Goal: Task Accomplishment & Management: Manage account settings

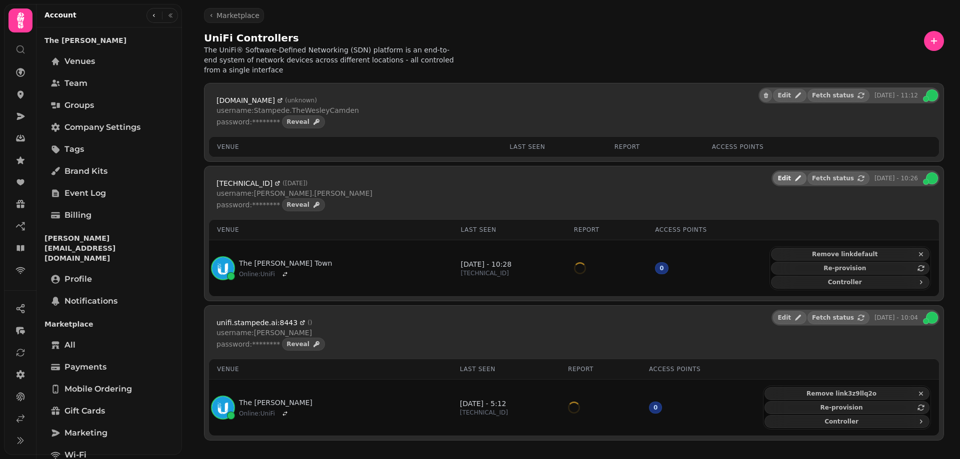
click at [797, 172] on button "Edit" at bounding box center [789, 178] width 33 height 13
select select "**********"
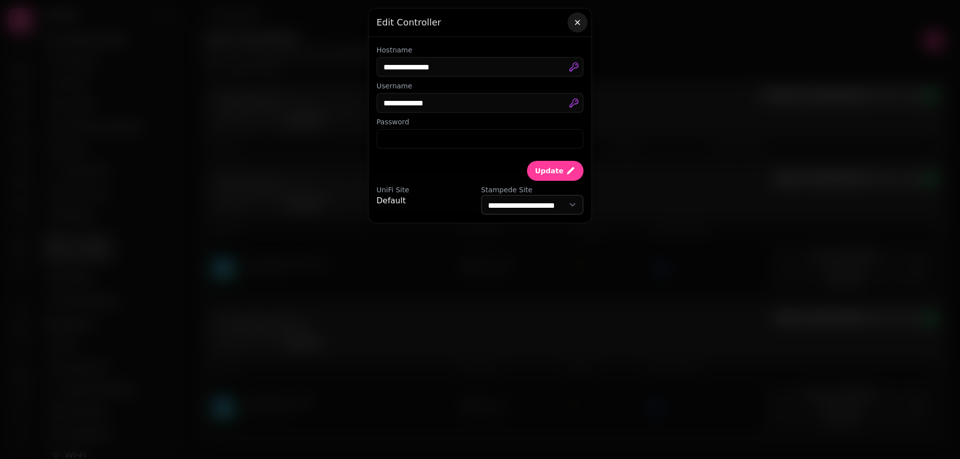
click at [579, 18] on icon "button" at bounding box center [577, 22] width 10 height 10
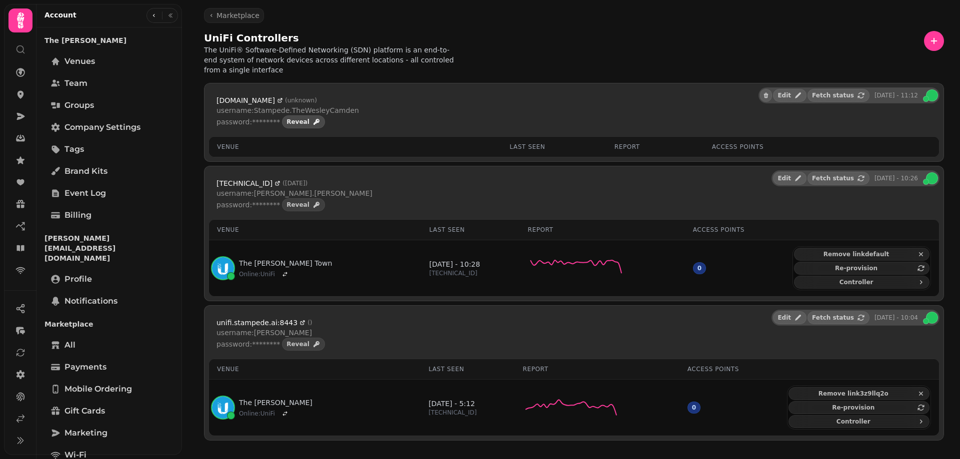
click at [286, 119] on span "Reveal" at bounding box center [297, 122] width 23 height 6
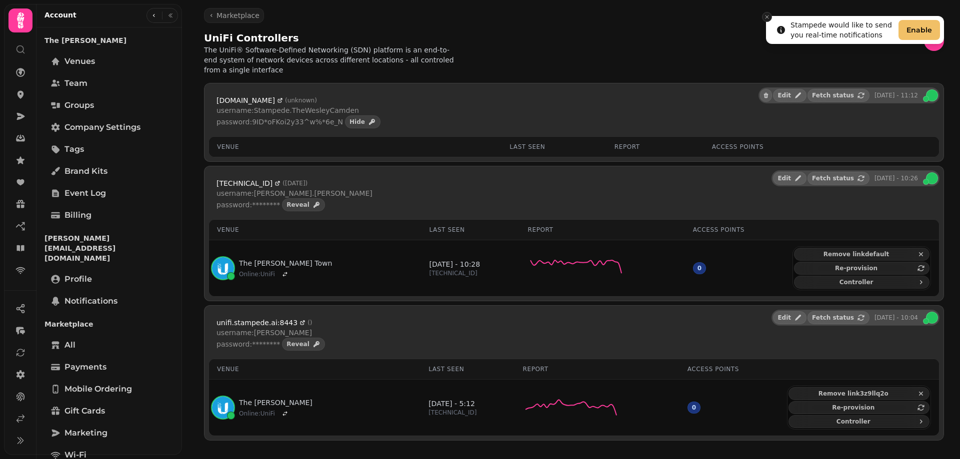
click at [768, 14] on icon "Close toast" at bounding box center [767, 17] width 6 height 6
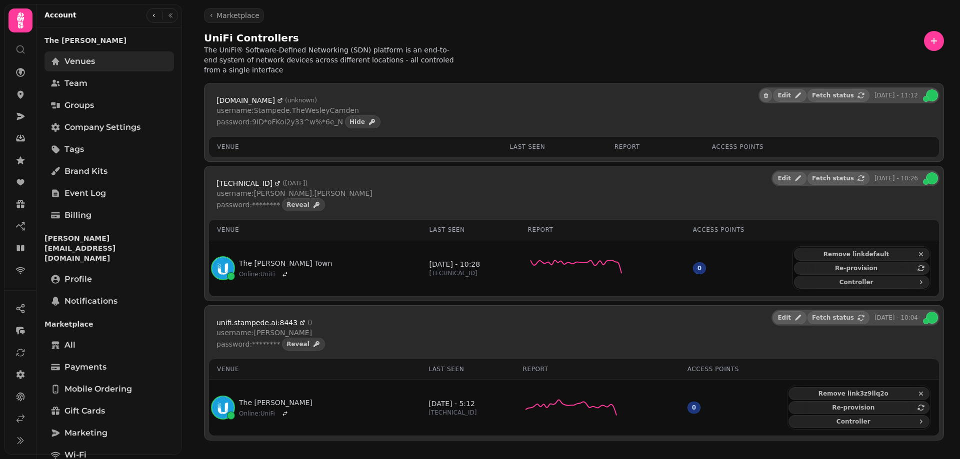
click at [76, 63] on span "Venues" at bounding box center [79, 61] width 30 height 12
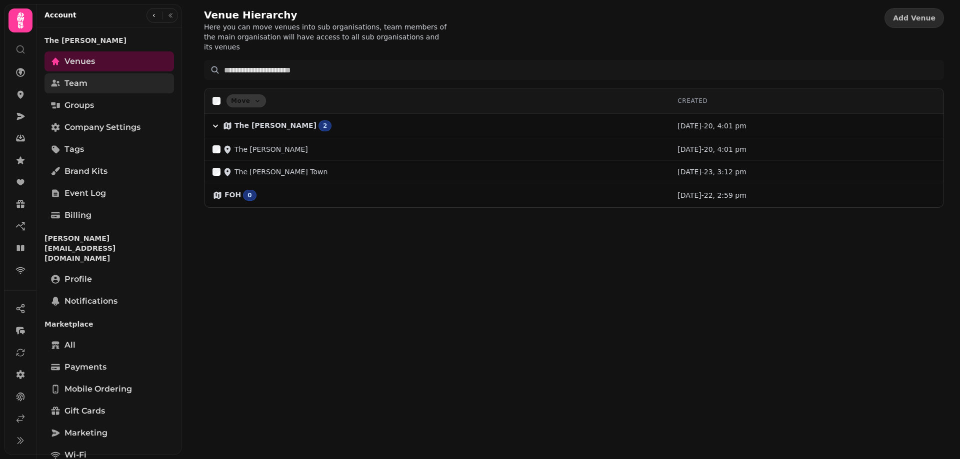
click at [78, 75] on link "Team" at bounding box center [108, 83] width 129 height 20
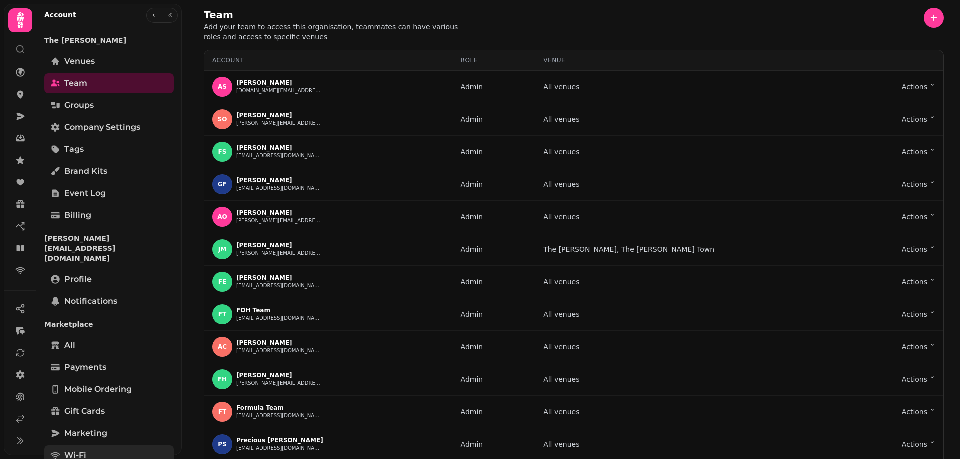
click at [74, 449] on span "Wi-Fi" at bounding box center [75, 455] width 22 height 12
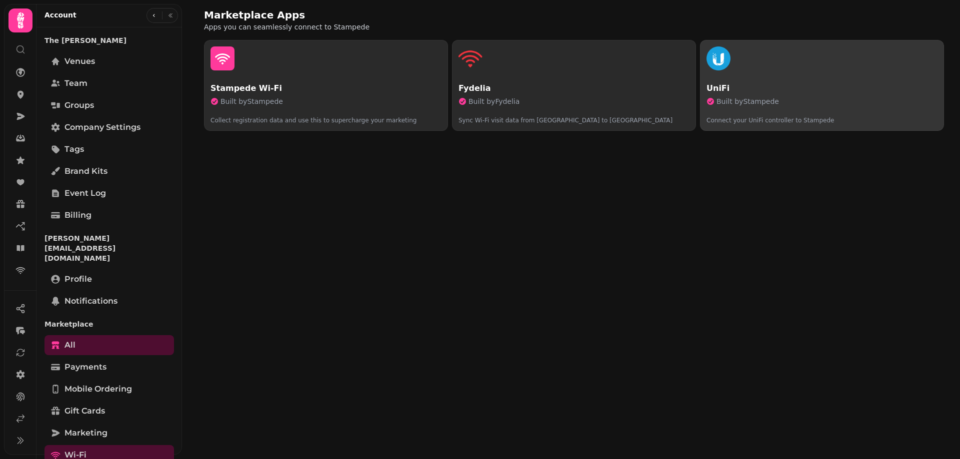
click at [832, 89] on p "UniFi" at bounding box center [821, 88] width 231 height 12
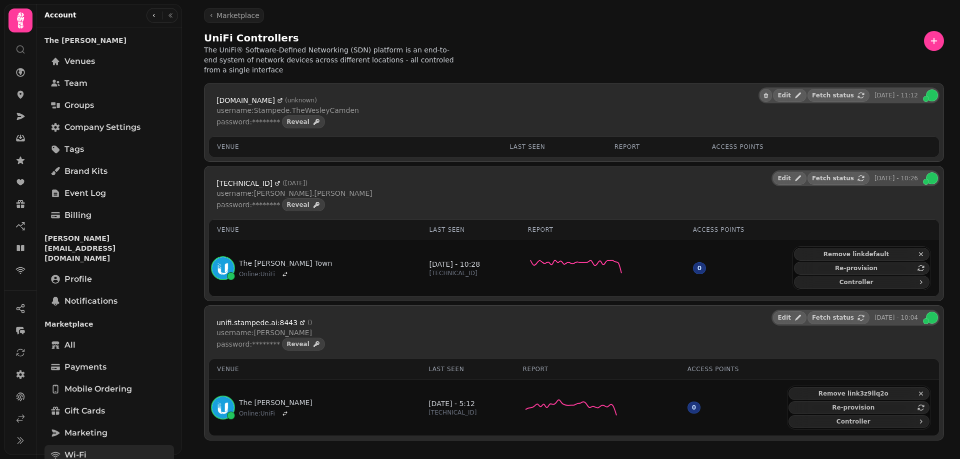
click at [65, 449] on span "Wi-Fi" at bounding box center [75, 455] width 22 height 12
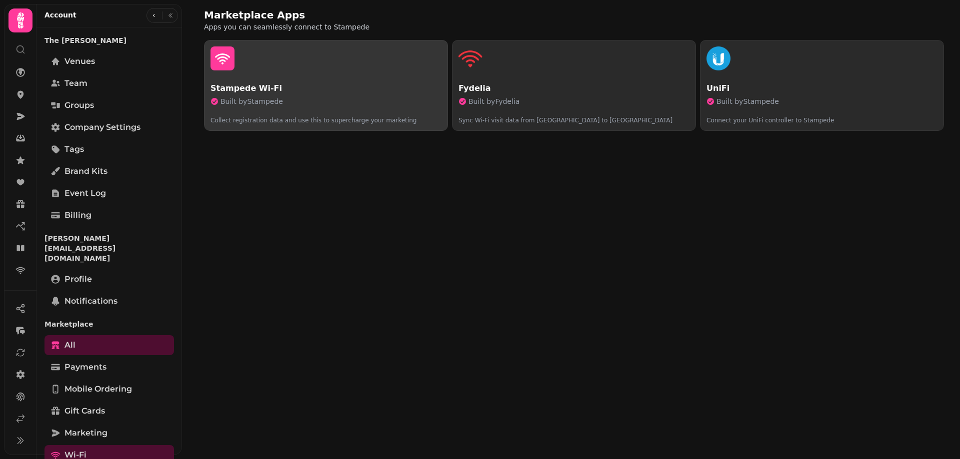
click at [285, 75] on button "Stampede Wi-Fi Built by Stampede Collect registration data and use this to supe…" at bounding box center [326, 85] width 244 height 91
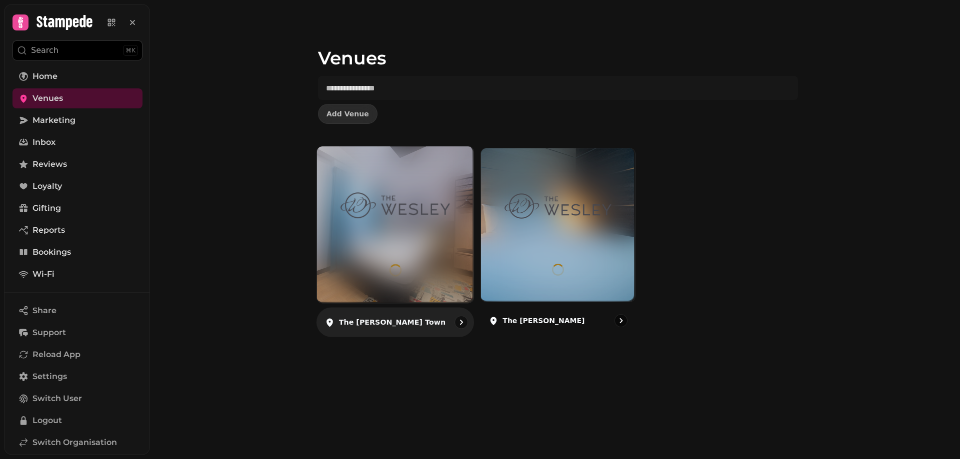
click at [370, 319] on p "The [PERSON_NAME] Town" at bounding box center [392, 322] width 106 height 10
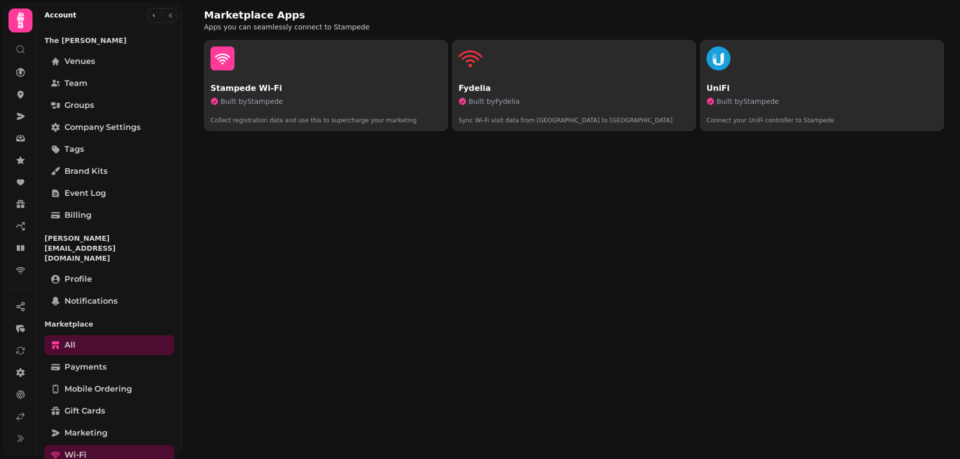
scroll to position [132, 0]
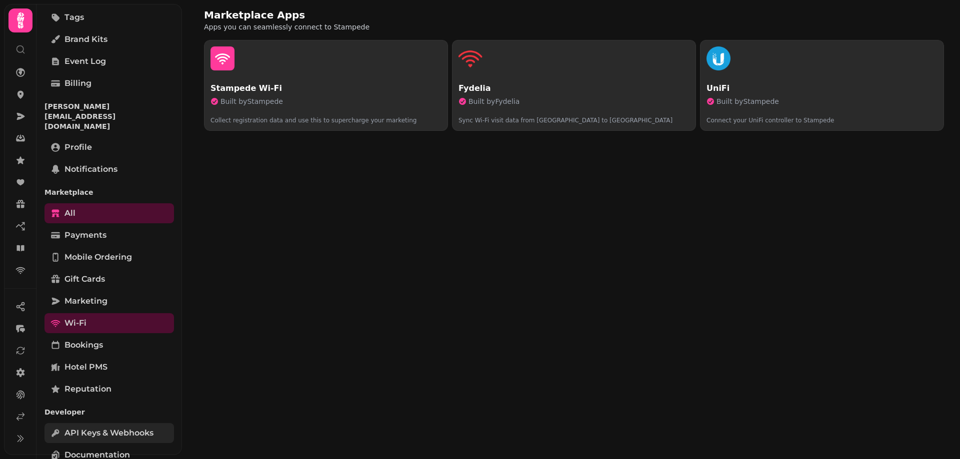
click at [146, 427] on span "API keys & webhooks" at bounding box center [108, 433] width 89 height 12
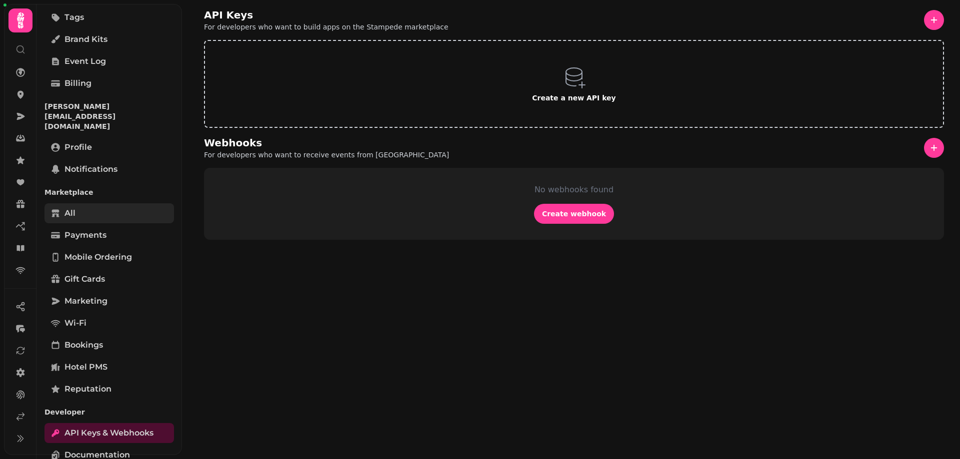
click at [96, 203] on link "All" at bounding box center [108, 213] width 129 height 20
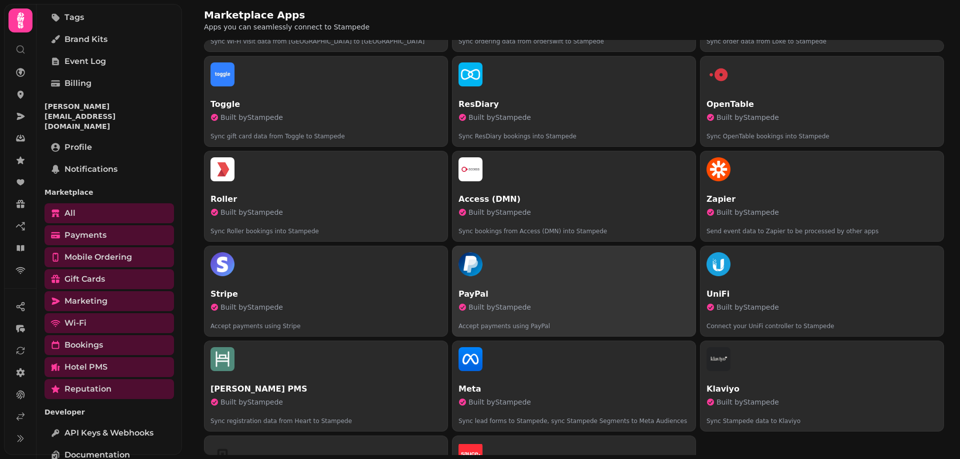
scroll to position [315, 0]
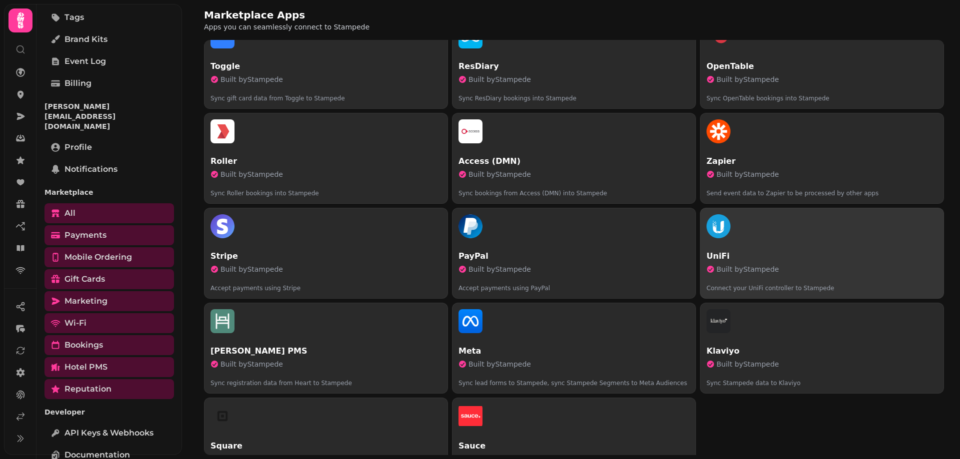
click at [841, 250] on p "UniFi" at bounding box center [821, 256] width 231 height 12
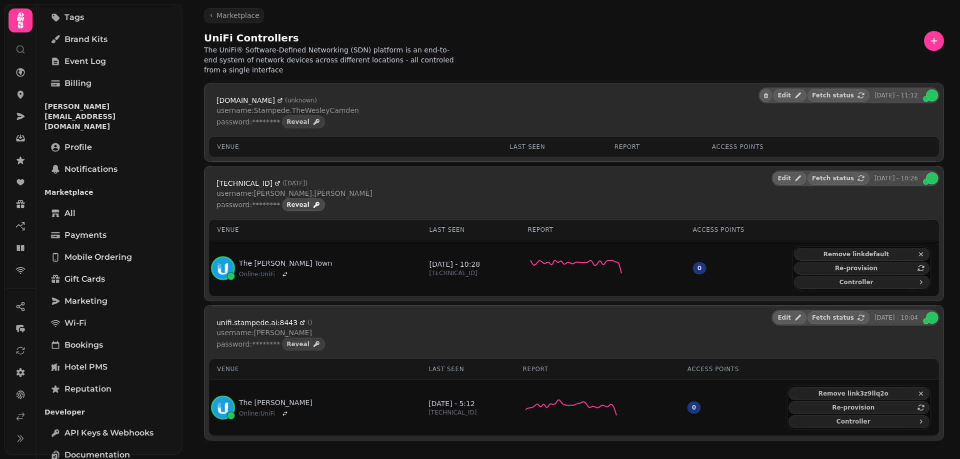
click at [293, 202] on span "Reveal" at bounding box center [297, 205] width 23 height 6
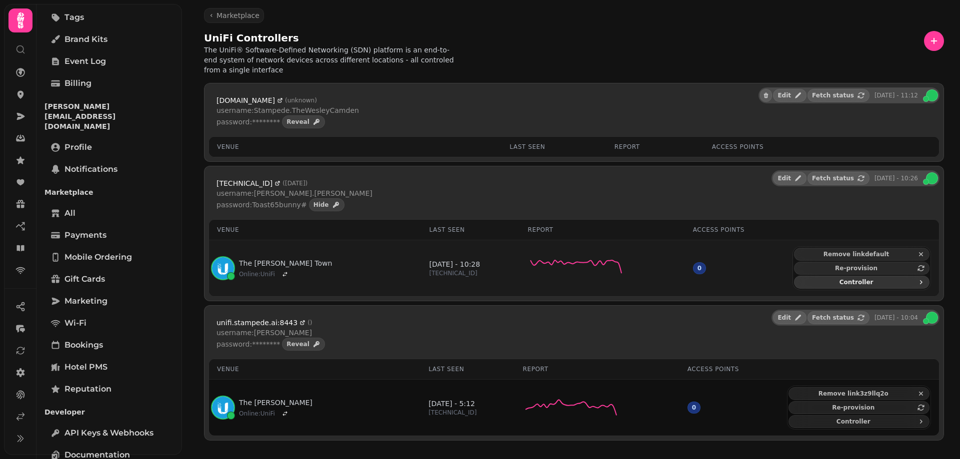
click at [841, 279] on span "Controller" at bounding box center [855, 282] width 115 height 6
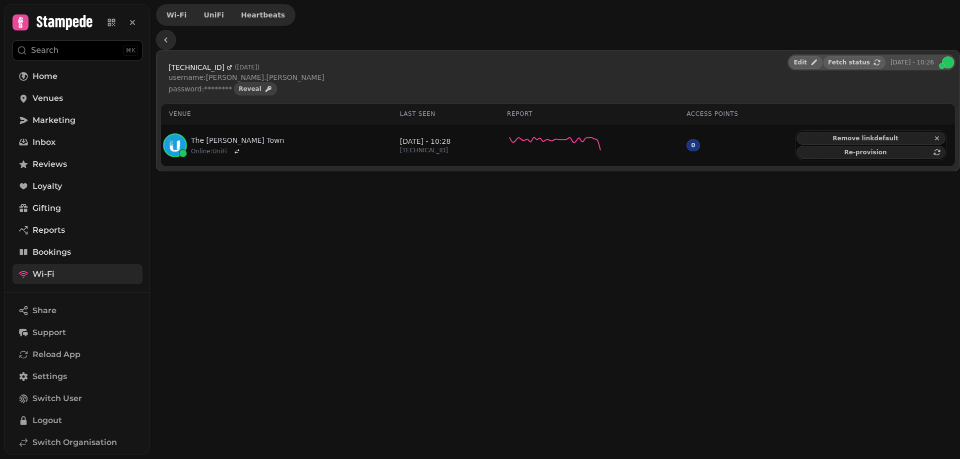
click at [76, 270] on link "Wi-Fi" at bounding box center [77, 274] width 130 height 20
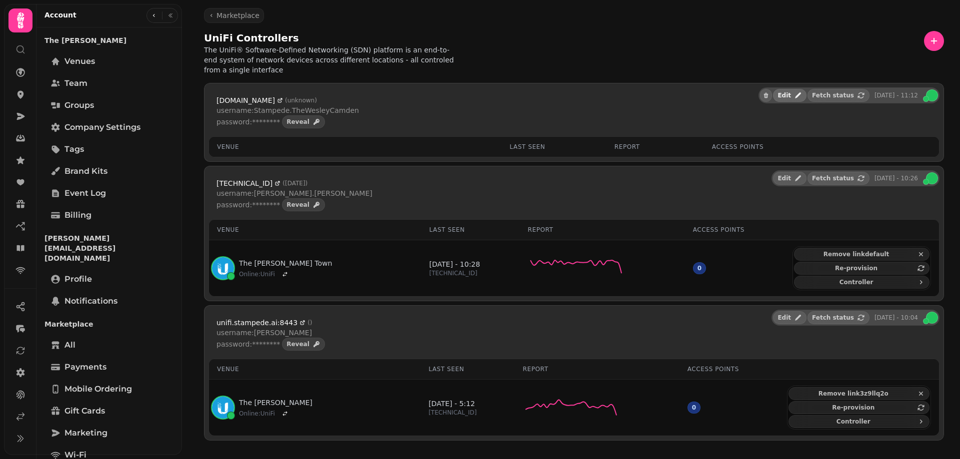
click at [806, 89] on button "Edit" at bounding box center [789, 95] width 33 height 13
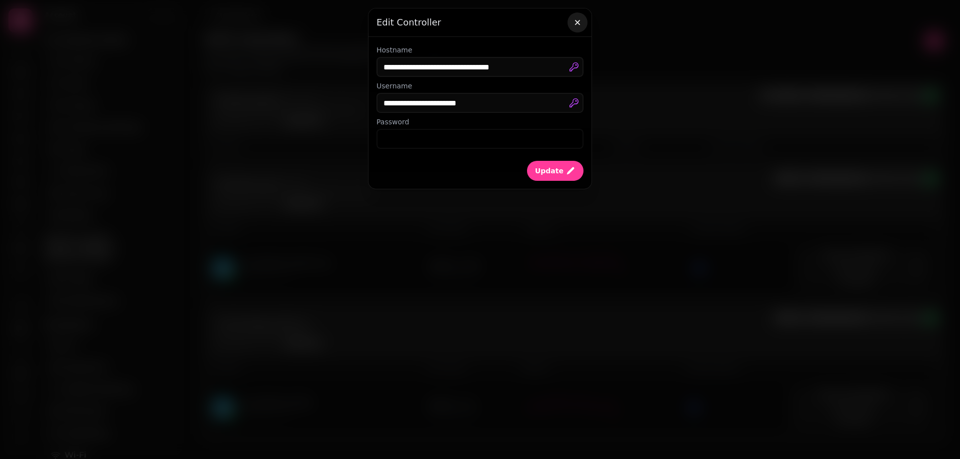
click at [578, 21] on icon "button" at bounding box center [577, 22] width 10 height 10
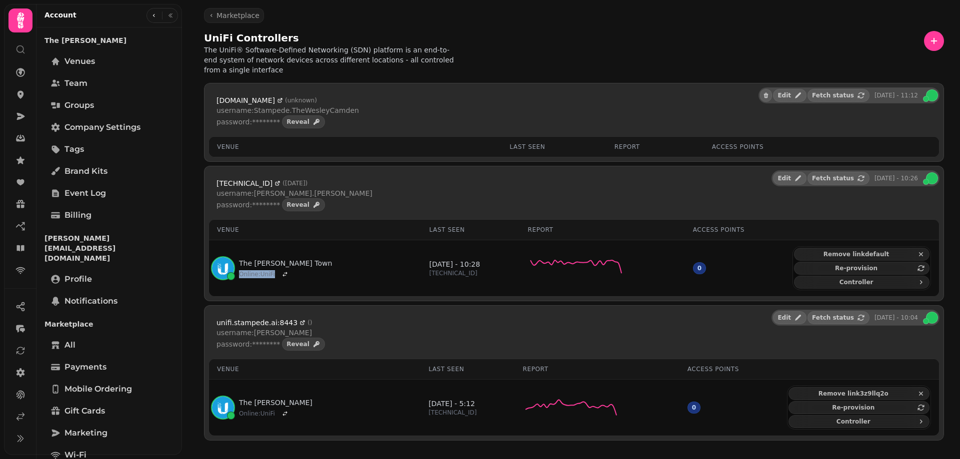
drag, startPoint x: 333, startPoint y: 253, endPoint x: 363, endPoint y: 217, distance: 46.9
click at [363, 220] on table "Venue Last seen Report Access points The [PERSON_NAME] Town Online : UniFi [DAT…" at bounding box center [574, 258] width 730 height 76
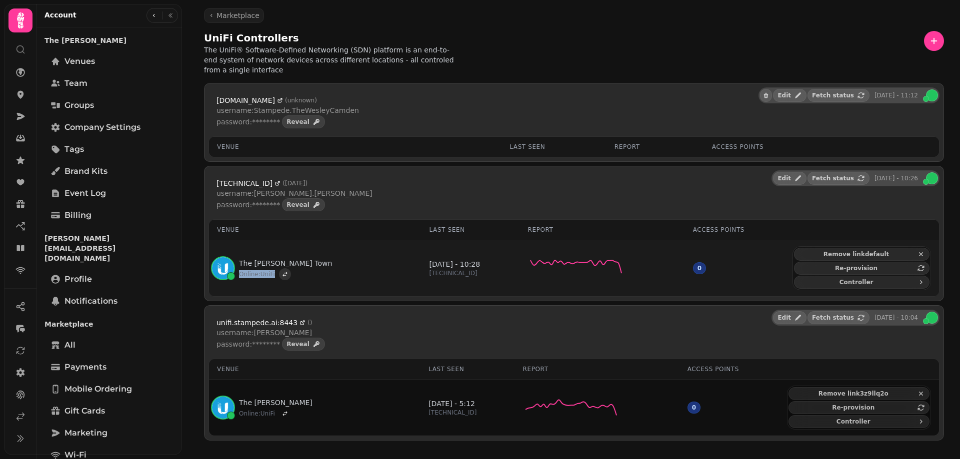
click at [282, 271] on icon "button" at bounding box center [285, 274] width 6 height 6
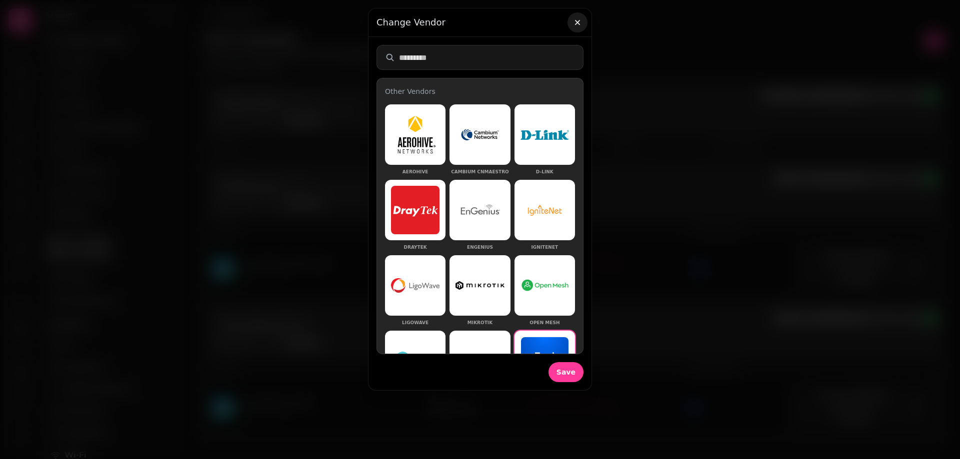
click at [572, 22] on icon "button" at bounding box center [577, 22] width 10 height 10
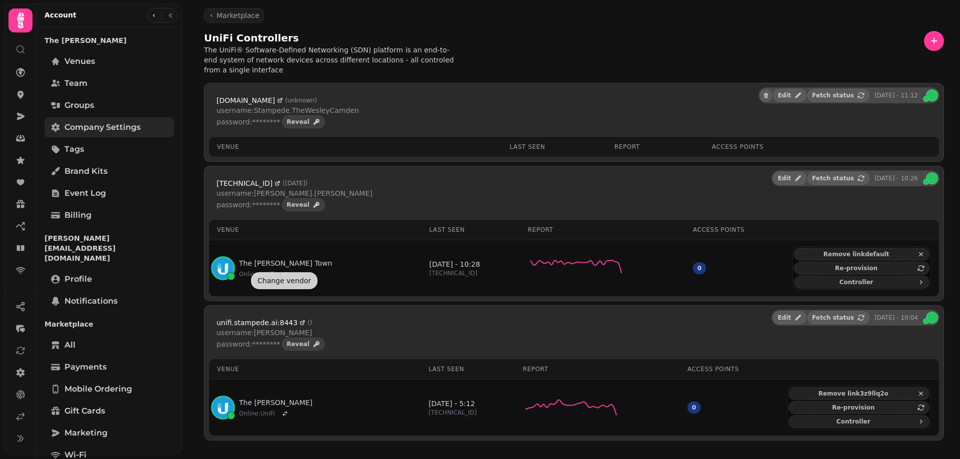
click at [121, 122] on span "Company settings" at bounding box center [102, 127] width 76 height 12
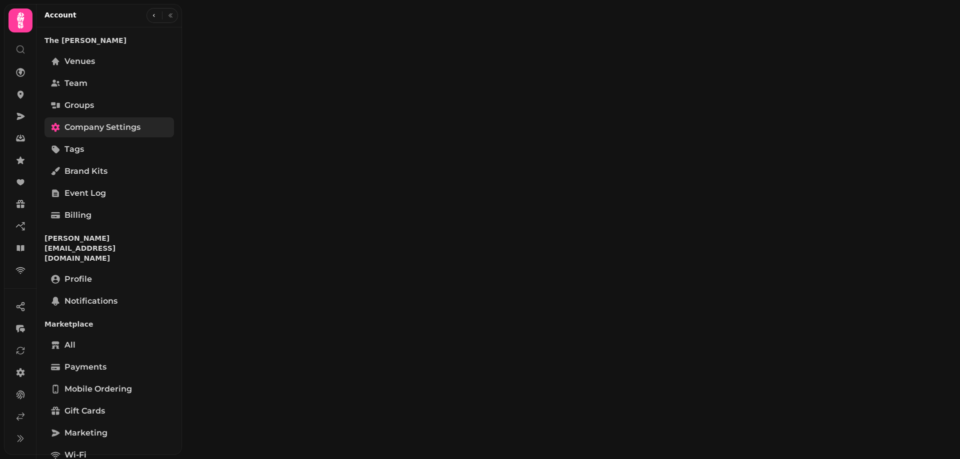
select select "**********"
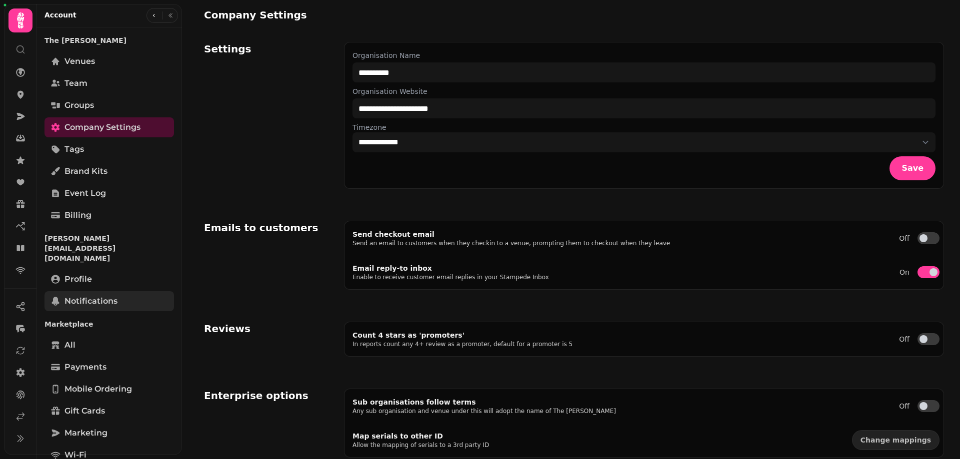
scroll to position [132, 0]
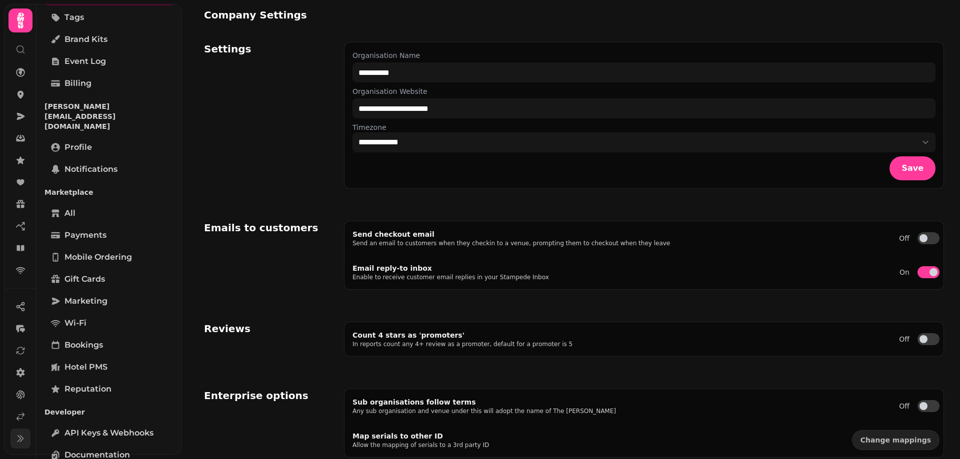
click at [11, 444] on button at bounding box center [20, 439] width 20 height 20
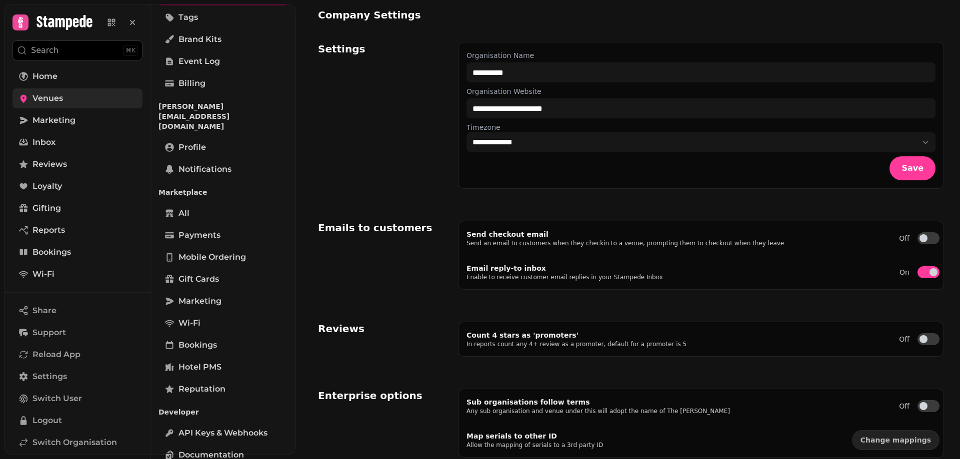
click at [66, 97] on link "Venues" at bounding box center [77, 98] width 130 height 20
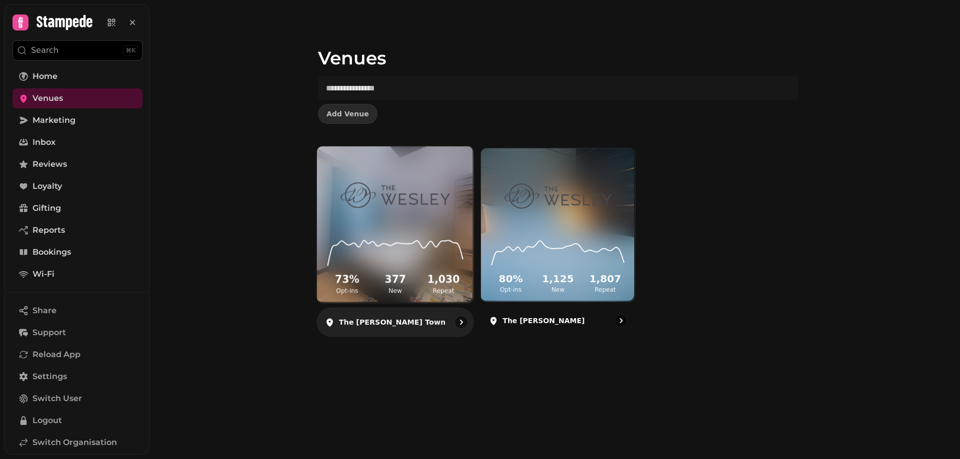
click at [394, 320] on p "The [PERSON_NAME] Town" at bounding box center [392, 322] width 106 height 10
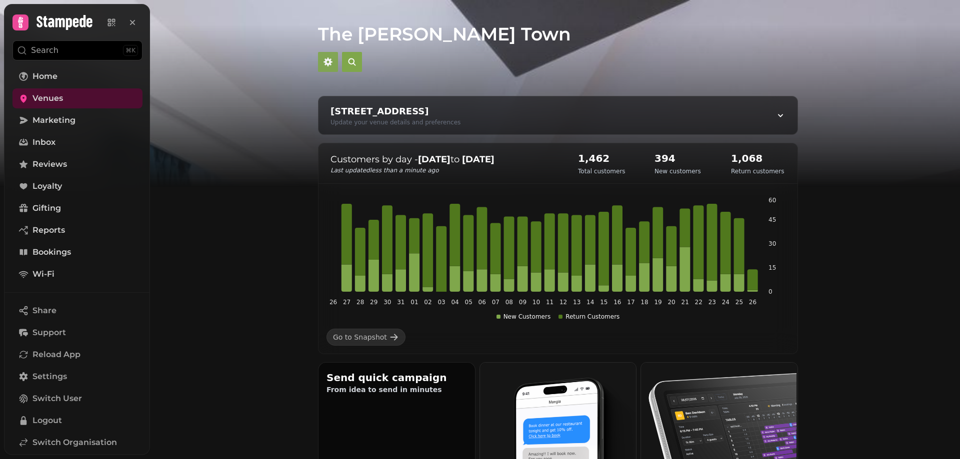
click at [324, 60] on icon "button" at bounding box center [328, 62] width 10 height 10
select select "**********"
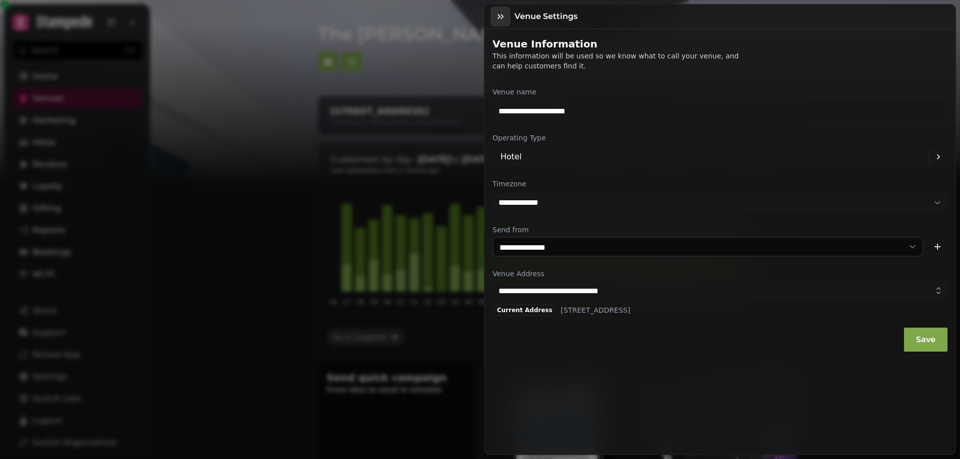
click at [501, 10] on button "button" at bounding box center [500, 16] width 20 height 20
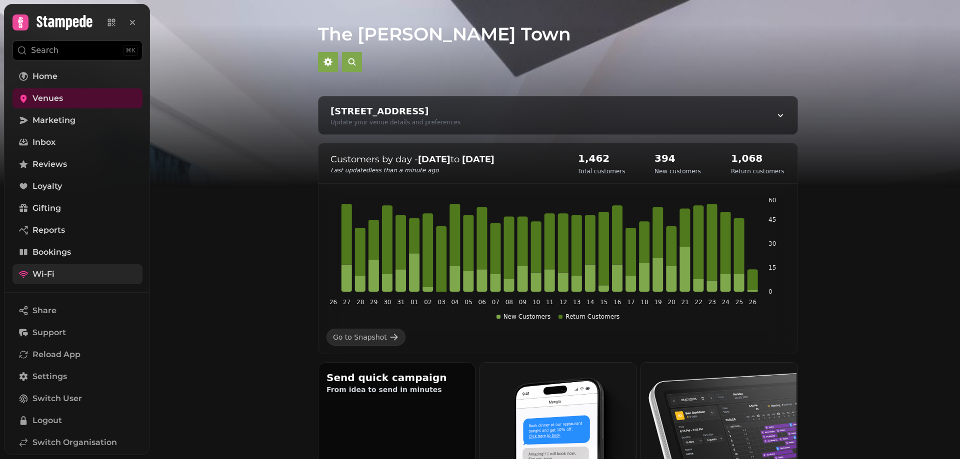
click at [64, 274] on link "Wi-Fi" at bounding box center [77, 274] width 130 height 20
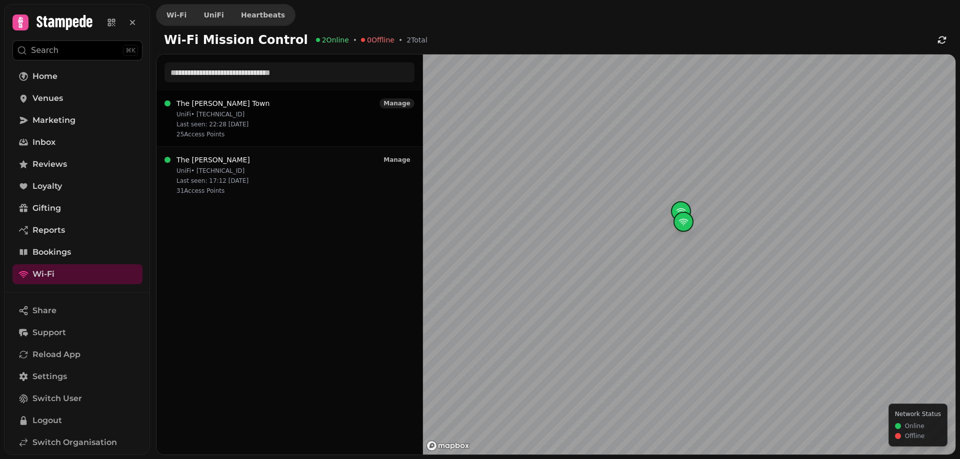
click at [401, 100] on span "Manage" at bounding box center [396, 103] width 26 height 6
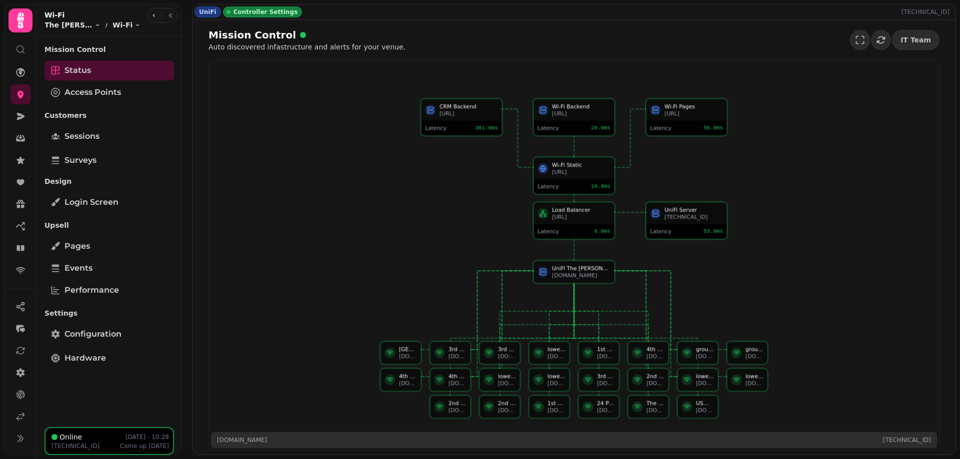
click at [714, 213] on div "UniFi Server" at bounding box center [693, 209] width 58 height 7
click at [687, 232] on div "Latency" at bounding box center [671, 231] width 43 height 7
click at [708, 215] on div "[TECHNICAL_ID]" at bounding box center [693, 216] width 58 height 7
click at [711, 217] on div "[TECHNICAL_ID]" at bounding box center [693, 216] width 58 height 7
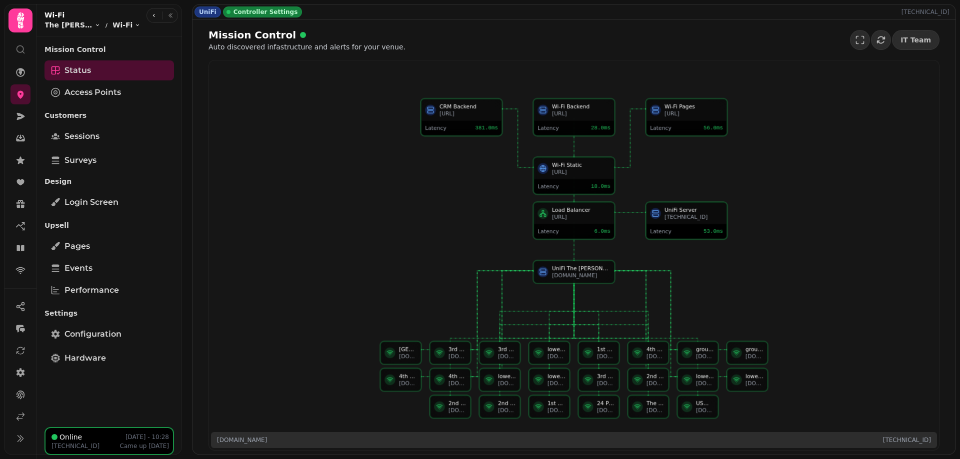
click at [711, 217] on div "[TECHNICAL_ID]" at bounding box center [693, 216] width 58 height 7
click at [693, 220] on div "[TECHNICAL_ID]" at bounding box center [693, 216] width 58 height 7
click at [683, 224] on div "Latency 53.0 ms" at bounding box center [686, 231] width 80 height 14
click at [682, 224] on div "Latency 53.0 ms" at bounding box center [686, 231] width 80 height 14
click at [922, 36] on span "IT Team" at bounding box center [915, 39] width 30 height 7
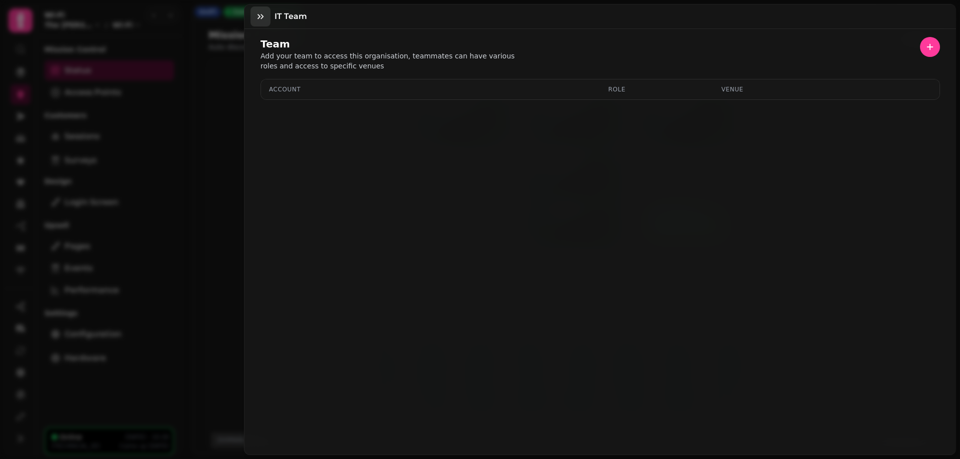
click at [261, 13] on icon "button" at bounding box center [260, 16] width 10 height 10
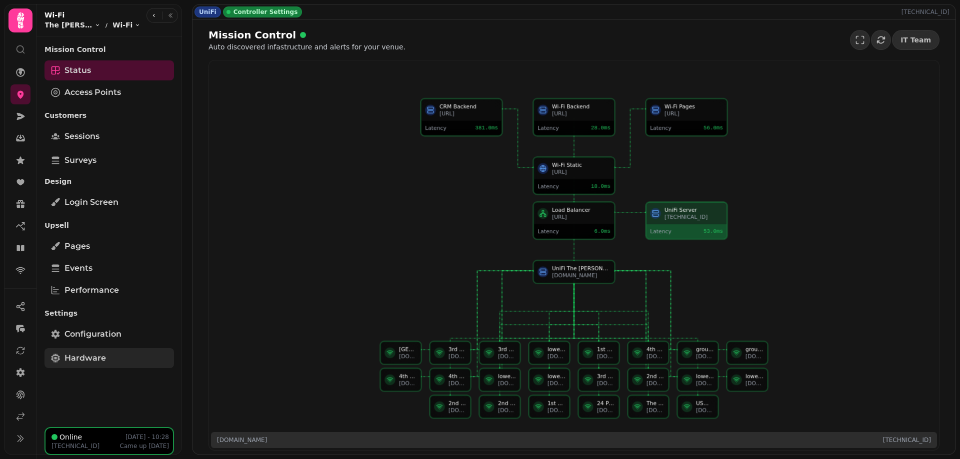
click at [118, 352] on link "Hardware" at bounding box center [108, 358] width 129 height 20
click at [117, 338] on span "Configuration" at bounding box center [92, 334] width 57 height 12
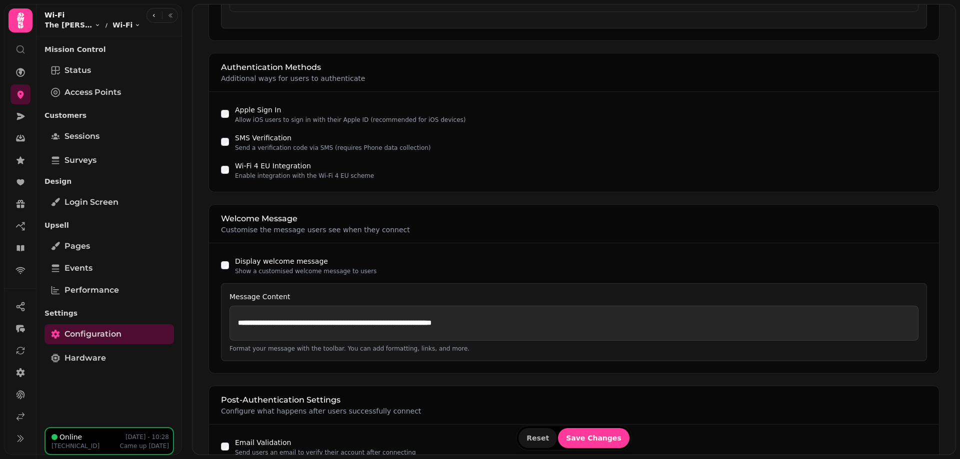
scroll to position [684, 0]
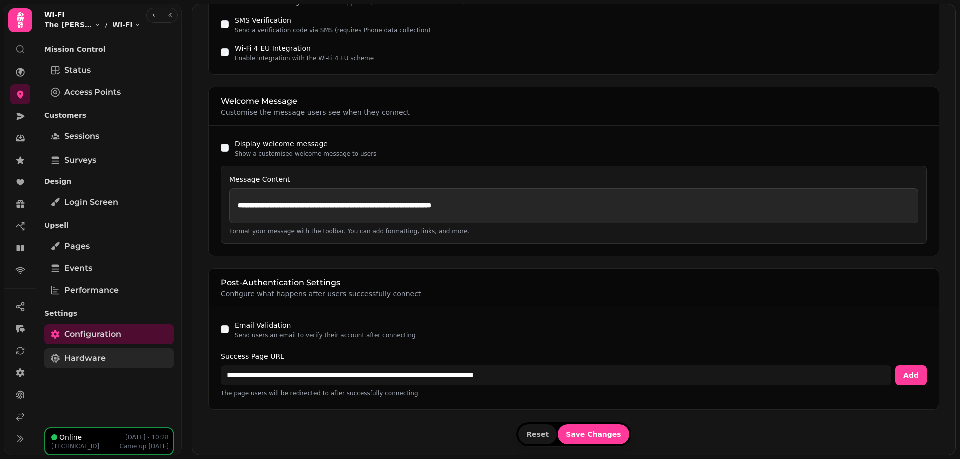
click at [110, 356] on link "Hardware" at bounding box center [108, 358] width 129 height 20
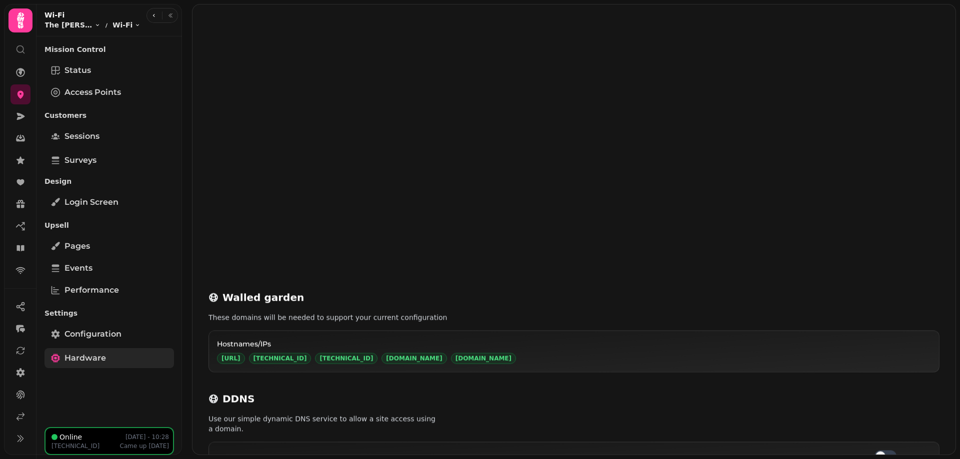
scroll to position [434, 0]
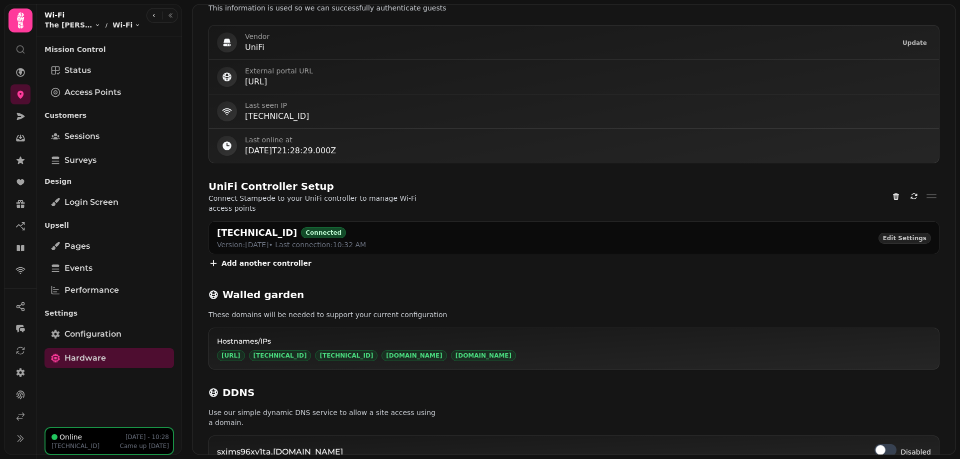
click at [276, 260] on span "Add another controller" at bounding box center [266, 263] width 90 height 7
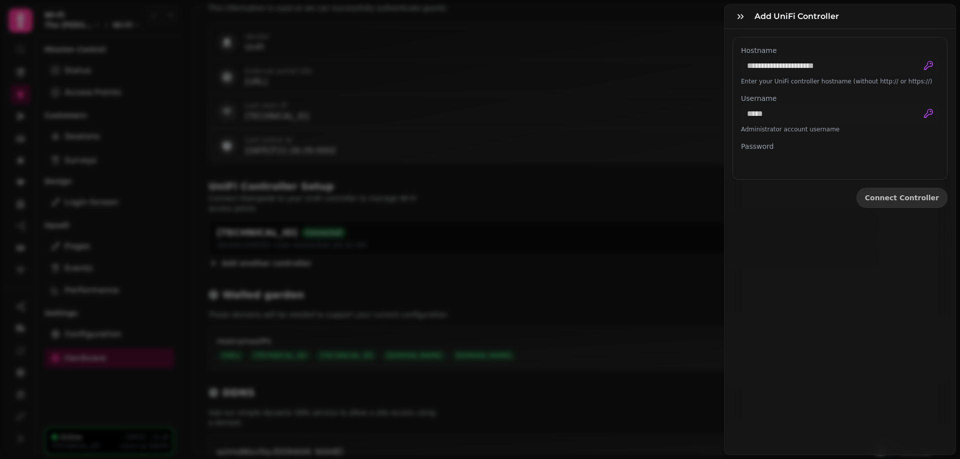
click at [816, 50] on label "Hostname" at bounding box center [840, 50] width 198 height 10
click at [816, 55] on input "Hostname" at bounding box center [840, 65] width 198 height 20
click at [817, 64] on input "Hostname" at bounding box center [840, 65] width 198 height 20
type input "**********"
click at [779, 113] on input "Username" at bounding box center [840, 113] width 198 height 20
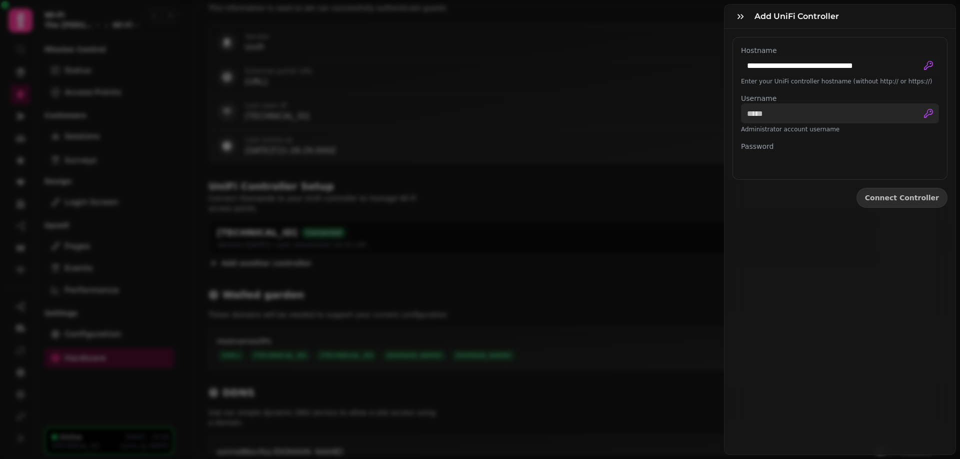
paste input "**********"
type input "**********"
click at [905, 196] on span "Connect Controller" at bounding box center [902, 197] width 74 height 7
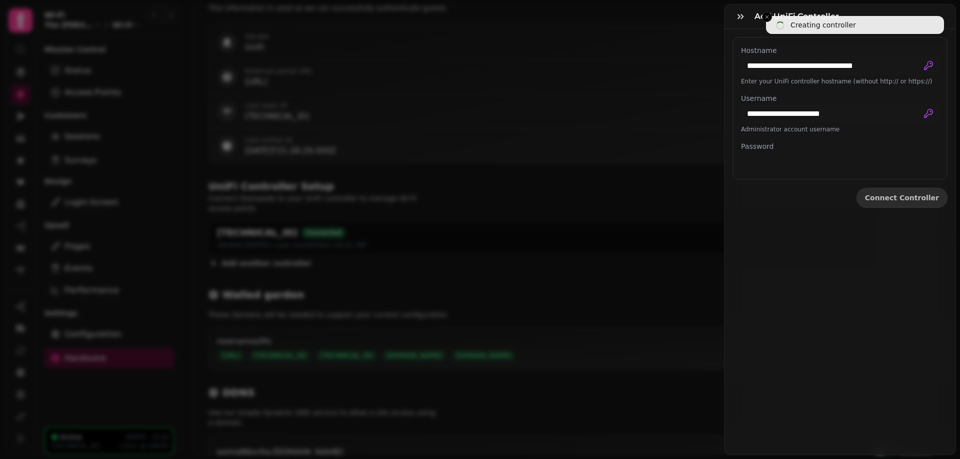
scroll to position [434, 0]
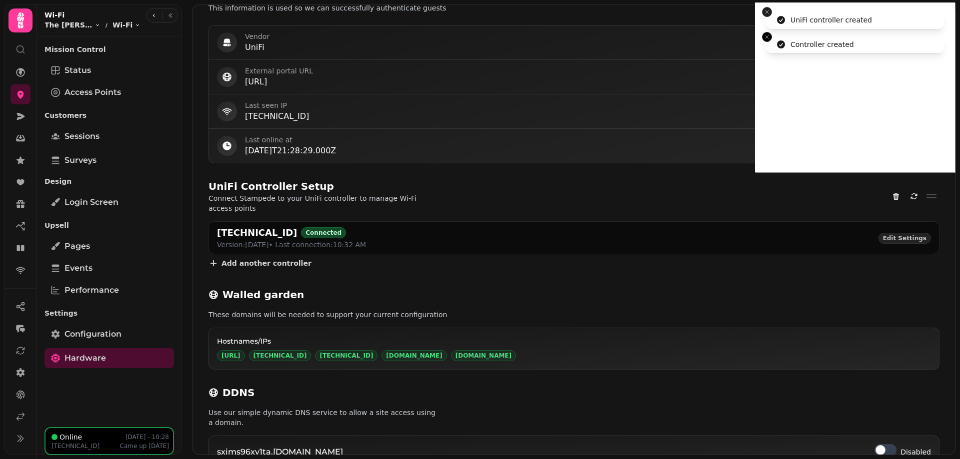
click at [769, 13] on icon "Close toast" at bounding box center [767, 12] width 6 height 6
click at [767, 12] on button "Close toast" at bounding box center [767, 17] width 10 height 10
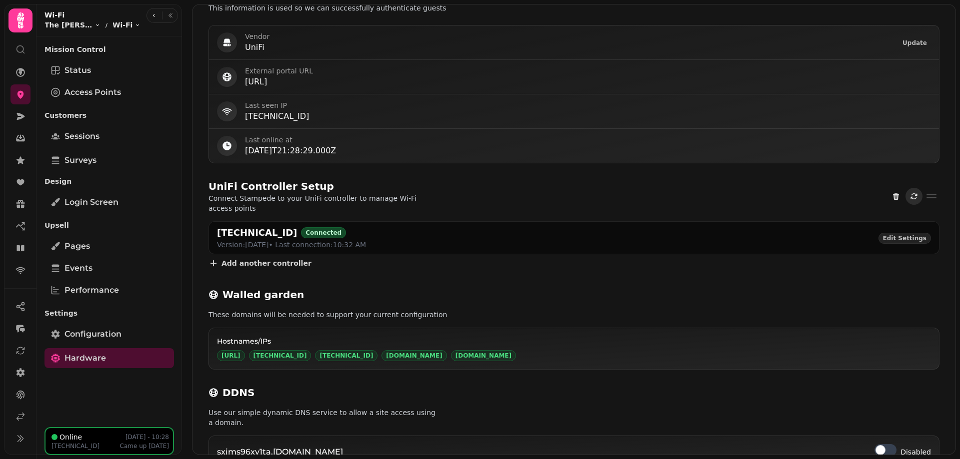
click at [916, 188] on button "Refresh" at bounding box center [913, 196] width 17 height 17
click at [910, 235] on span "Edit Settings" at bounding box center [904, 238] width 43 height 6
select select "**********"
select select "*******"
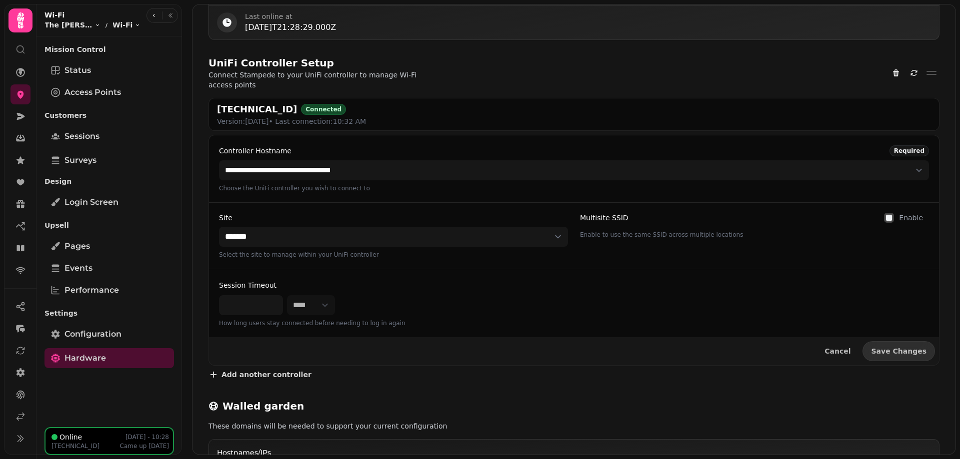
scroll to position [560, 0]
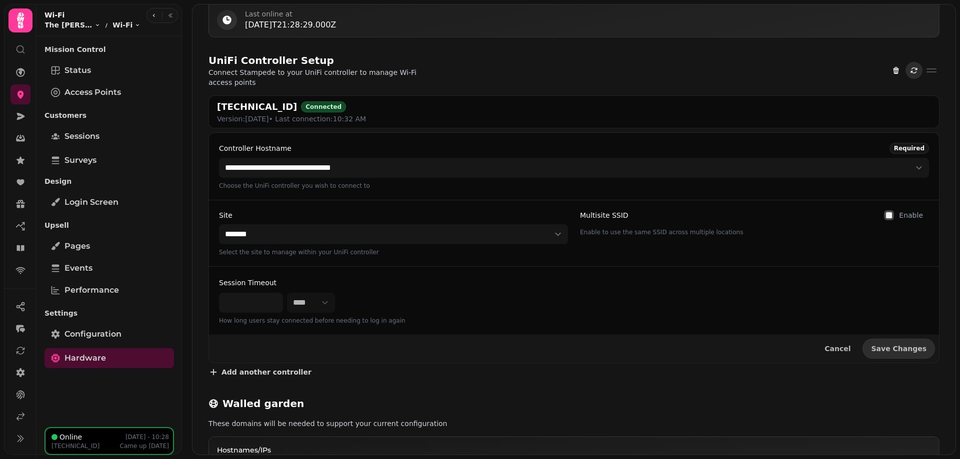
click at [914, 66] on icon "Refresh" at bounding box center [914, 70] width 8 height 8
click at [850, 345] on span "Cancel" at bounding box center [837, 348] width 26 height 7
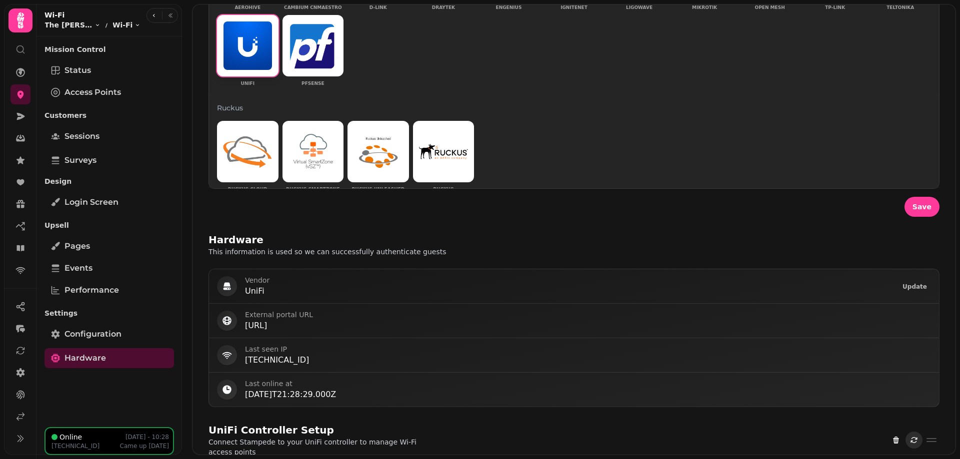
scroll to position [182, 0]
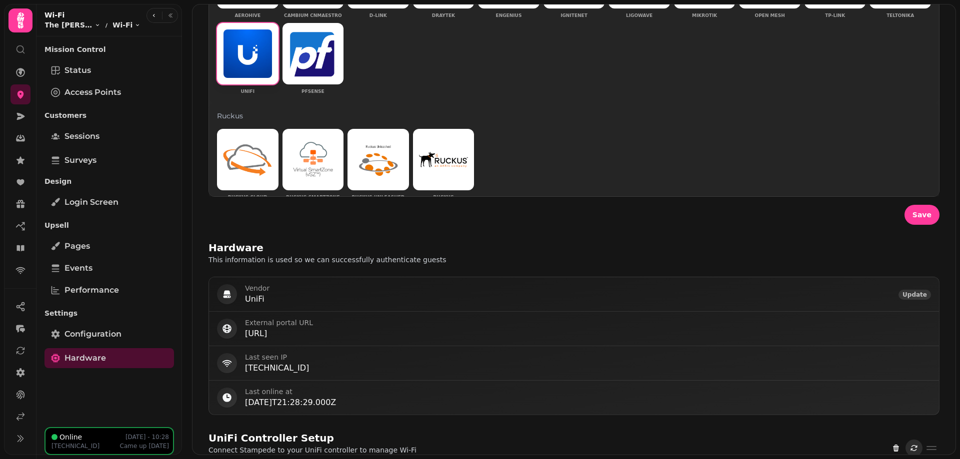
click at [915, 294] on span "Update" at bounding box center [914, 295] width 24 height 6
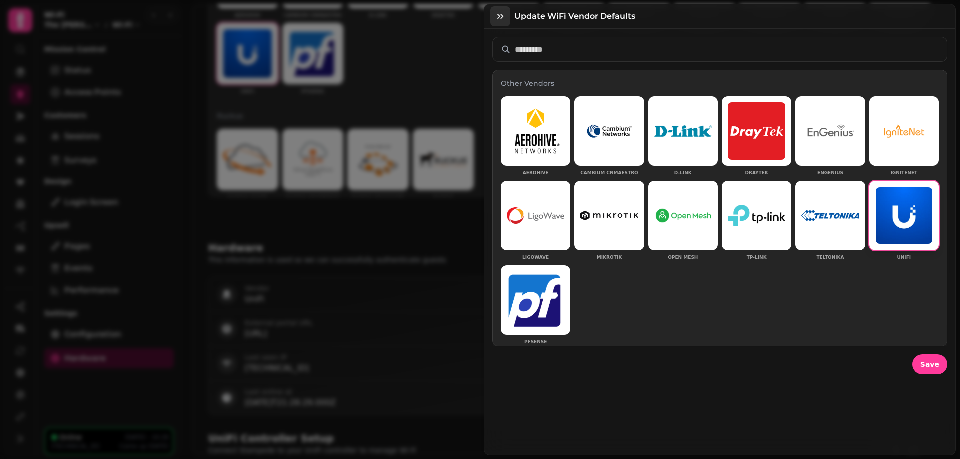
click at [500, 19] on icon "button" at bounding box center [500, 16] width 10 height 10
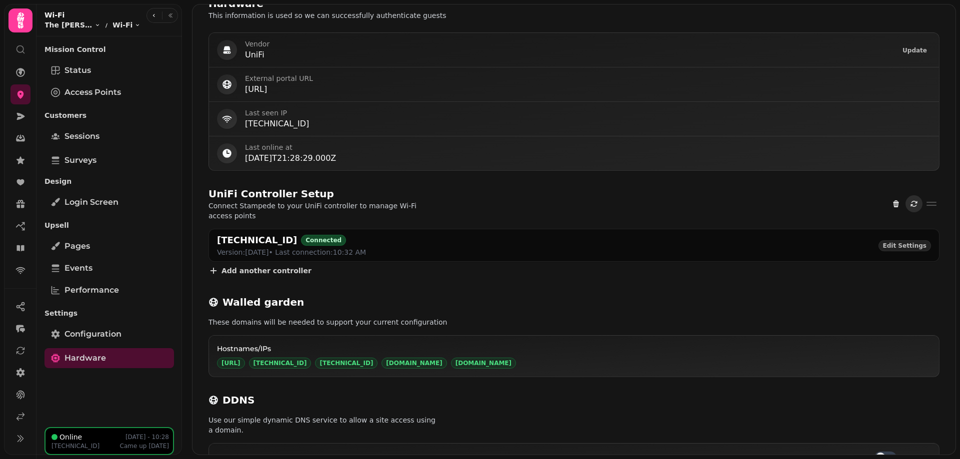
scroll to position [434, 0]
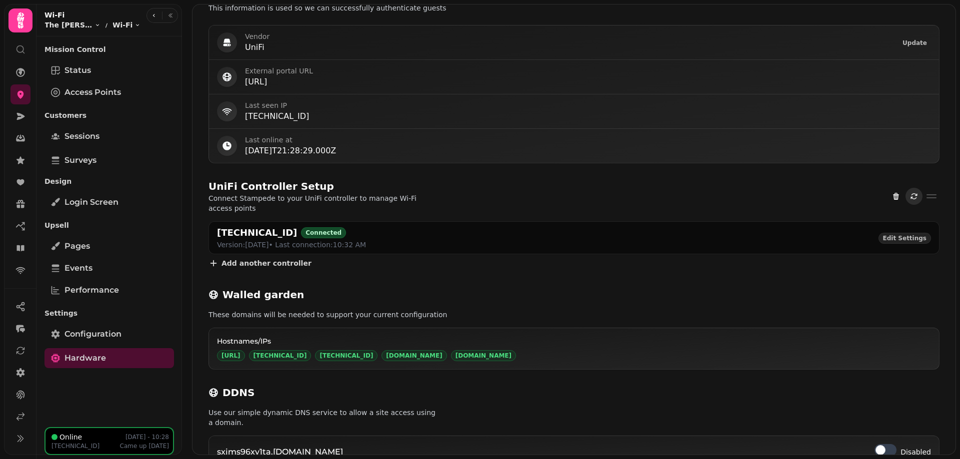
click at [250, 247] on div "[TECHNICAL_ID] Connected Version: [DATE] • Last connection: 10:32 AM Edit Setti…" at bounding box center [573, 246] width 731 height 50
click at [243, 260] on span "Add another controller" at bounding box center [266, 263] width 90 height 7
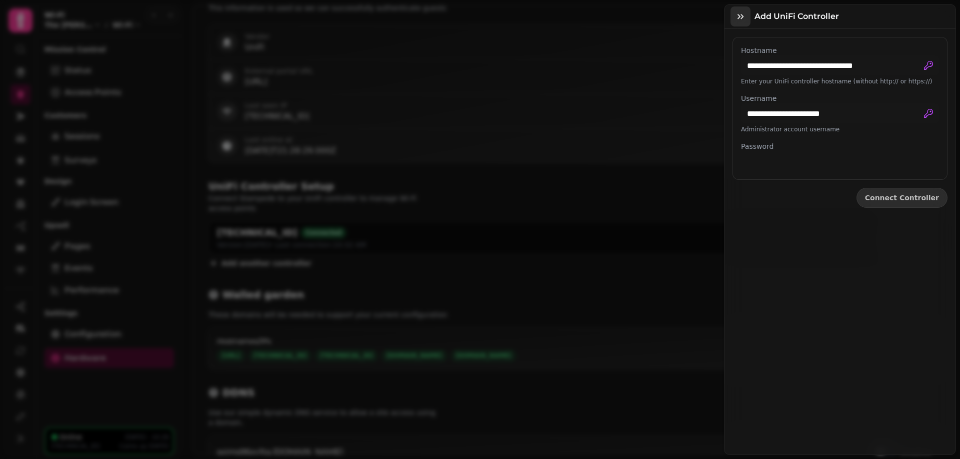
click at [741, 12] on icon "button" at bounding box center [740, 16] width 10 height 10
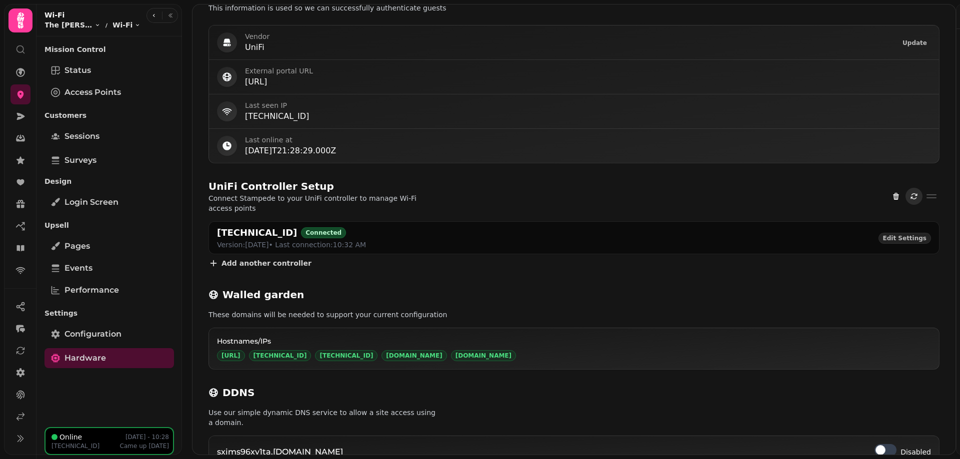
scroll to position [434, 0]
click at [919, 190] on button "Refresh" at bounding box center [913, 196] width 17 height 17
click at [104, 332] on span "Configuration" at bounding box center [92, 334] width 57 height 12
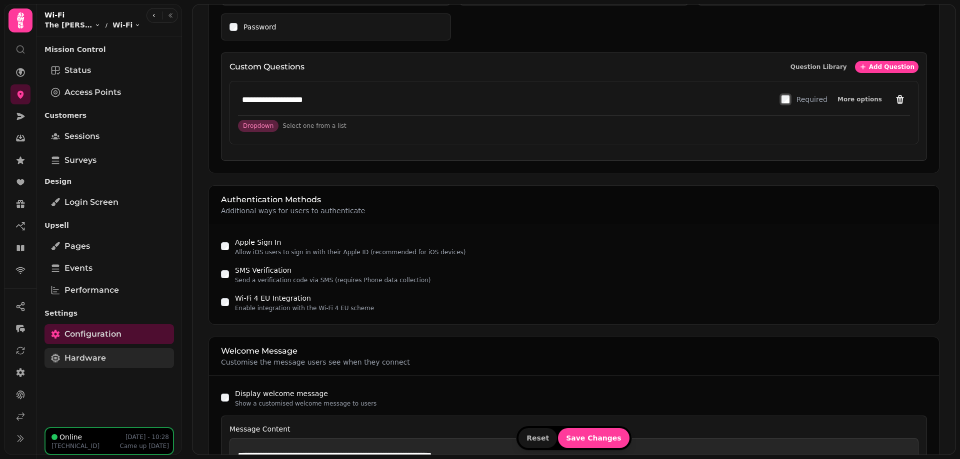
click at [100, 359] on span "Hardware" at bounding box center [84, 358] width 41 height 12
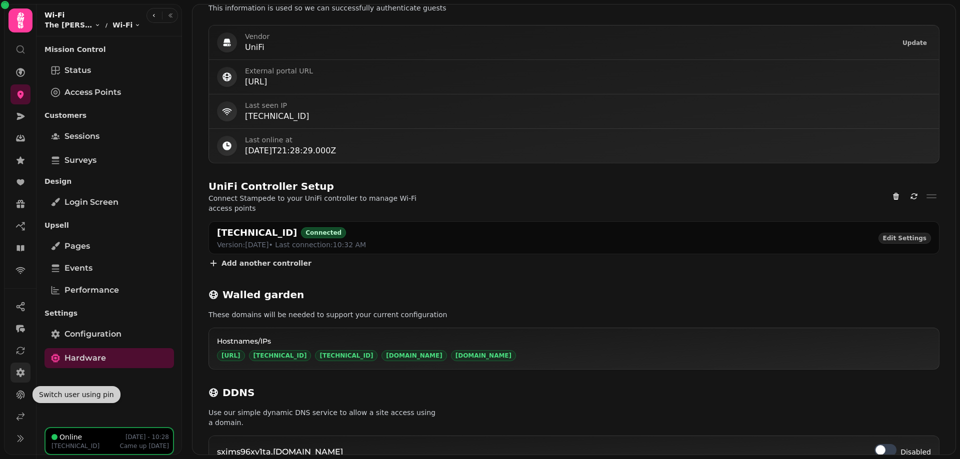
click at [17, 376] on icon at bounding box center [20, 373] width 10 height 10
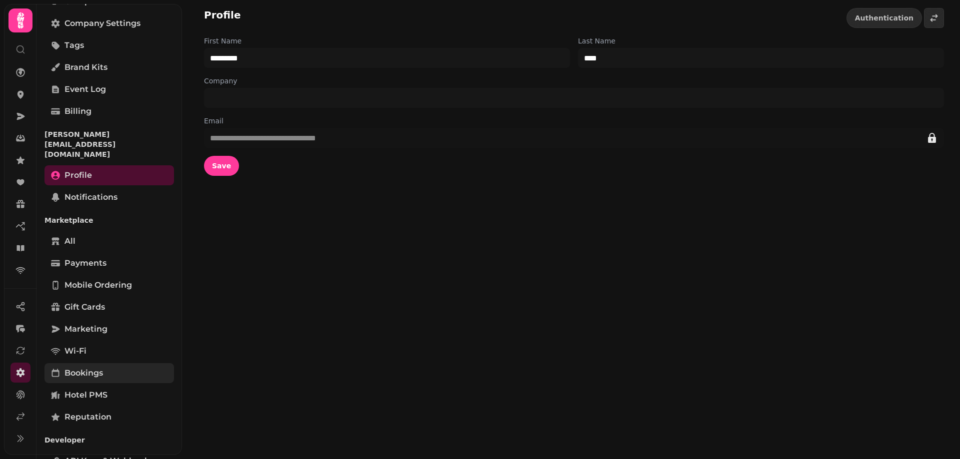
scroll to position [132, 0]
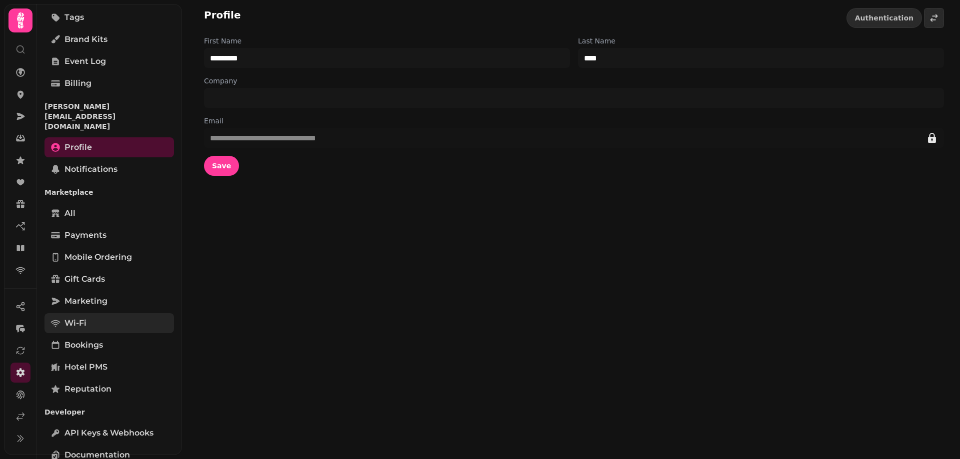
click at [86, 313] on link "Wi-Fi" at bounding box center [108, 323] width 129 height 20
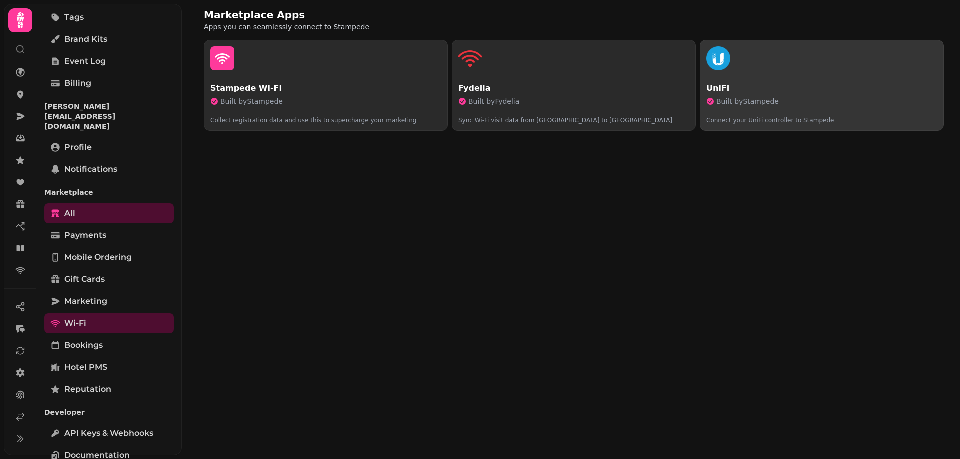
click at [827, 63] on div "button" at bounding box center [821, 58] width 231 height 24
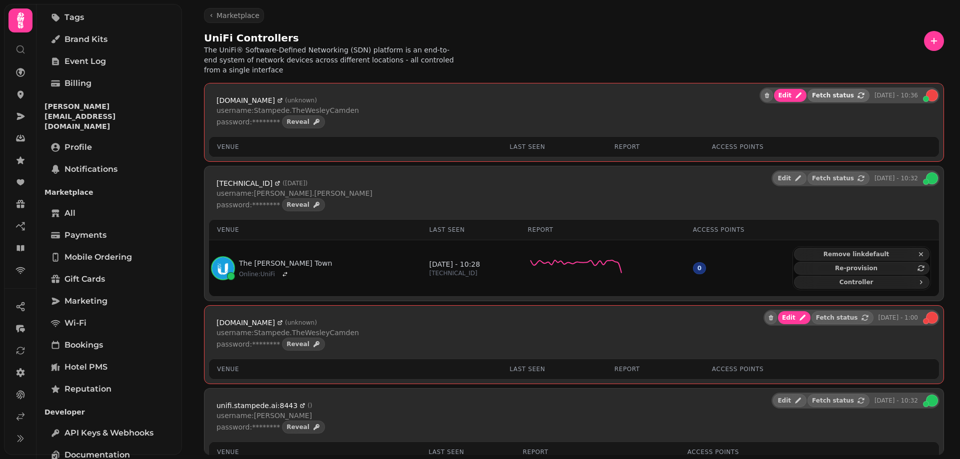
click at [841, 89] on button "Fetch status" at bounding box center [838, 95] width 62 height 13
click at [846, 312] on button "Fetch status" at bounding box center [842, 317] width 62 height 13
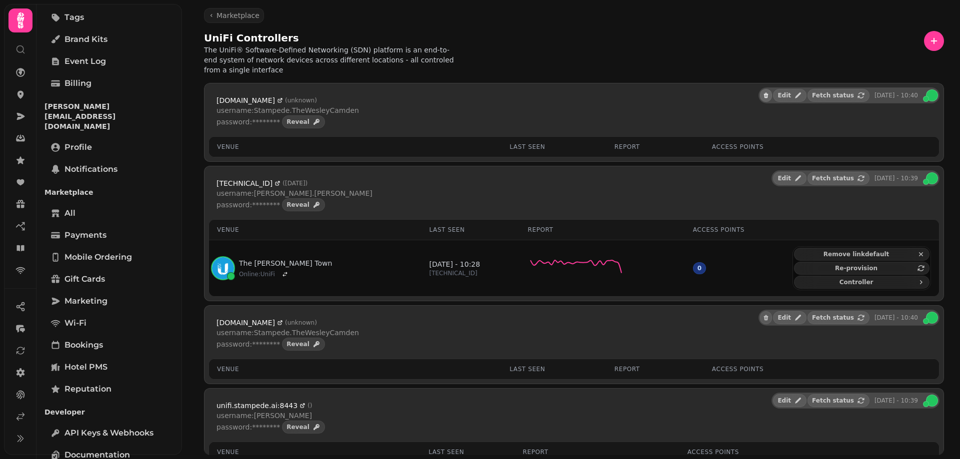
click at [768, 93] on icon "button" at bounding box center [766, 95] width 4 height 5
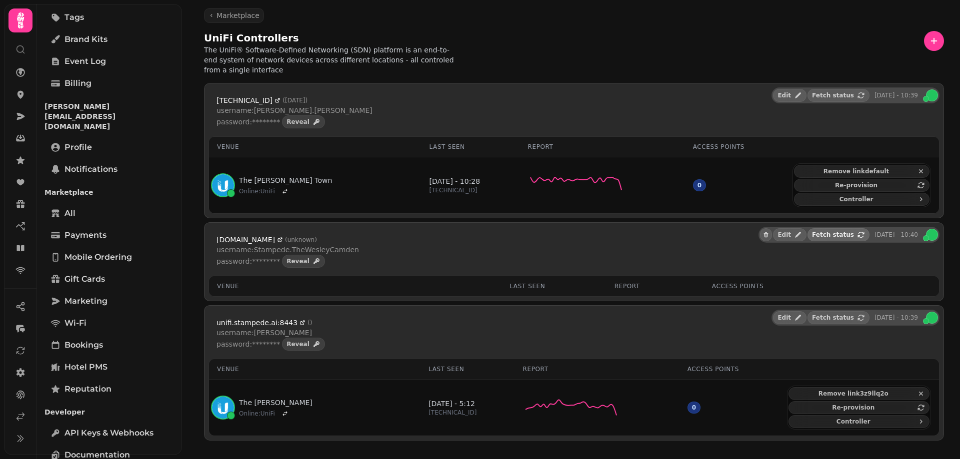
click at [838, 232] on span "Fetch status" at bounding box center [833, 235] width 42 height 6
click at [797, 232] on span "Edit" at bounding box center [794, 235] width 13 height 6
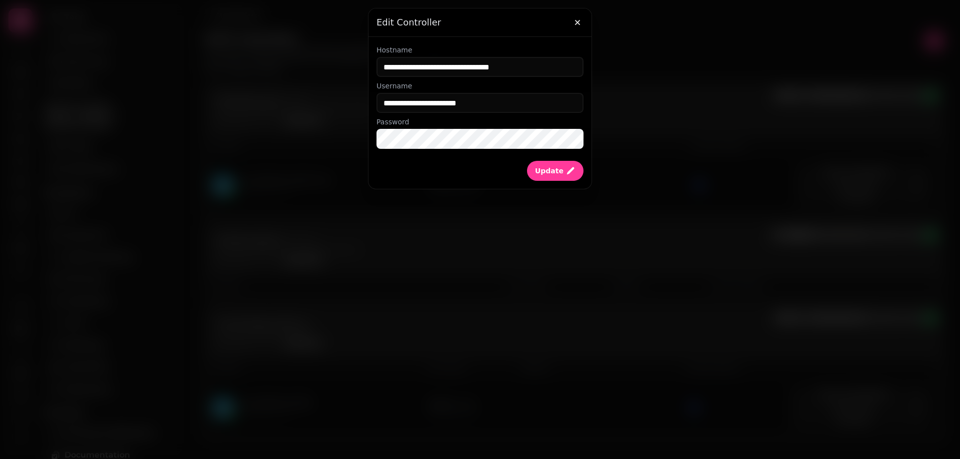
scroll to position [132, 0]
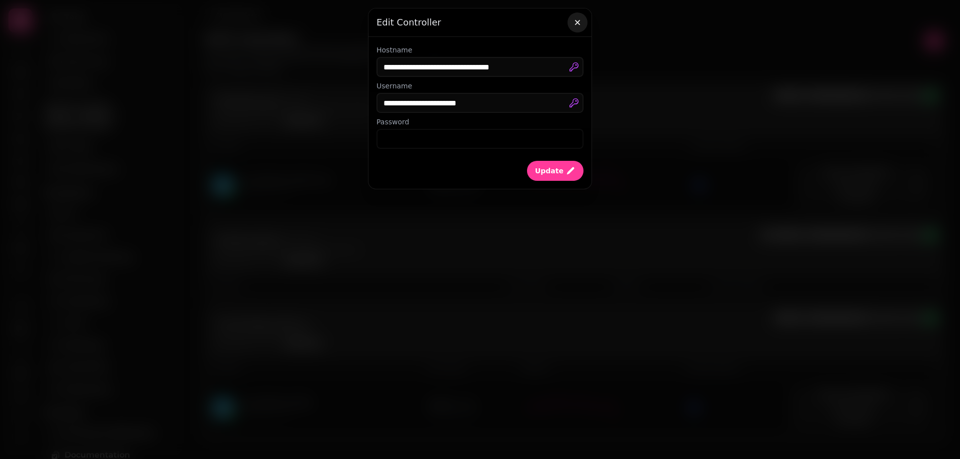
click at [573, 18] on icon "button" at bounding box center [577, 22] width 10 height 10
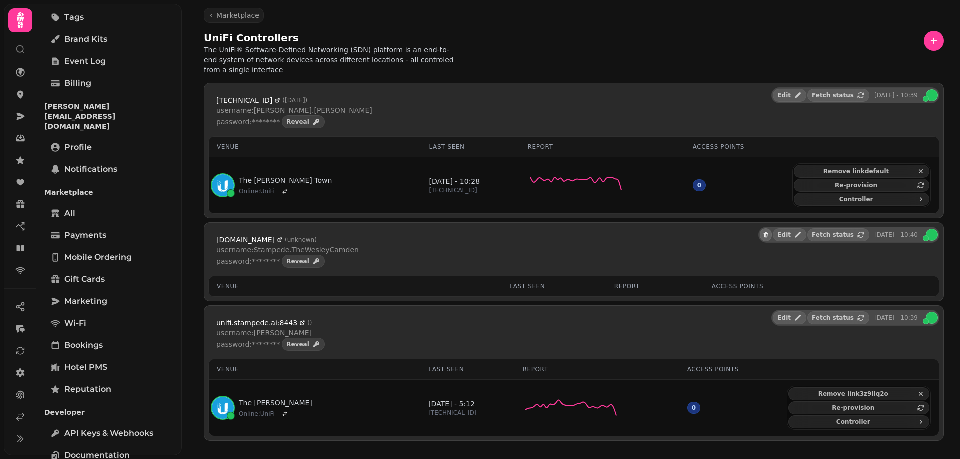
click at [768, 232] on icon "button" at bounding box center [766, 234] width 4 height 5
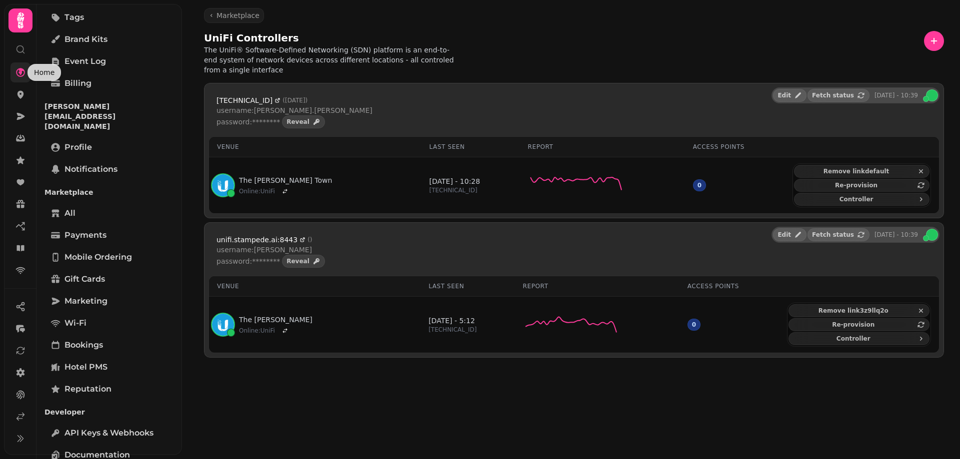
click at [14, 77] on link at bounding box center [20, 72] width 20 height 20
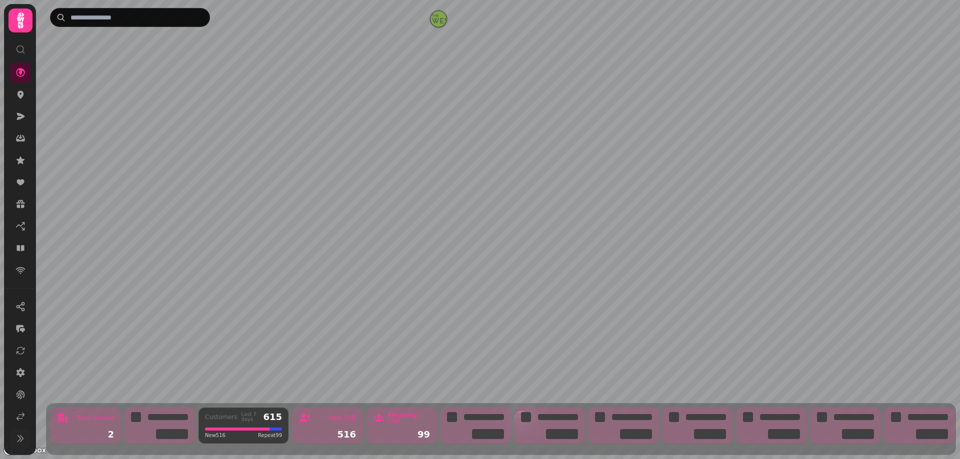
click at [20, 439] on icon at bounding box center [19, 439] width 5 height 6
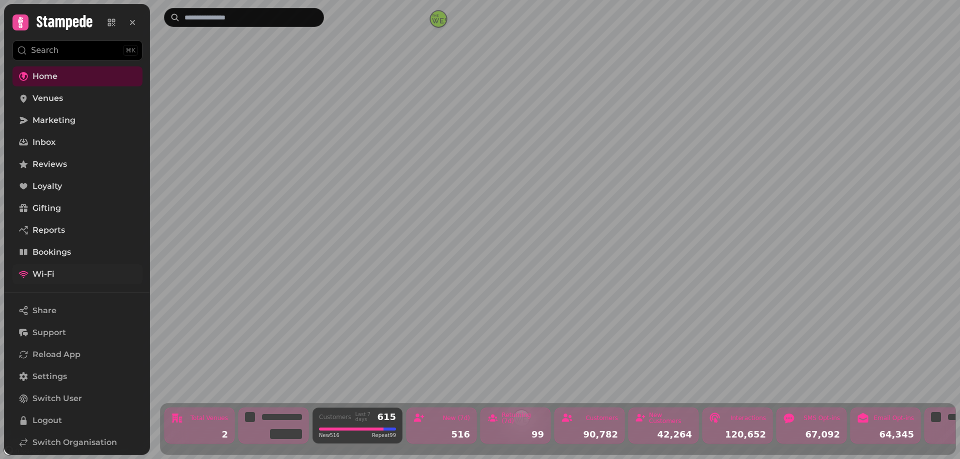
click at [51, 270] on span "Wi-Fi" at bounding box center [43, 274] width 22 height 12
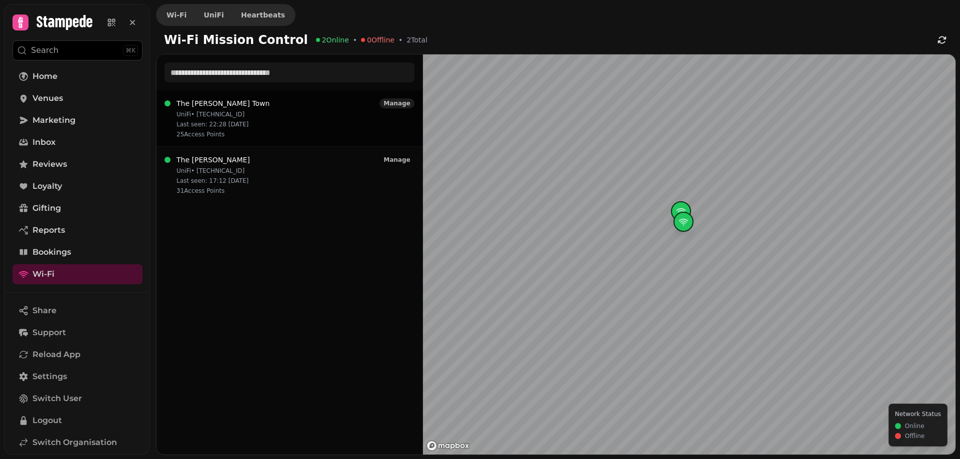
click at [402, 104] on span "Manage" at bounding box center [396, 103] width 26 height 6
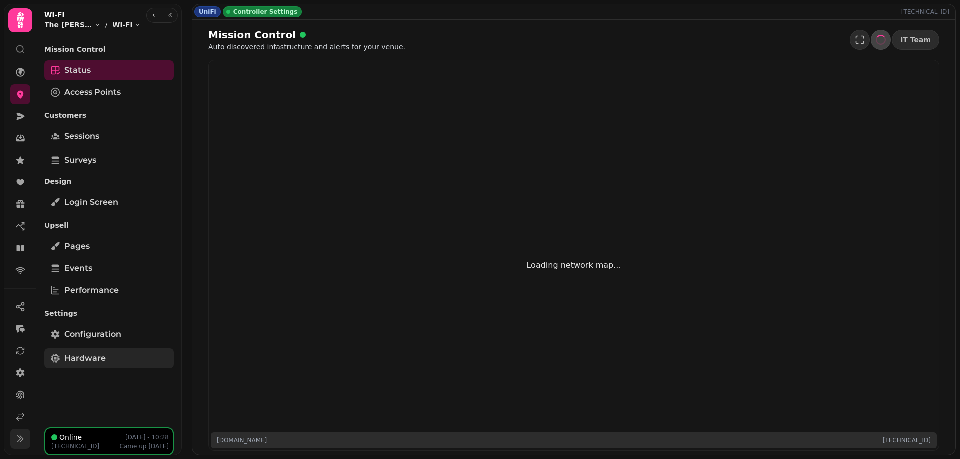
click at [109, 352] on link "Hardware" at bounding box center [108, 358] width 129 height 20
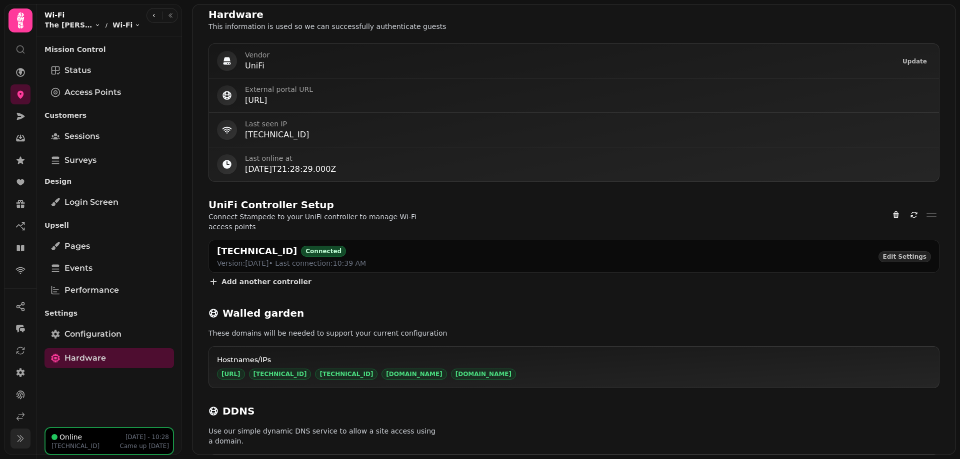
scroll to position [434, 0]
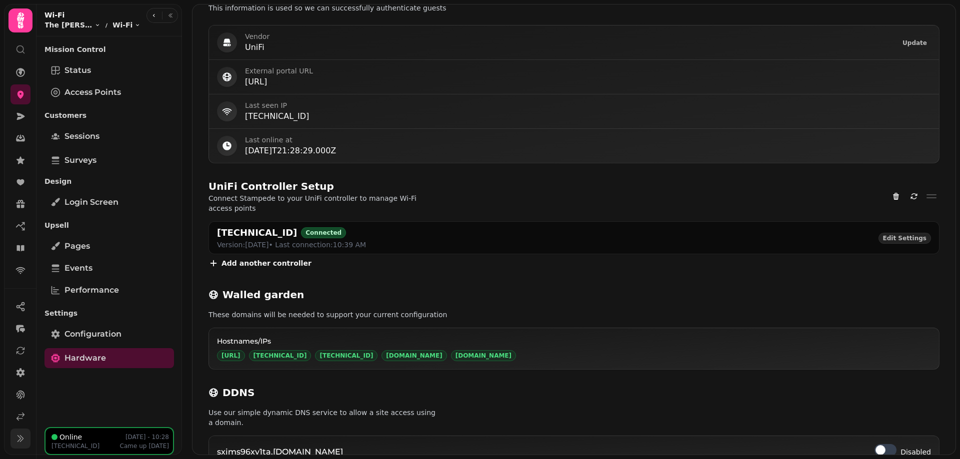
click at [273, 260] on span "Add another controller" at bounding box center [266, 263] width 90 height 7
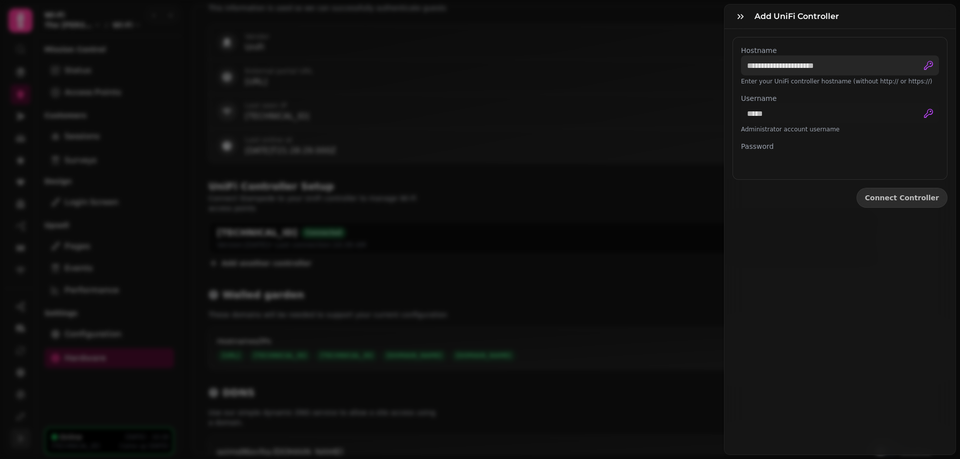
click at [789, 65] on input "Hostname" at bounding box center [840, 65] width 198 height 20
click at [796, 114] on input "Username" at bounding box center [840, 113] width 198 height 20
paste input "**********"
type input "**********"
click at [835, 67] on input "Hostname" at bounding box center [840, 65] width 198 height 20
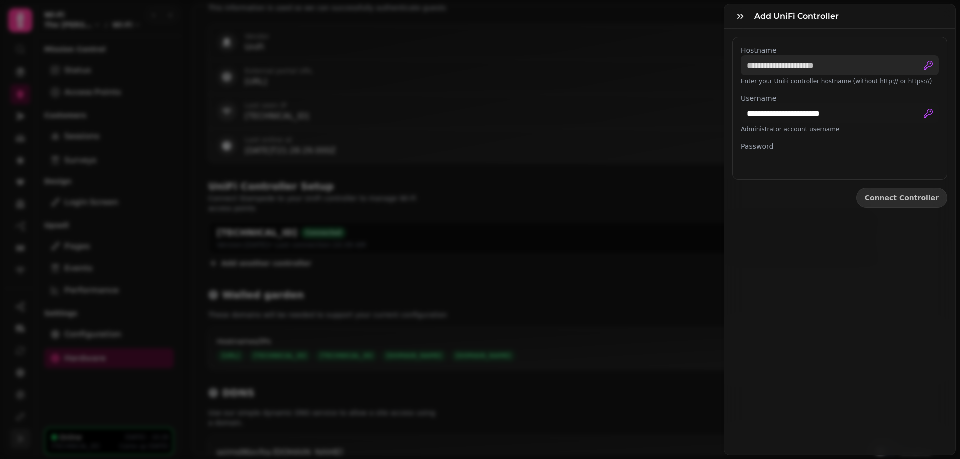
paste input "**********"
type input "**********"
click at [909, 198] on span "Connect Controller" at bounding box center [902, 197] width 74 height 7
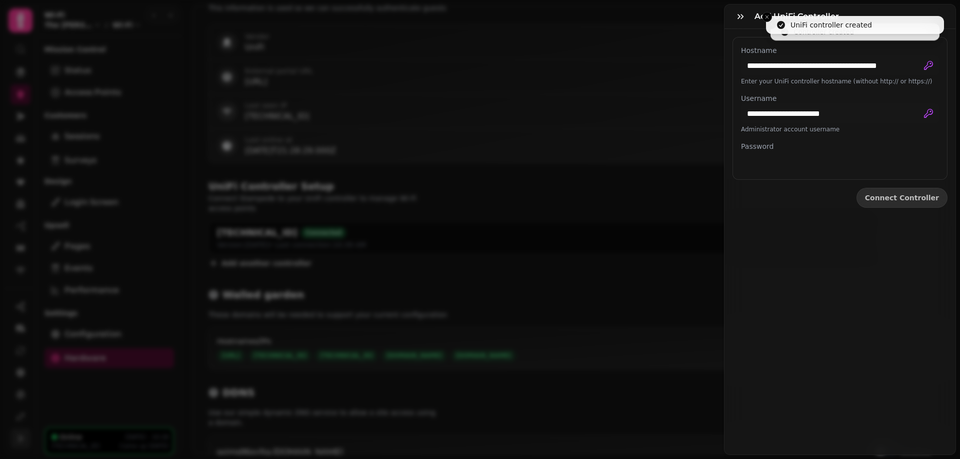
scroll to position [434, 0]
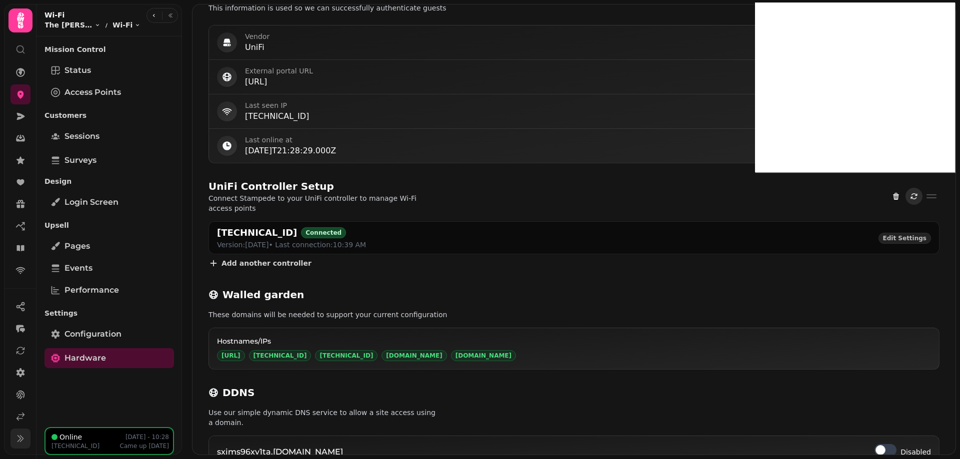
click at [915, 192] on icon "Refresh" at bounding box center [914, 196] width 8 height 8
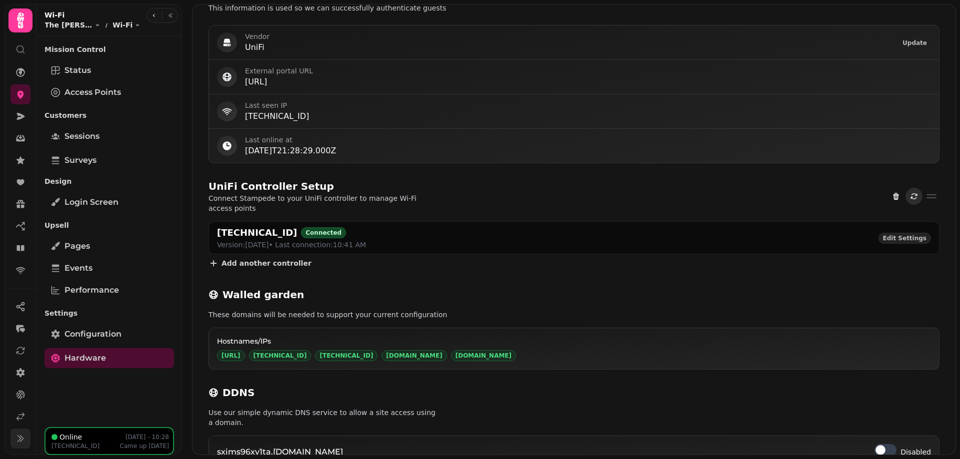
click at [917, 192] on icon "Refresh" at bounding box center [914, 196] width 8 height 8
click at [915, 192] on icon "Refresh" at bounding box center [914, 196] width 8 height 8
click at [919, 189] on button "Refresh" at bounding box center [913, 196] width 17 height 17
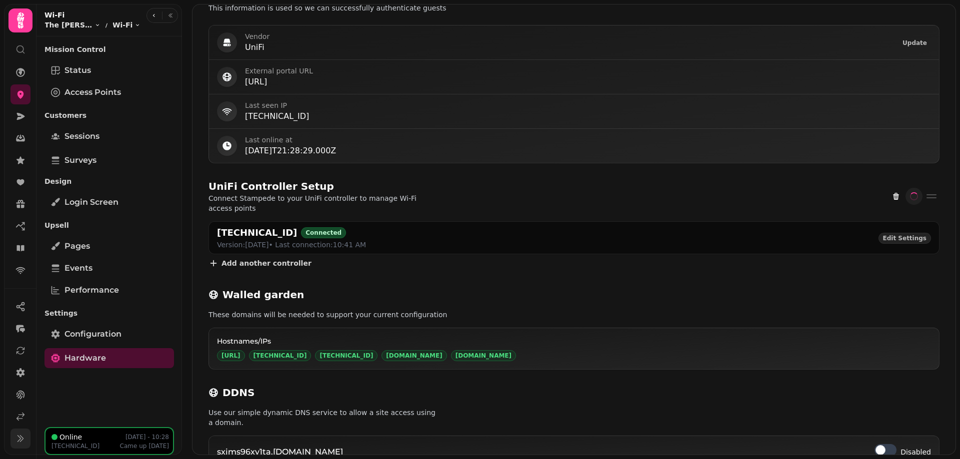
click at [919, 189] on button "Refresh" at bounding box center [913, 196] width 17 height 17
click at [19, 370] on icon at bounding box center [20, 373] width 10 height 10
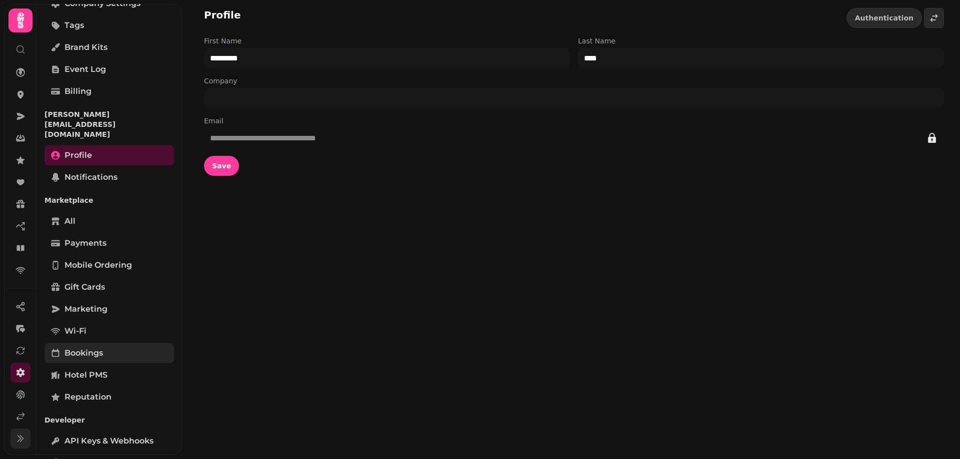
scroll to position [126, 0]
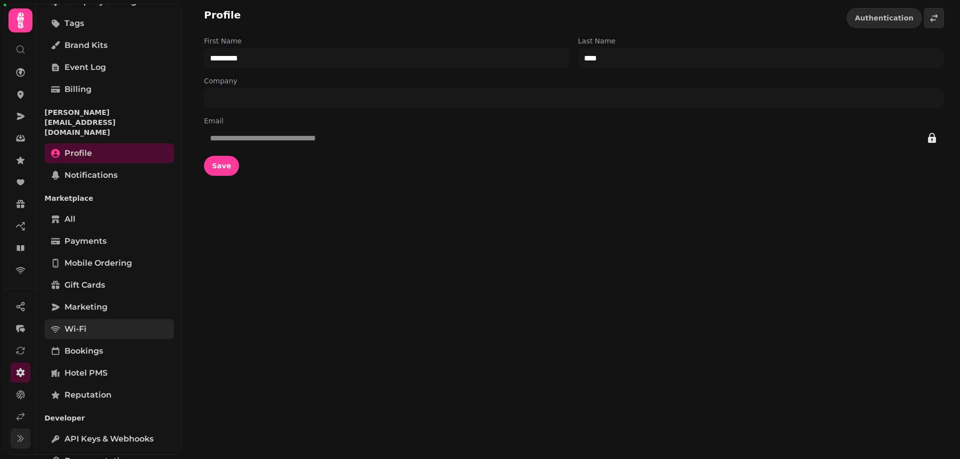
click at [74, 323] on span "Wi-Fi" at bounding box center [75, 329] width 22 height 12
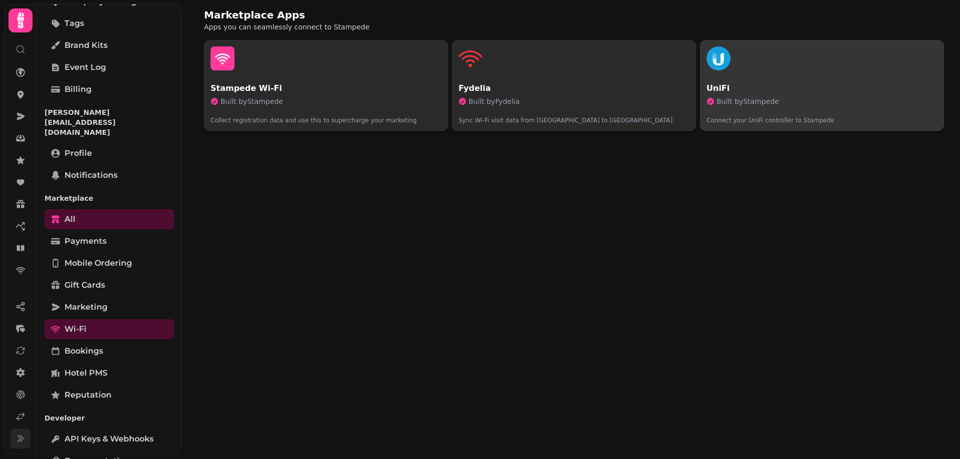
click at [754, 81] on button "UniFi Built by Stampede Connect your UniFi controller to Stampede" at bounding box center [822, 85] width 244 height 91
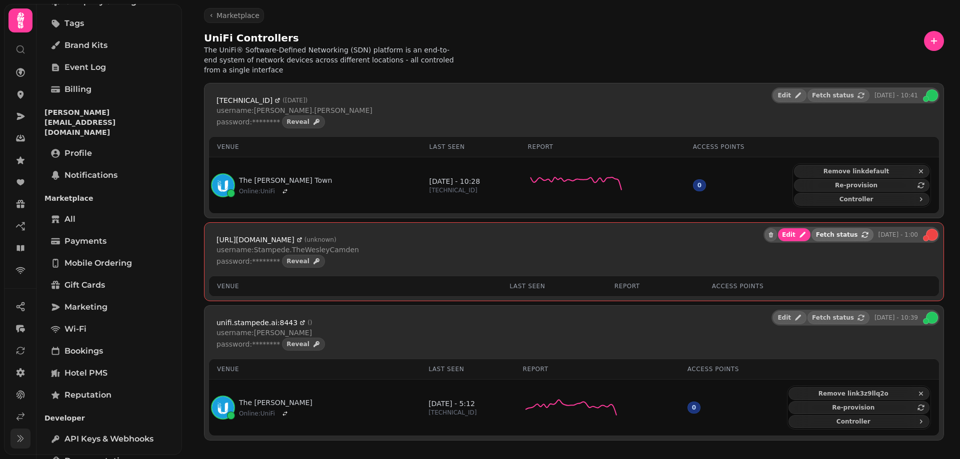
click at [857, 232] on span "Fetch status" at bounding box center [837, 235] width 42 height 6
click at [858, 231] on icon "button" at bounding box center [861, 235] width 8 height 8
click at [791, 232] on span "Edit" at bounding box center [784, 235] width 13 height 6
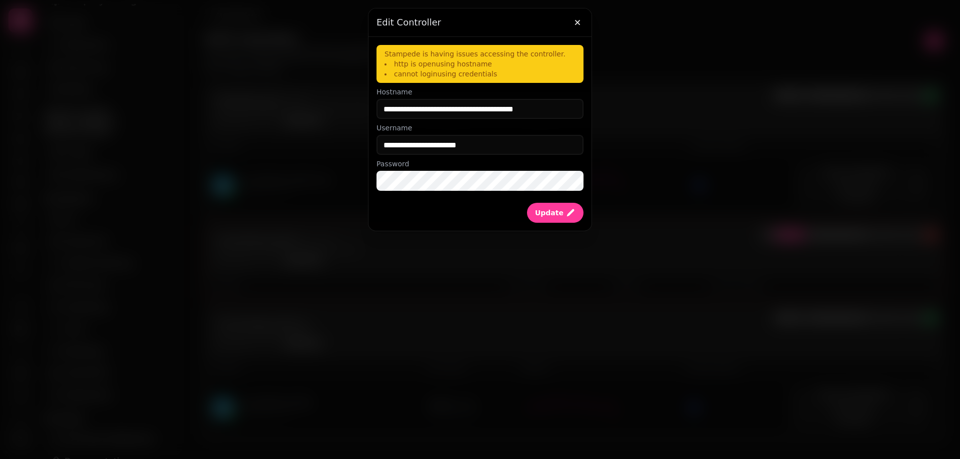
scroll to position [126, 0]
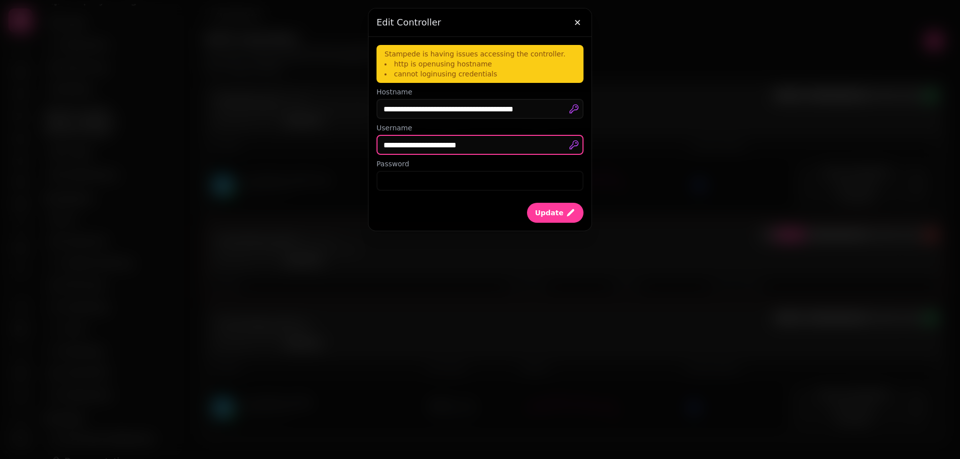
drag, startPoint x: 522, startPoint y: 144, endPoint x: 270, endPoint y: 114, distance: 253.7
click at [376, 135] on input "**********" at bounding box center [479, 145] width 207 height 20
click at [565, 215] on icon "submit" at bounding box center [570, 213] width 10 height 10
click at [575, 203] on div "Update" at bounding box center [479, 209] width 207 height 28
click at [566, 217] on icon "submit" at bounding box center [570, 213] width 10 height 10
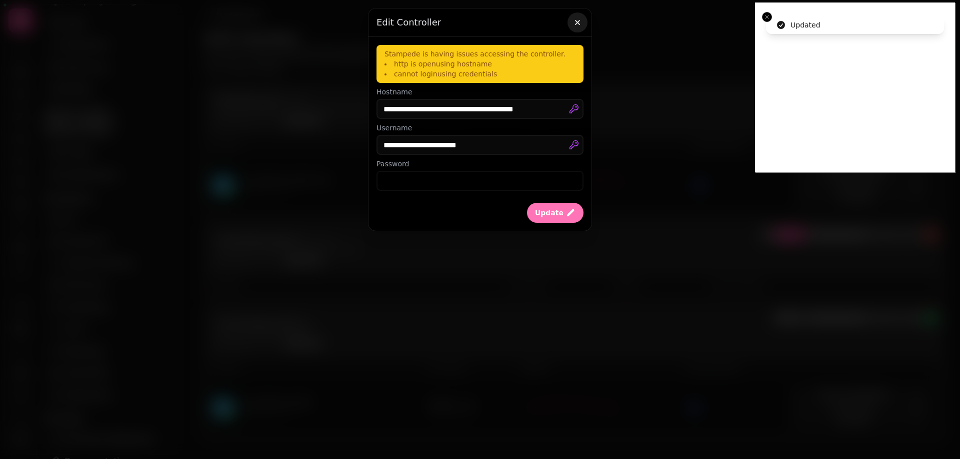
click at [577, 18] on icon "button" at bounding box center [577, 22] width 10 height 10
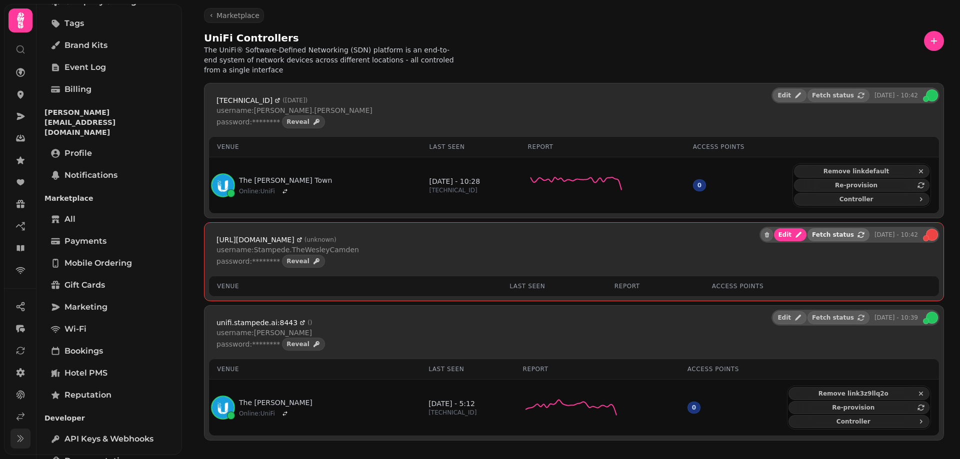
click at [842, 232] on span "Fetch status" at bounding box center [833, 235] width 42 height 6
click at [844, 232] on span "Fetch status" at bounding box center [833, 235] width 42 height 6
click at [290, 258] on span "Reveal" at bounding box center [297, 261] width 23 height 6
click at [345, 256] on button "Hide" at bounding box center [362, 261] width 35 height 13
click at [831, 232] on span "Fetch status" at bounding box center [833, 235] width 42 height 6
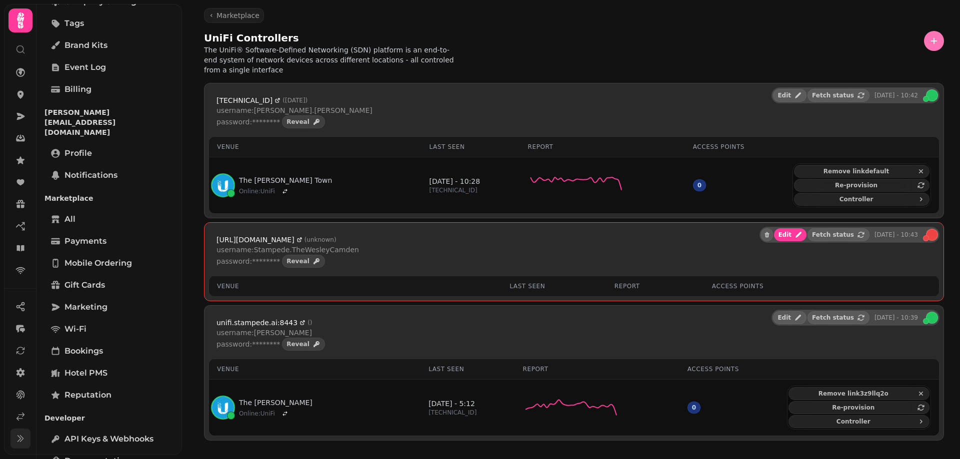
click at [932, 39] on icon "button" at bounding box center [934, 41] width 10 height 10
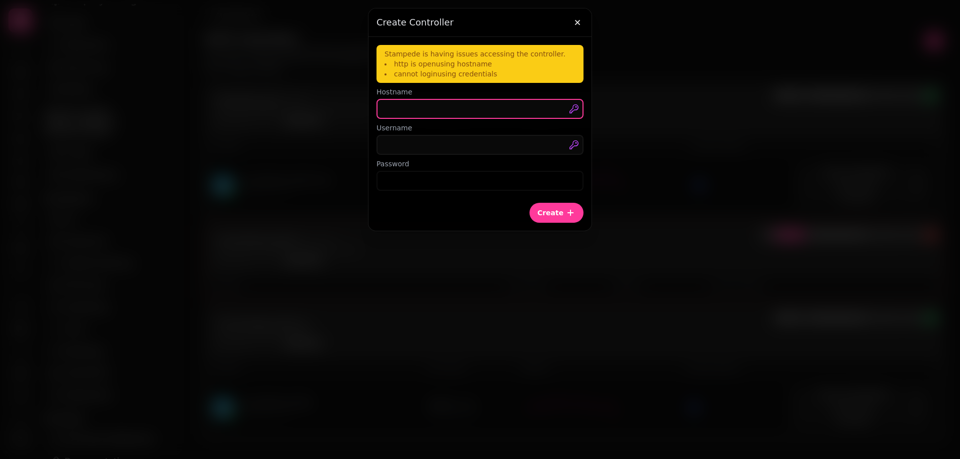
click at [449, 115] on input "text" at bounding box center [479, 109] width 207 height 20
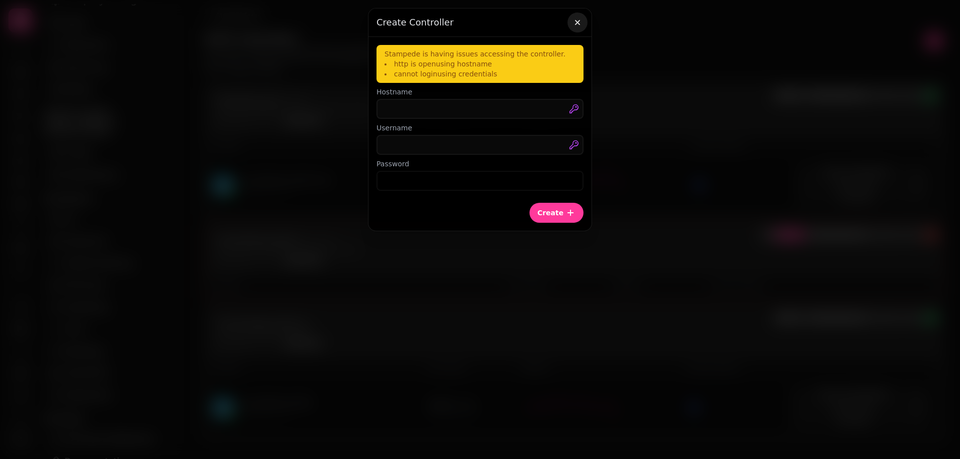
click at [579, 25] on icon "button" at bounding box center [577, 22] width 5 height 5
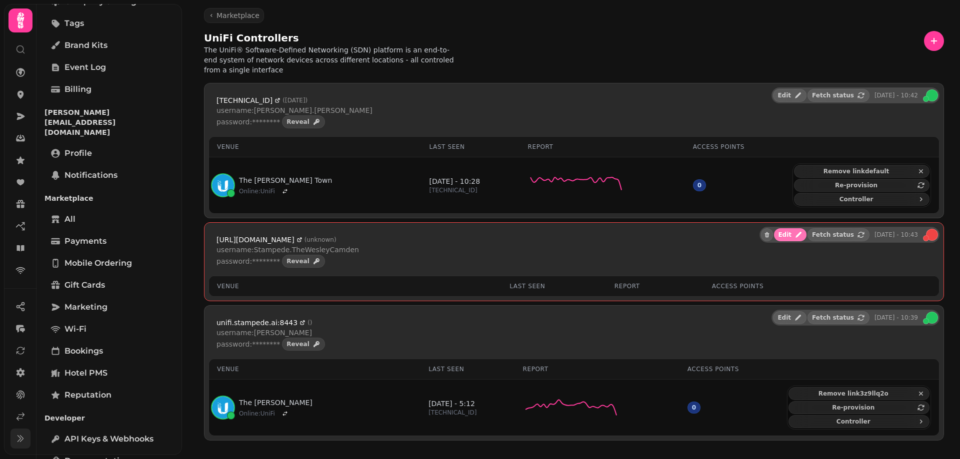
click at [791, 232] on span "Edit" at bounding box center [784, 235] width 13 height 6
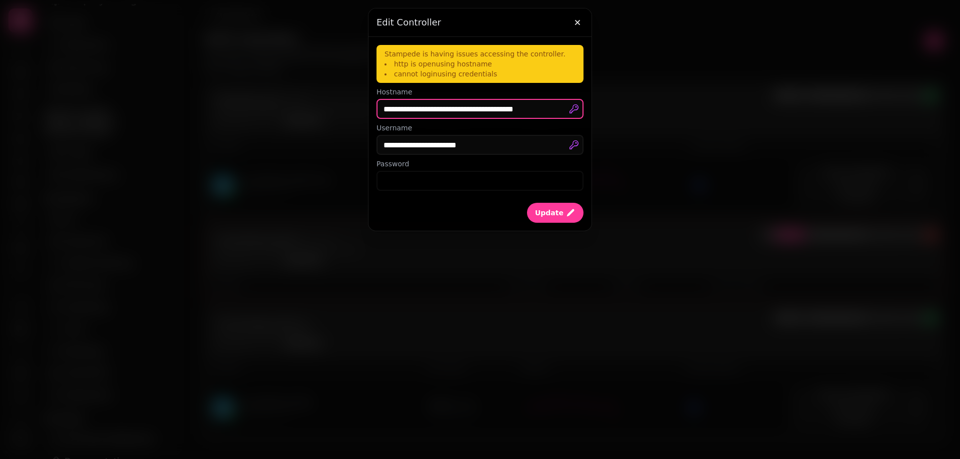
drag, startPoint x: 409, startPoint y: 106, endPoint x: 316, endPoint y: 110, distance: 93.1
click at [376, 110] on input "**********" at bounding box center [479, 109] width 207 height 20
type input "**********"
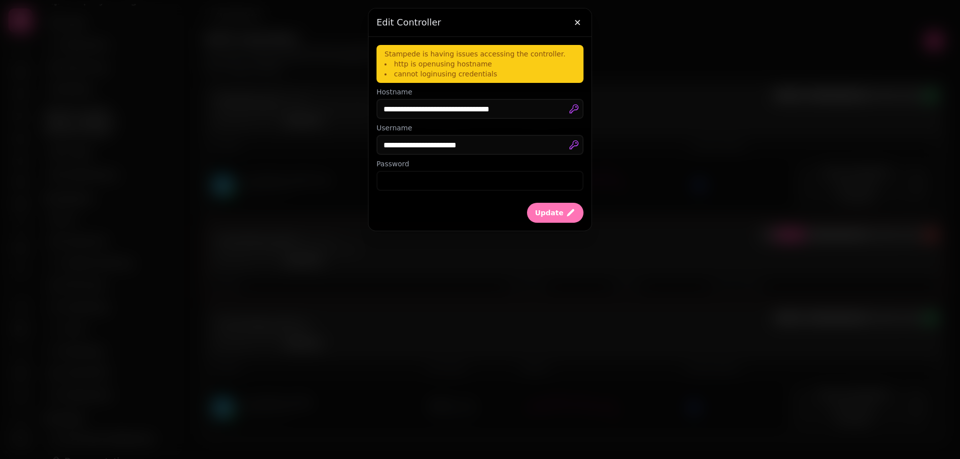
click at [569, 206] on button "Update" at bounding box center [555, 213] width 56 height 20
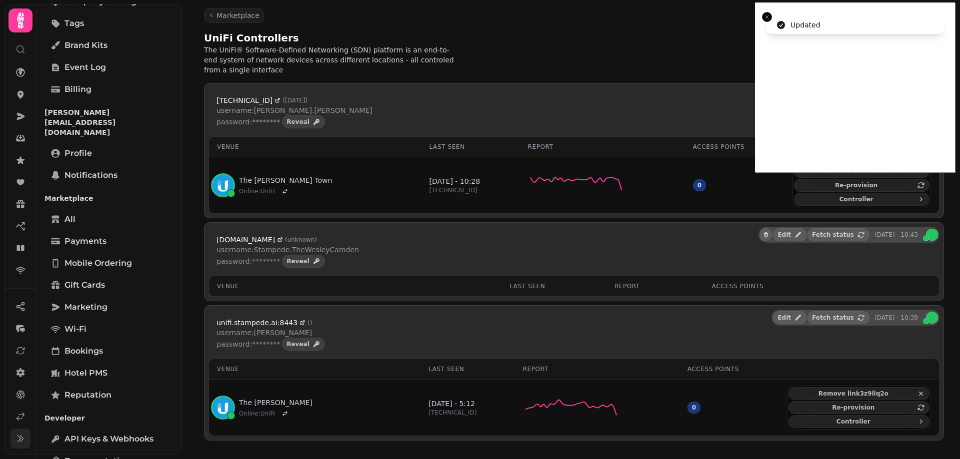
click at [941, 16] on li "Updated" at bounding box center [855, 25] width 178 height 18
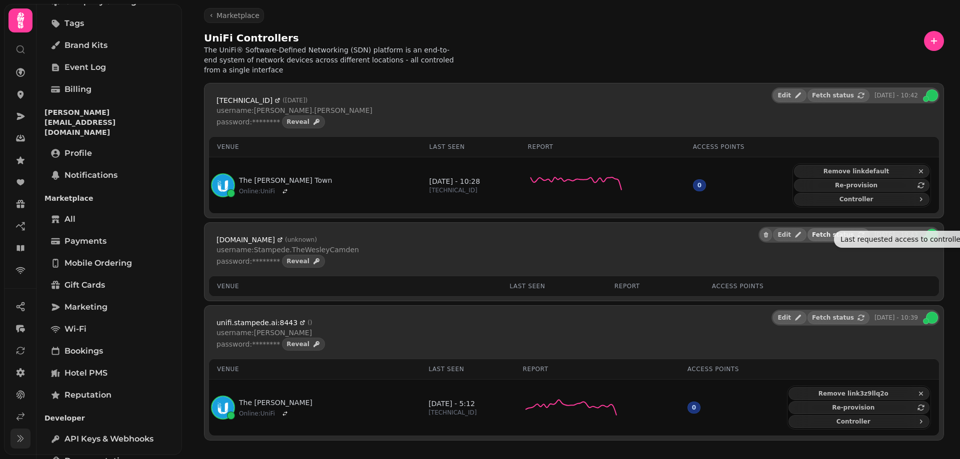
click at [847, 229] on button "Fetch status" at bounding box center [838, 234] width 62 height 13
click at [768, 232] on icon "button" at bounding box center [766, 234] width 4 height 5
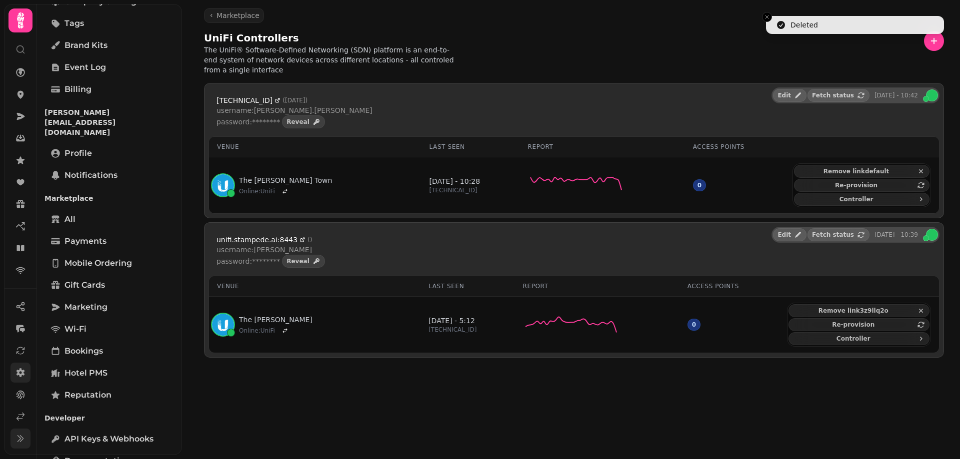
click at [23, 373] on icon at bounding box center [20, 372] width 8 height 9
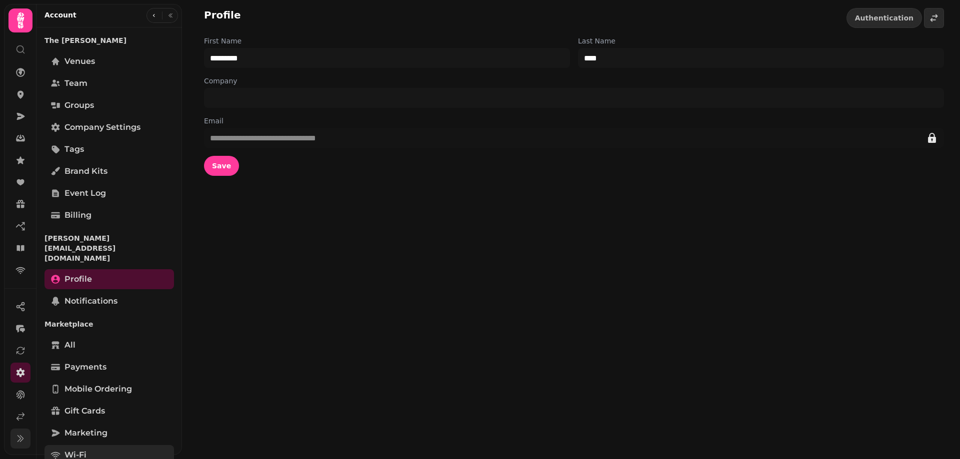
click at [82, 445] on link "Wi-Fi" at bounding box center [108, 455] width 129 height 20
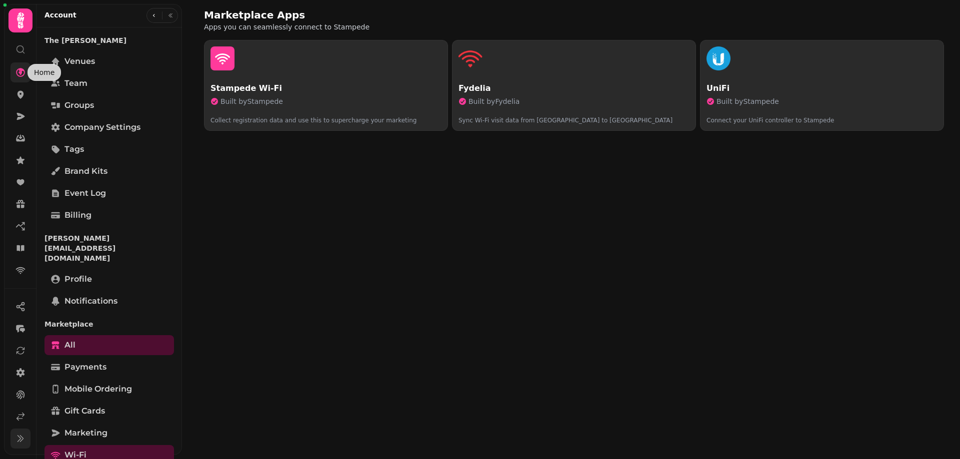
click at [23, 64] on link at bounding box center [20, 72] width 20 height 20
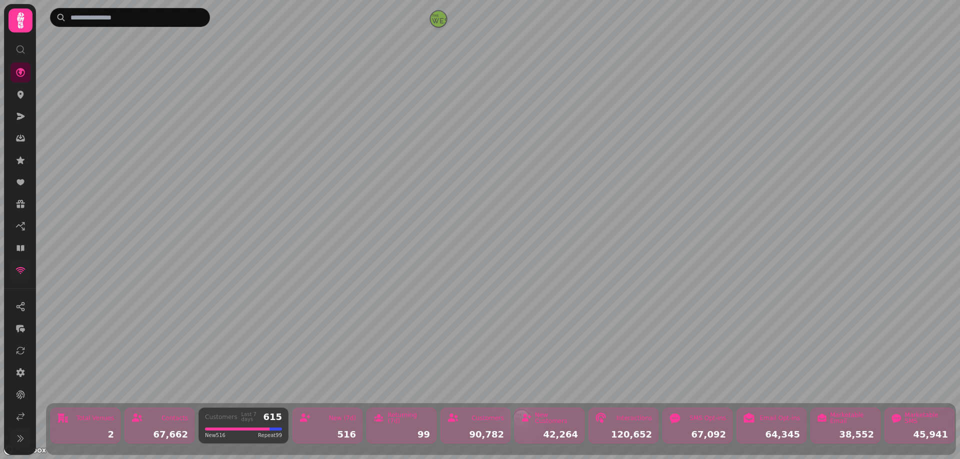
click at [21, 266] on icon at bounding box center [20, 270] width 10 height 10
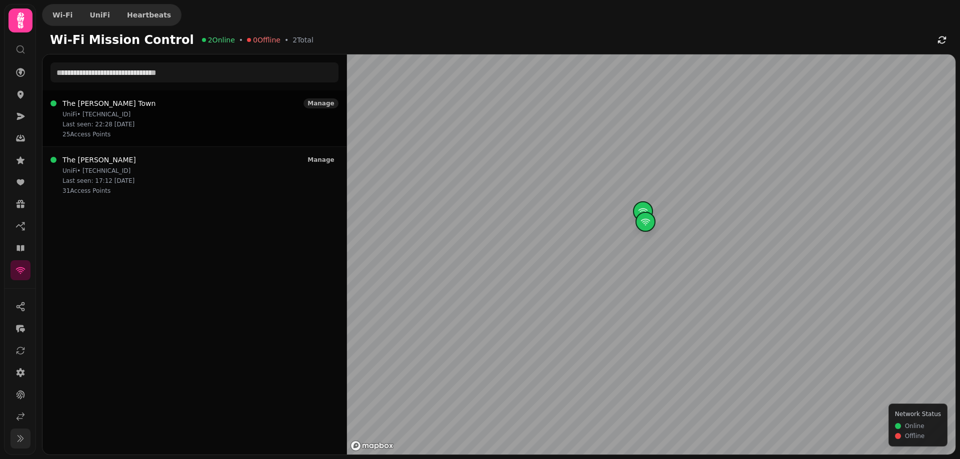
click at [328, 101] on span "Manage" at bounding box center [320, 103] width 26 height 6
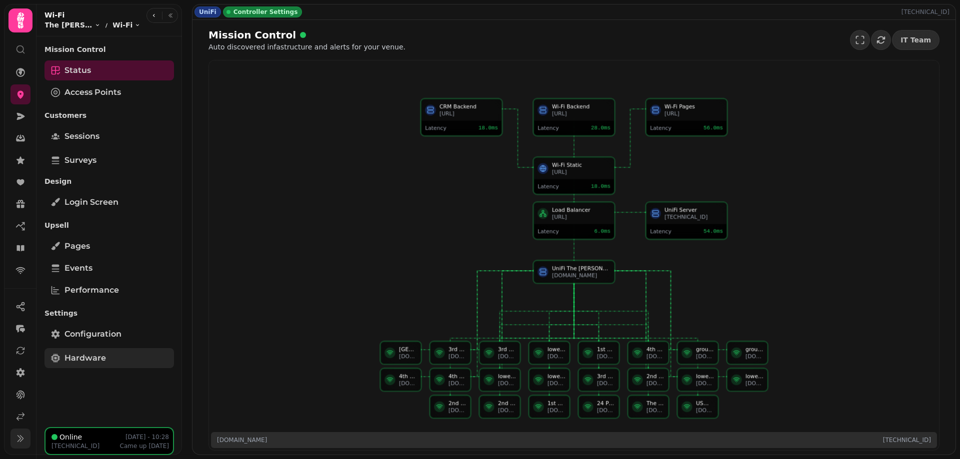
click at [96, 359] on span "Hardware" at bounding box center [84, 358] width 41 height 12
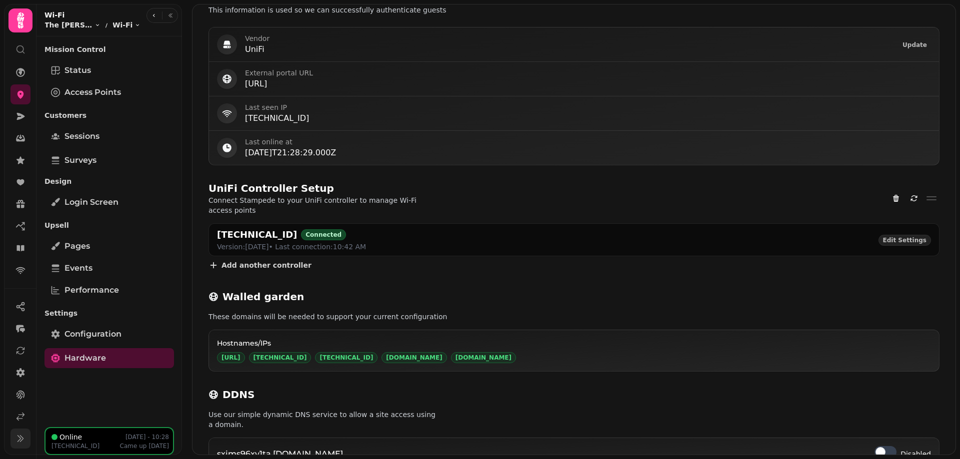
scroll to position [434, 0]
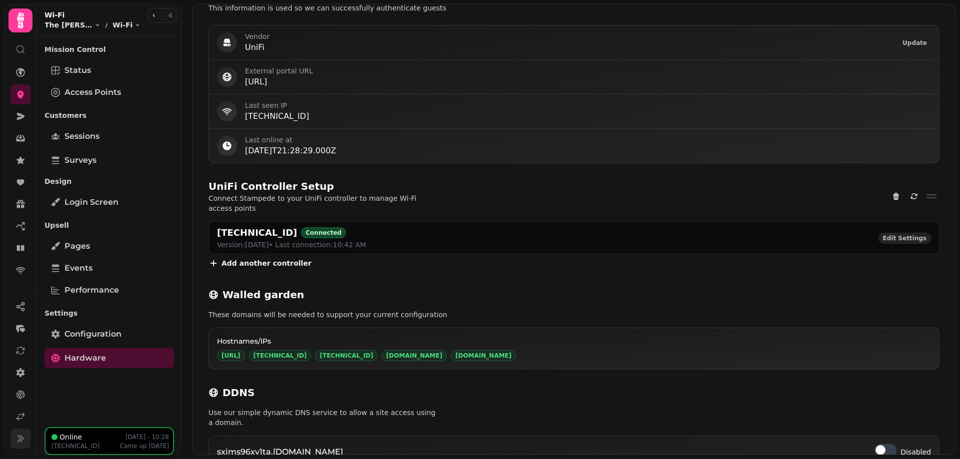
click at [255, 260] on span "Add another controller" at bounding box center [266, 263] width 90 height 7
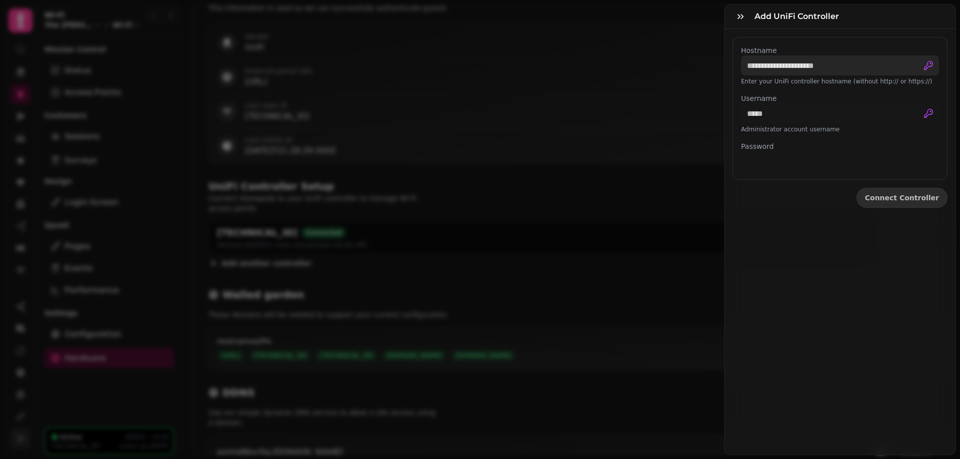
click at [818, 71] on input "Hostname" at bounding box center [840, 65] width 198 height 20
paste input "**********"
drag, startPoint x: 773, startPoint y: 62, endPoint x: 662, endPoint y: 49, distance: 111.7
click at [741, 55] on input "**********" at bounding box center [840, 65] width 198 height 20
type input "**********"
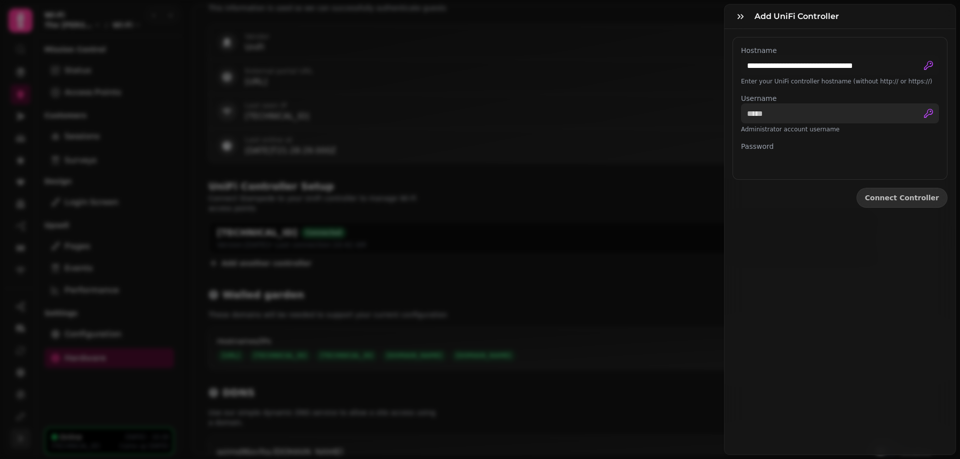
click at [777, 117] on input "Username" at bounding box center [840, 113] width 198 height 20
paste input "**********"
type input "**********"
click at [906, 199] on span "Connect Controller" at bounding box center [902, 197] width 74 height 7
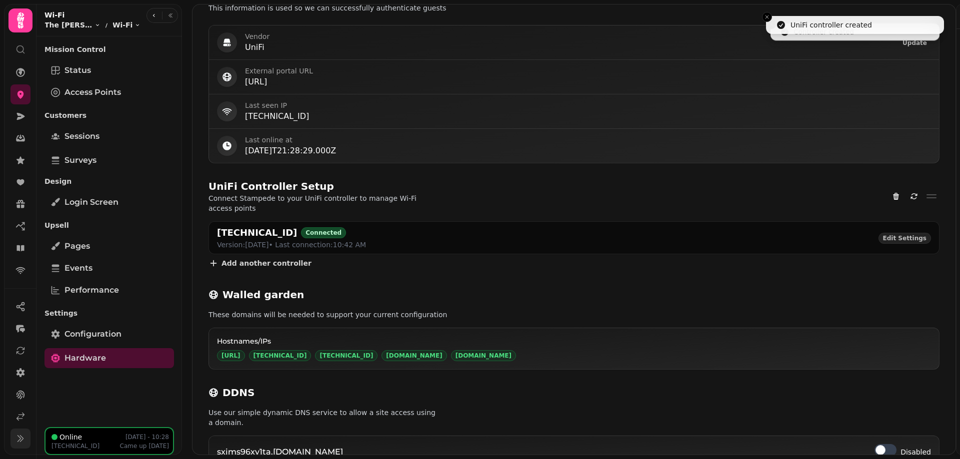
scroll to position [434, 0]
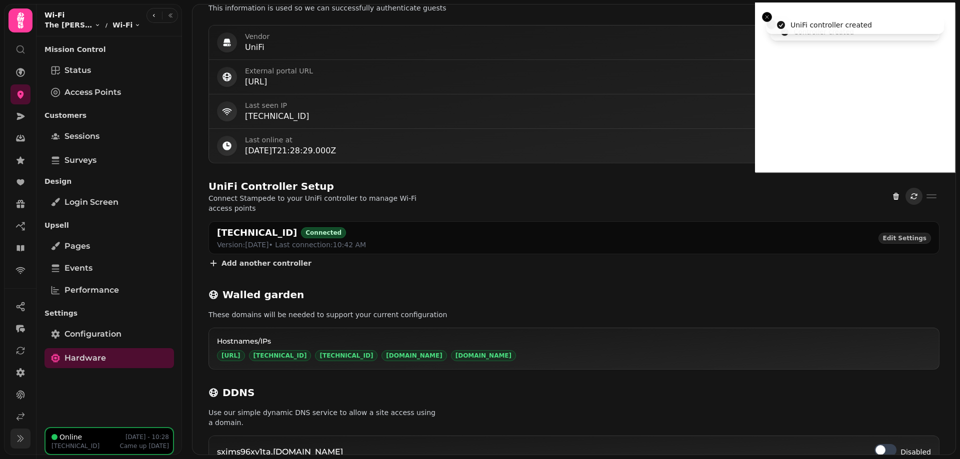
click at [912, 193] on icon "Refresh" at bounding box center [913, 196] width 6 height 6
click at [936, 188] on button "View Details" at bounding box center [931, 196] width 16 height 16
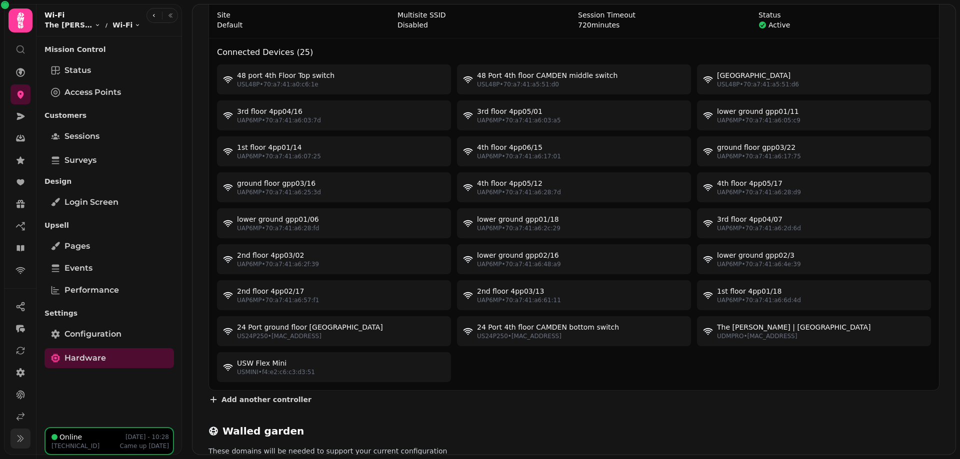
scroll to position [497, 0]
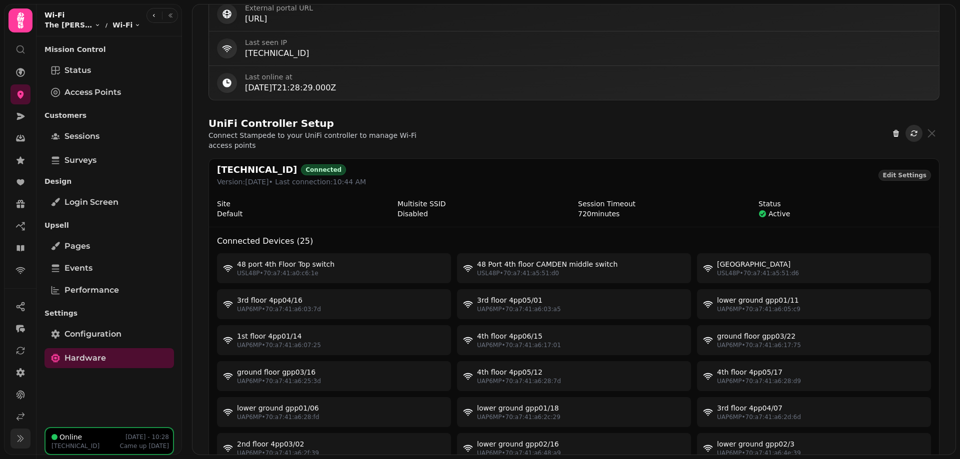
click at [931, 126] on button "Hide Details" at bounding box center [931, 133] width 16 height 16
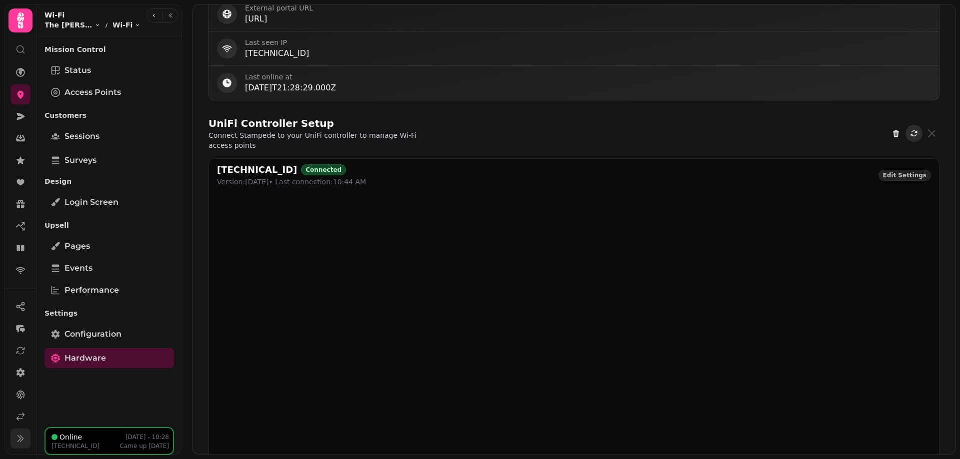
scroll to position [434, 0]
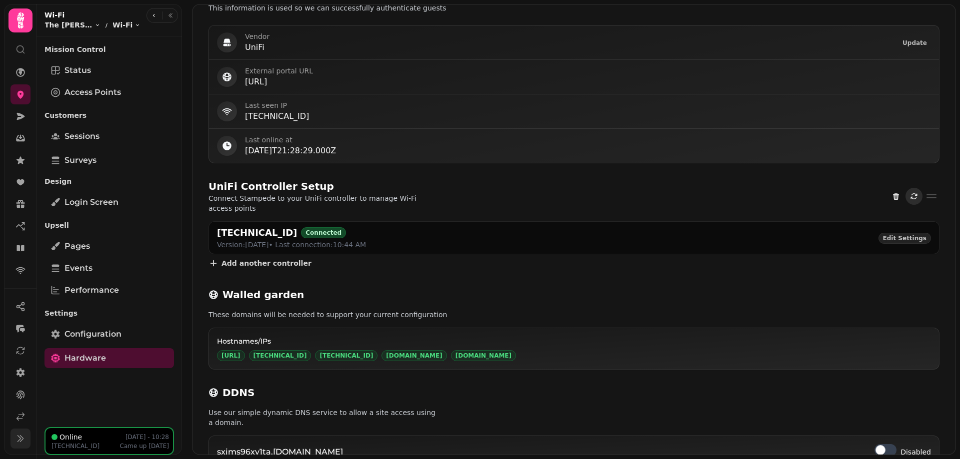
click at [917, 192] on icon "Refresh" at bounding box center [914, 196] width 8 height 8
click at [22, 367] on link at bounding box center [20, 373] width 20 height 20
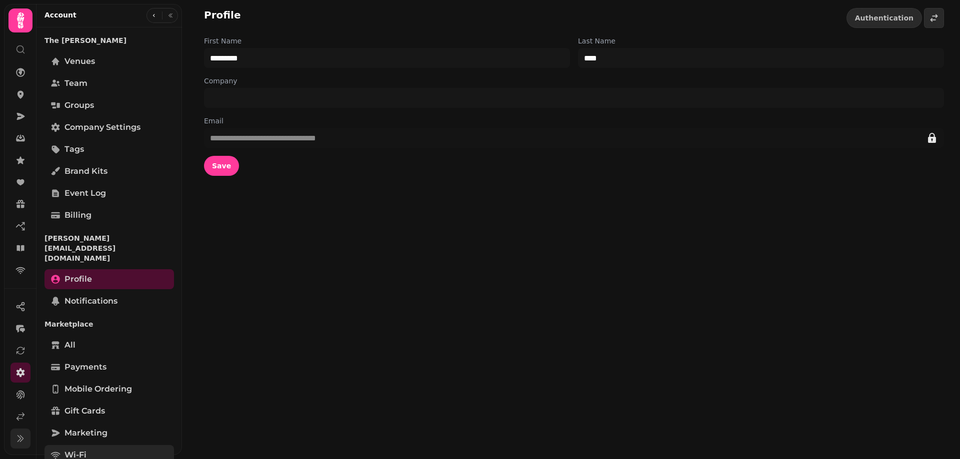
click at [86, 445] on link "Wi-Fi" at bounding box center [108, 455] width 129 height 20
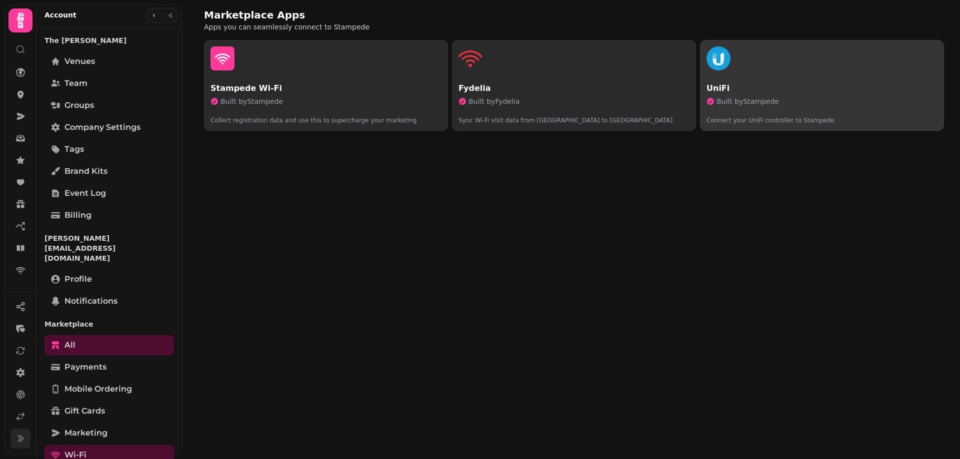
click at [794, 92] on p "UniFi" at bounding box center [821, 88] width 231 height 12
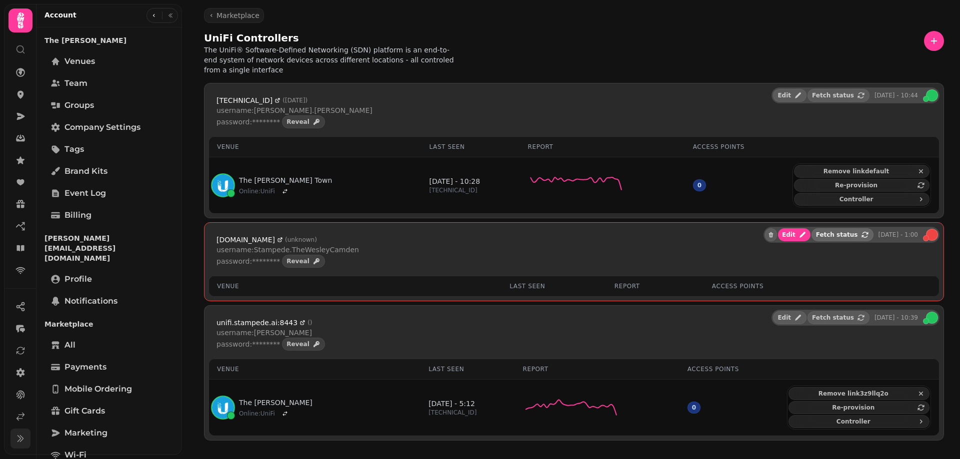
click at [836, 232] on span "Fetch status" at bounding box center [837, 235] width 42 height 6
click at [849, 228] on button "Fetch status" at bounding box center [838, 234] width 62 height 13
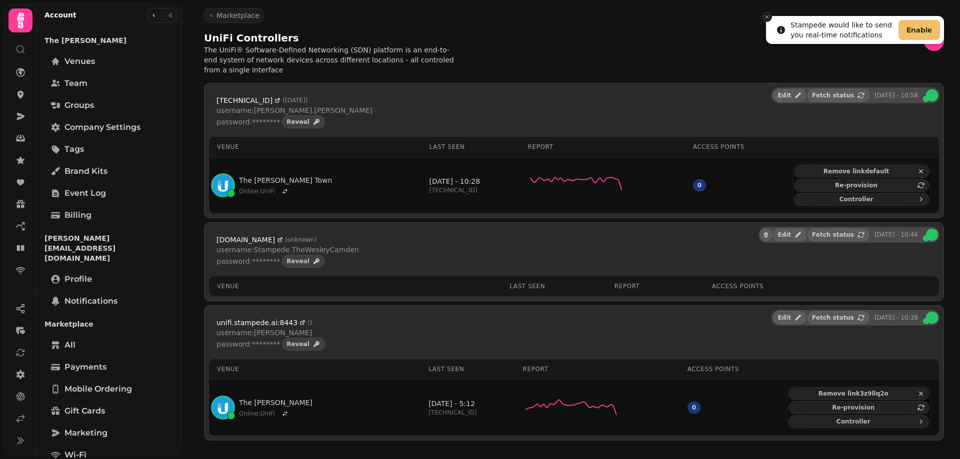
click at [768, 16] on icon "Close toast" at bounding box center [767, 17] width 6 height 6
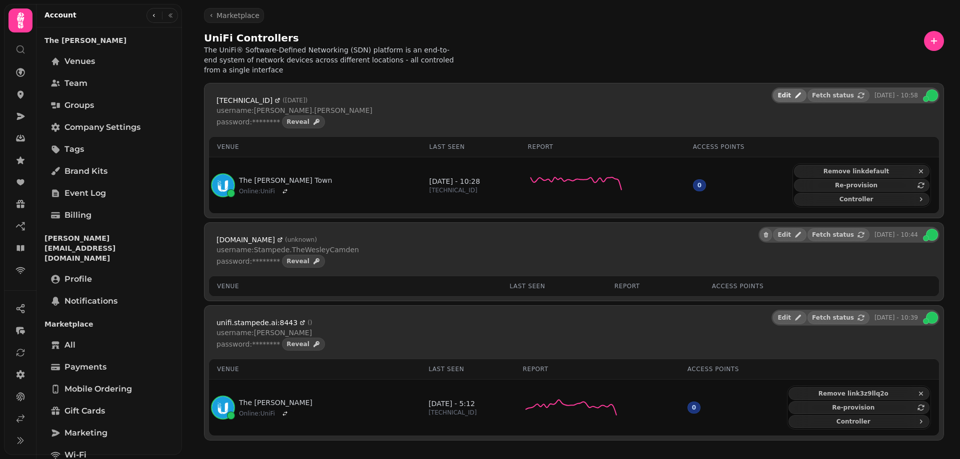
click at [788, 92] on span "Edit" at bounding box center [783, 95] width 13 height 6
select select "**********"
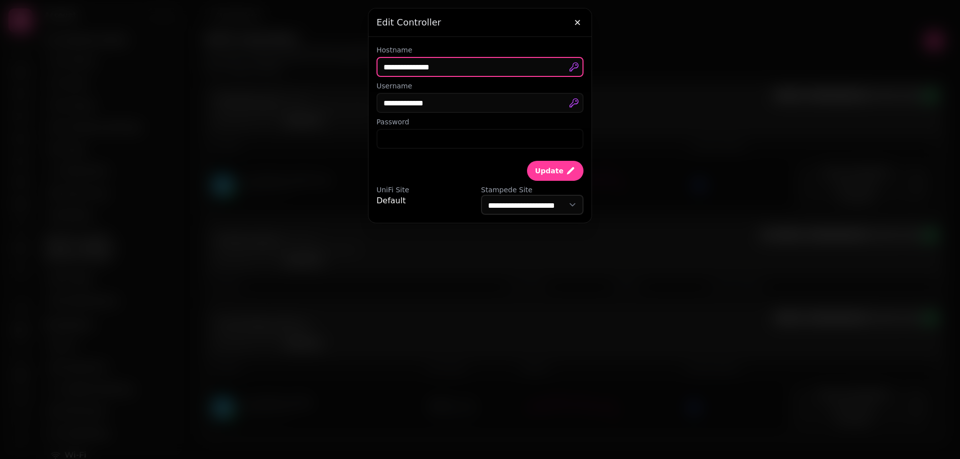
drag, startPoint x: 467, startPoint y: 71, endPoint x: 339, endPoint y: 74, distance: 128.5
click at [376, 74] on input "**********" at bounding box center [479, 67] width 207 height 20
paste input "text"
type input "**********"
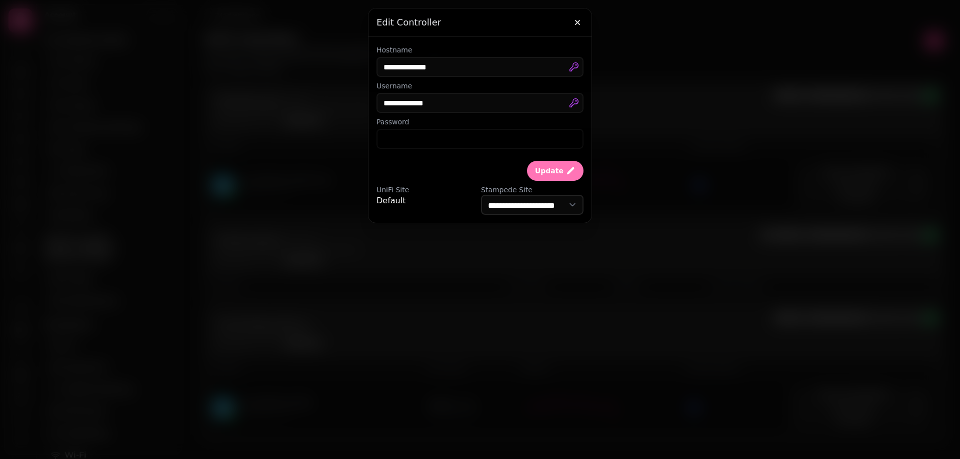
click at [568, 164] on button "Update" at bounding box center [555, 171] width 56 height 20
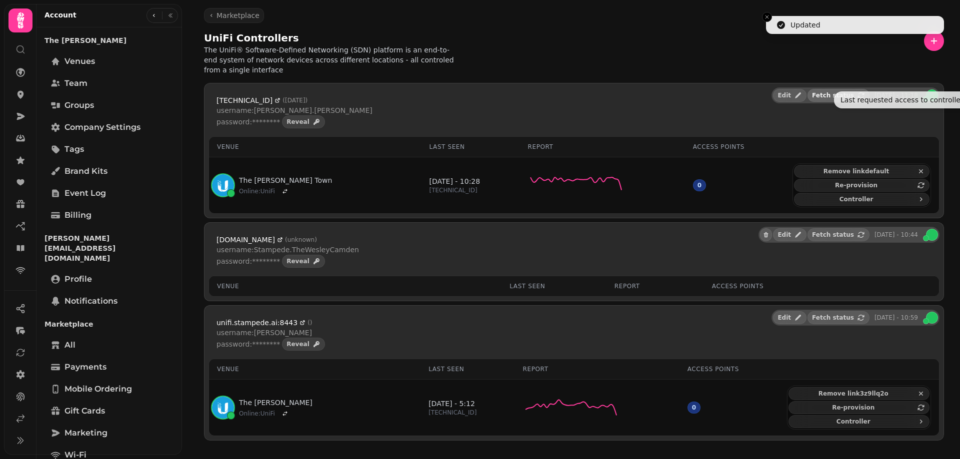
click at [849, 92] on span "Fetch status" at bounding box center [833, 95] width 42 height 6
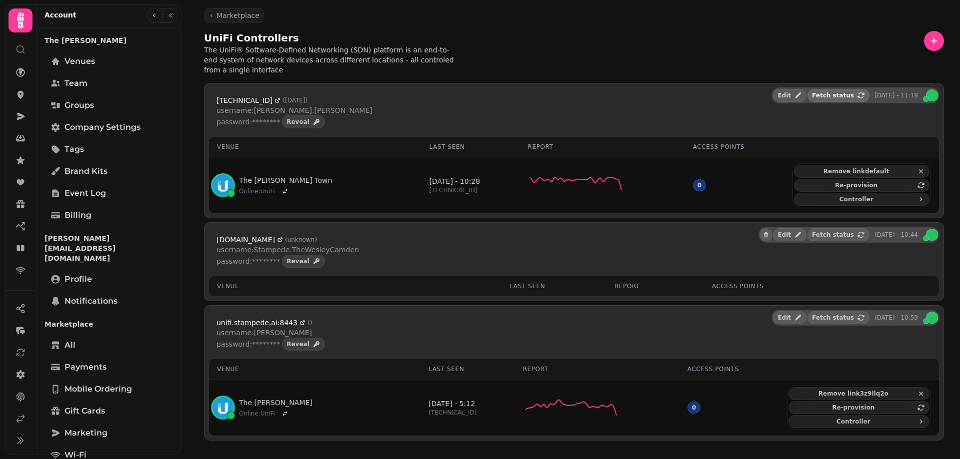
click at [836, 92] on span "Fetch status" at bounding box center [833, 95] width 42 height 6
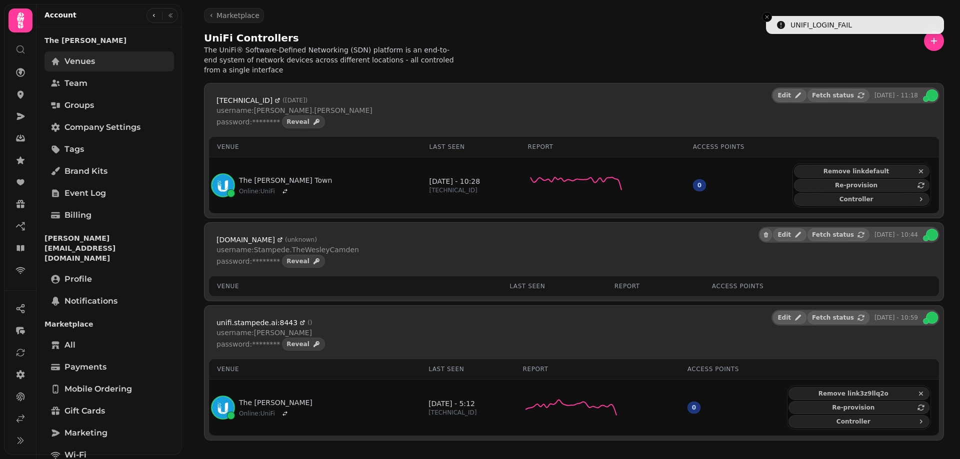
click at [79, 55] on span "Venues" at bounding box center [79, 61] width 30 height 12
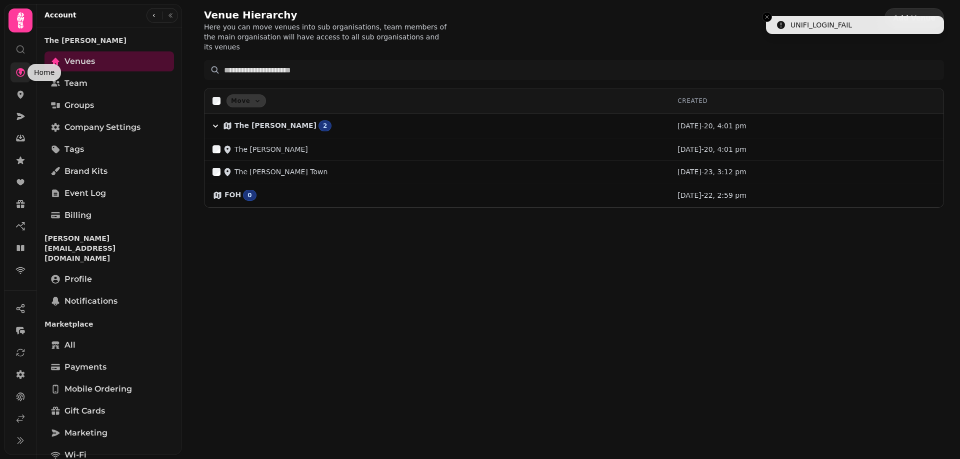
click at [23, 71] on icon at bounding box center [20, 72] width 9 height 9
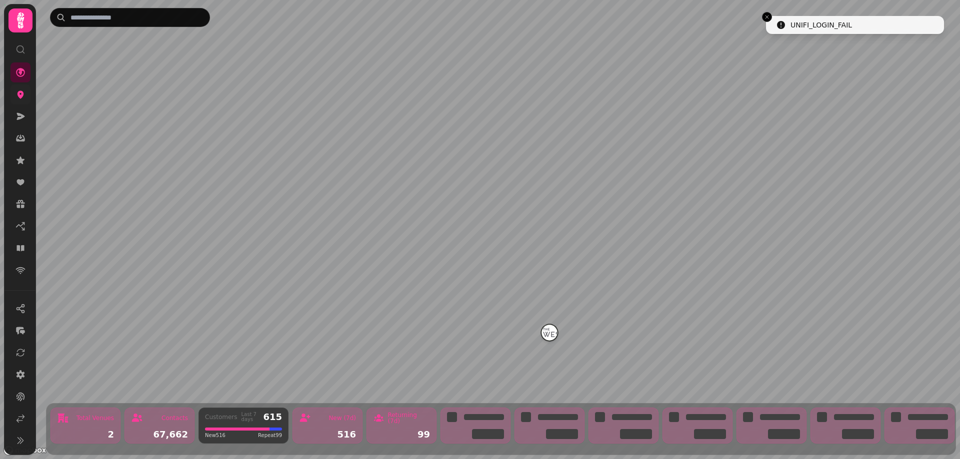
click at [24, 96] on icon at bounding box center [20, 94] width 10 height 10
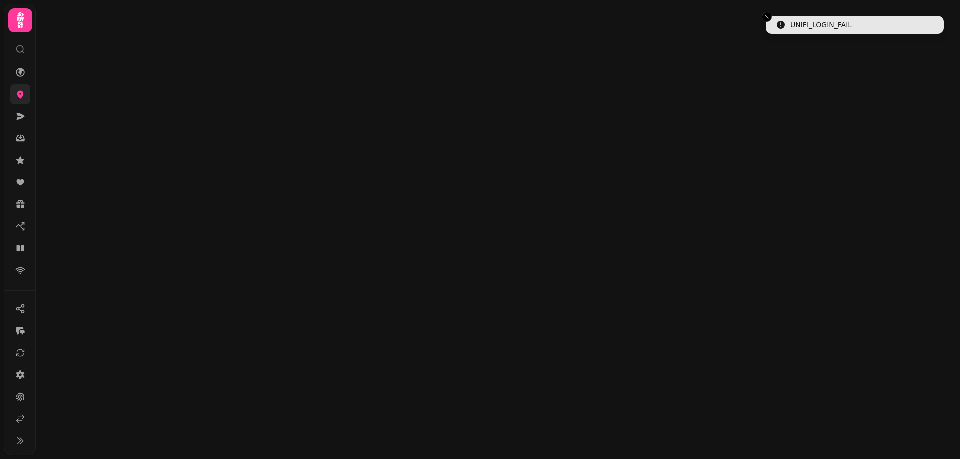
click at [18, 94] on icon at bounding box center [20, 95] width 6 height 8
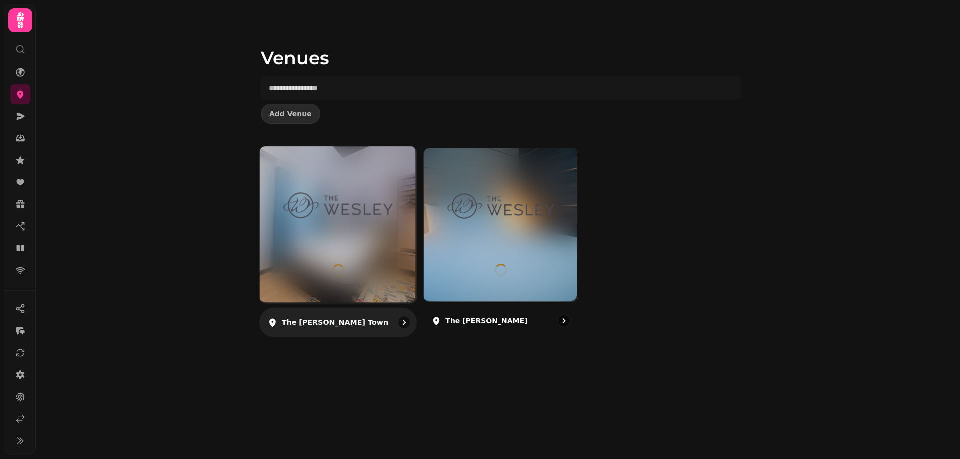
click at [345, 263] on div at bounding box center [338, 224] width 156 height 156
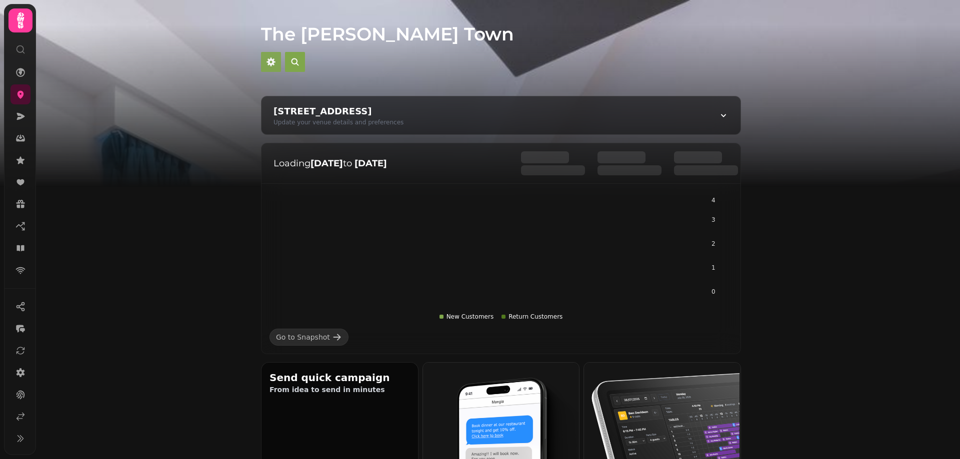
click at [264, 52] on button "button" at bounding box center [271, 62] width 20 height 20
select select "**********"
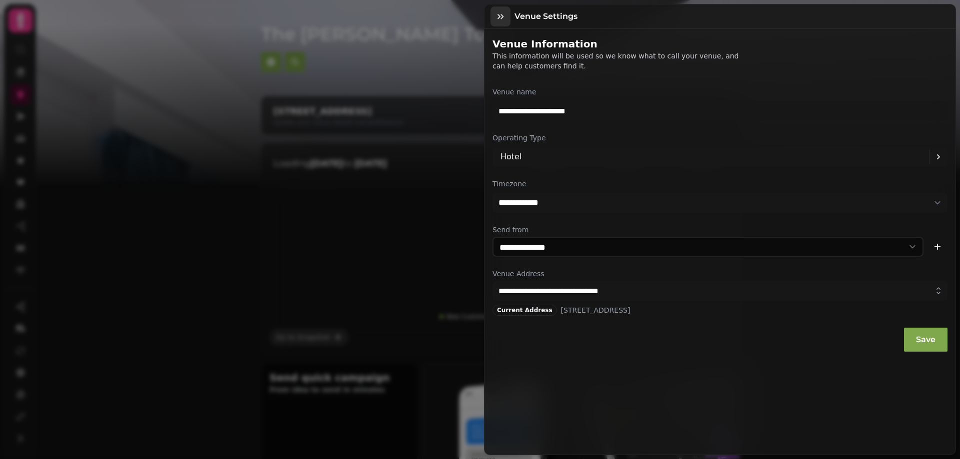
click at [500, 17] on icon "button" at bounding box center [500, 16] width 10 height 10
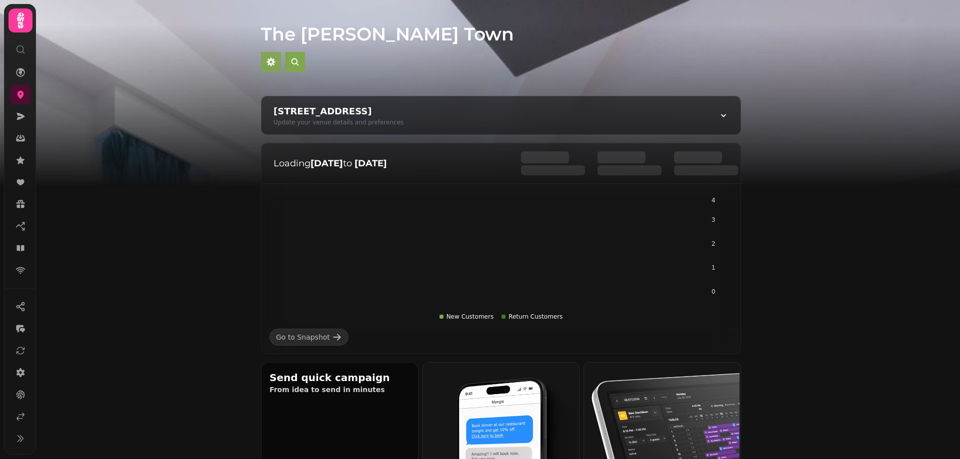
click at [269, 62] on icon "button" at bounding box center [270, 61] width 9 height 9
select select "**********"
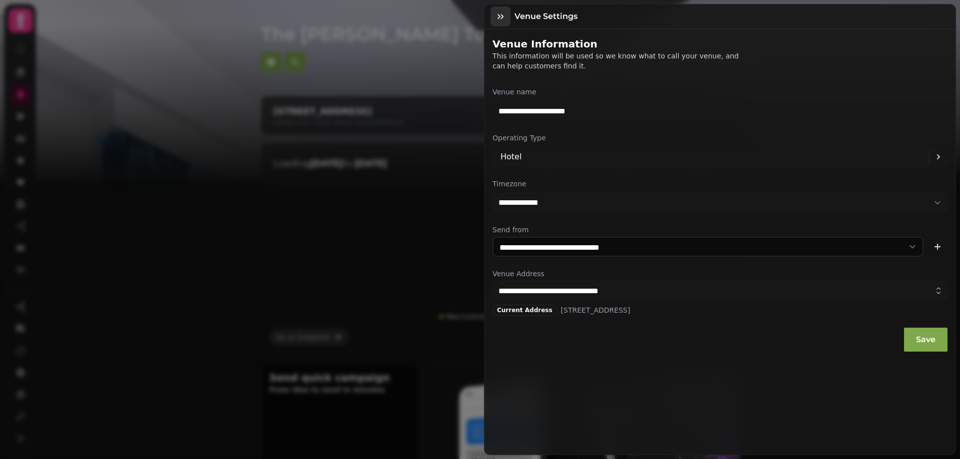
click at [491, 10] on button "button" at bounding box center [500, 16] width 20 height 20
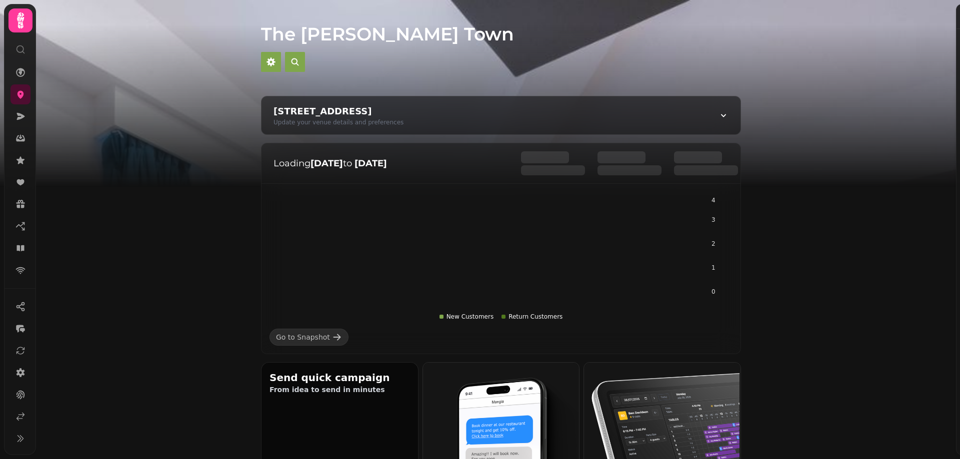
click at [506, 21] on div "**********" at bounding box center [480, 237] width 960 height 443
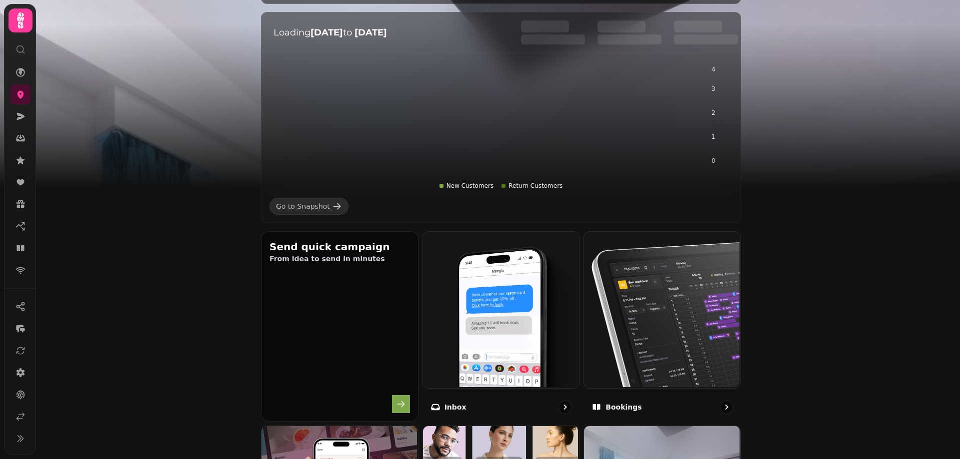
scroll to position [441, 0]
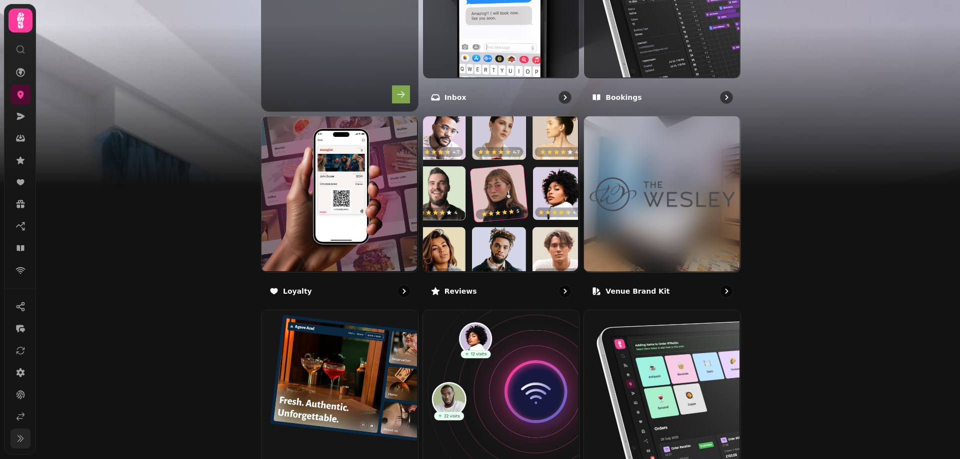
click at [20, 445] on button at bounding box center [20, 439] width 20 height 20
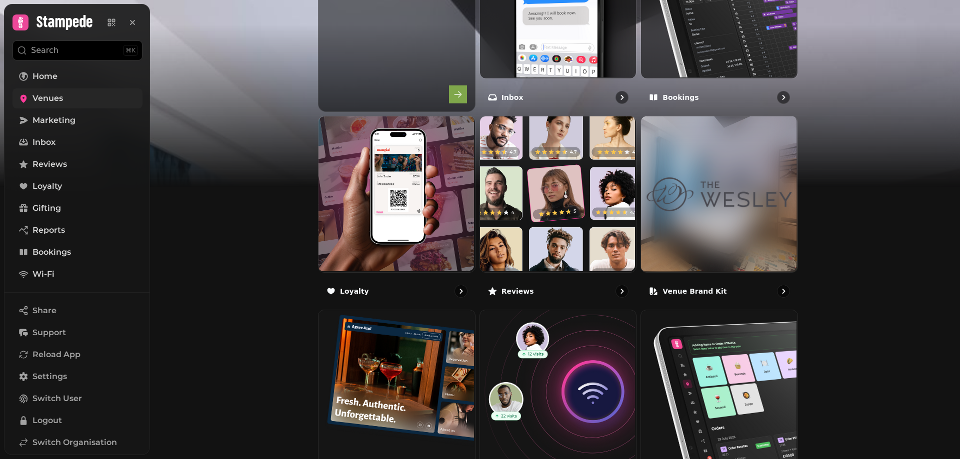
click at [65, 106] on link "Venues" at bounding box center [77, 98] width 130 height 20
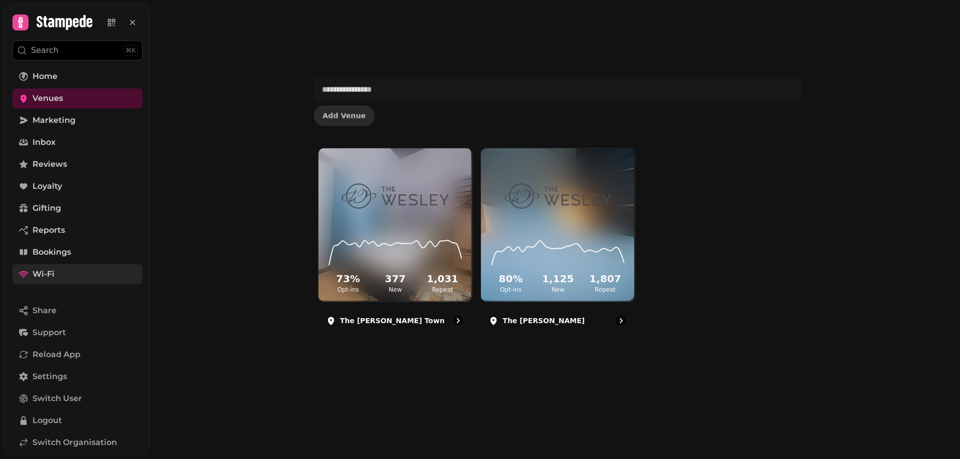
click at [40, 278] on span "Wi-Fi" at bounding box center [43, 274] width 22 height 12
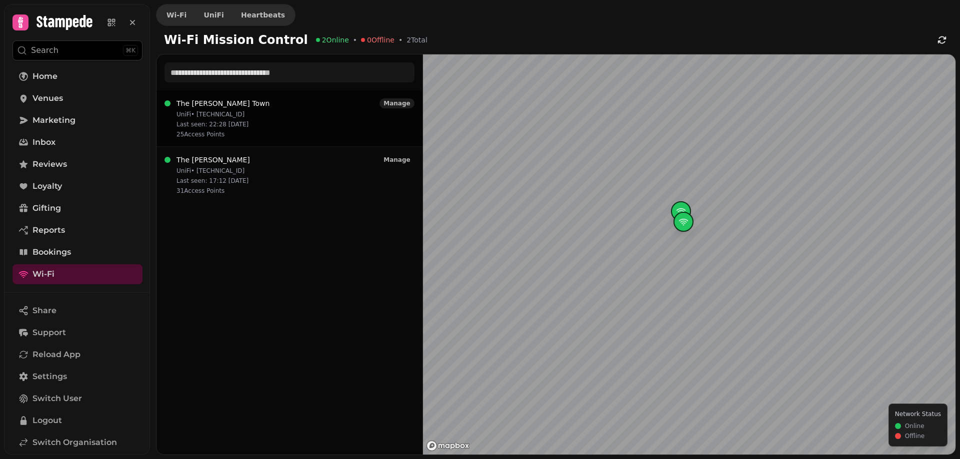
click at [404, 106] on span "Manage" at bounding box center [396, 103] width 26 height 6
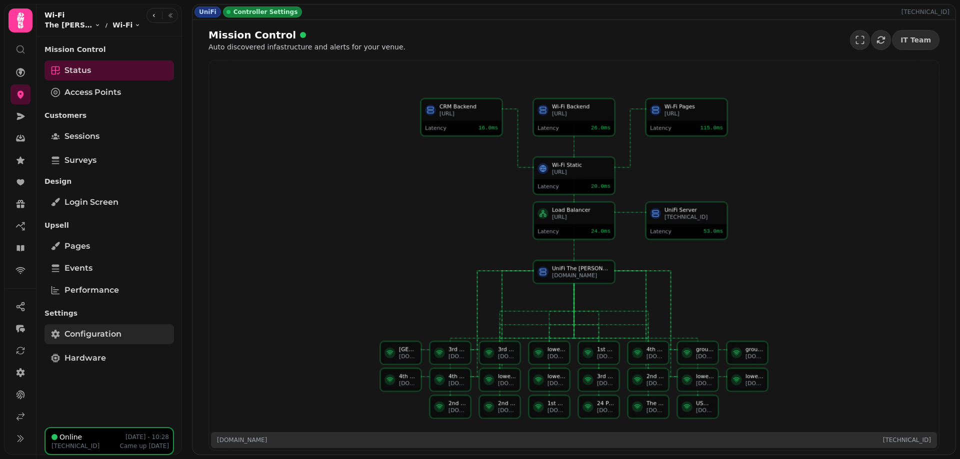
click at [76, 332] on span "Configuration" at bounding box center [92, 334] width 57 height 12
click at [84, 357] on span "Hardware" at bounding box center [84, 358] width 41 height 12
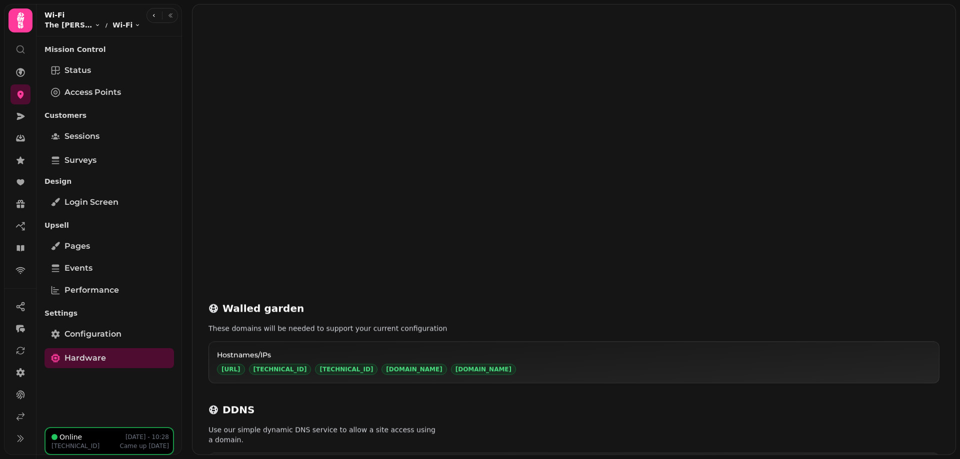
scroll to position [434, 0]
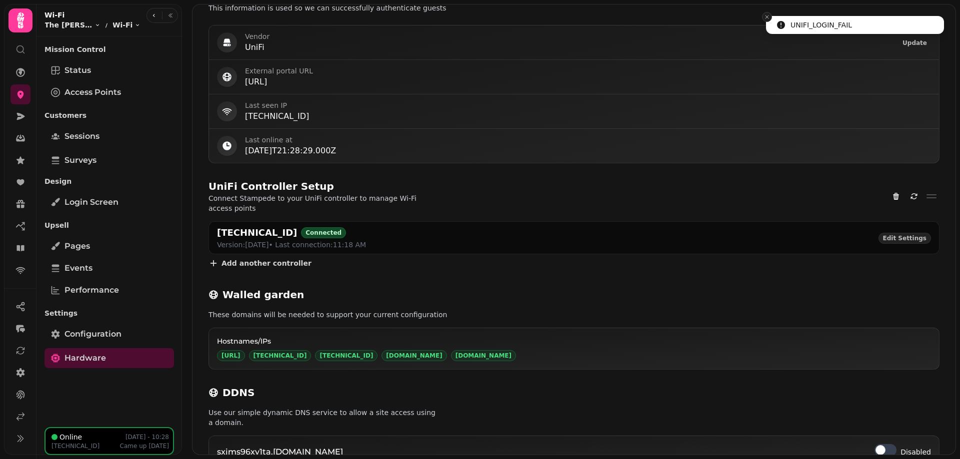
click at [767, 13] on button "Close toast" at bounding box center [767, 17] width 10 height 10
click at [914, 192] on icon "Refresh" at bounding box center [914, 196] width 8 height 8
click at [900, 235] on span "Edit Settings" at bounding box center [904, 238] width 43 height 6
select select "**********"
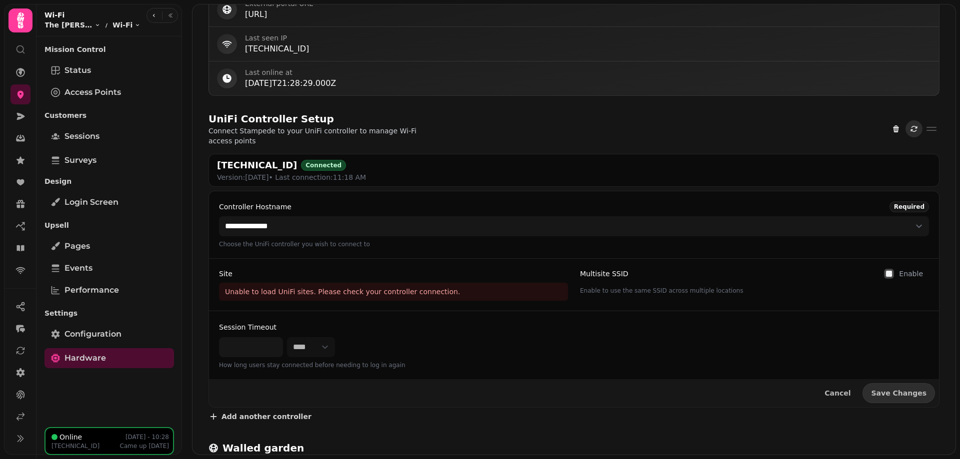
scroll to position [623, 0]
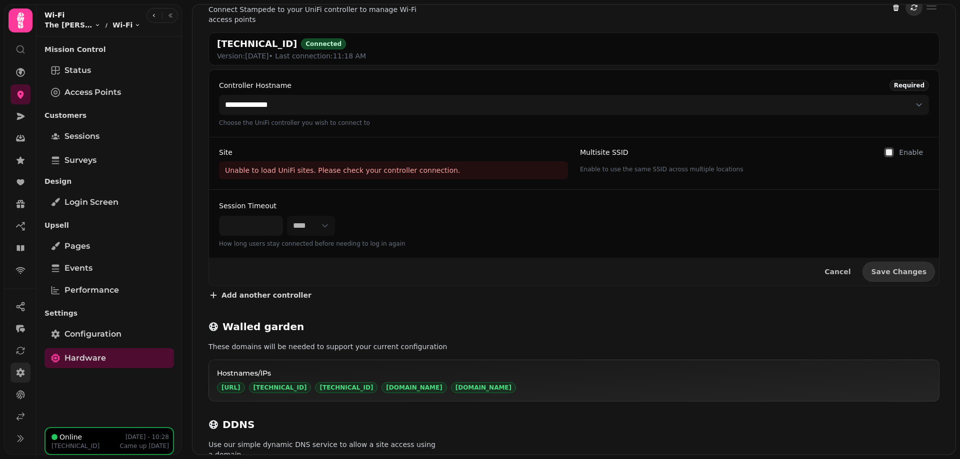
click at [22, 370] on icon at bounding box center [20, 373] width 10 height 10
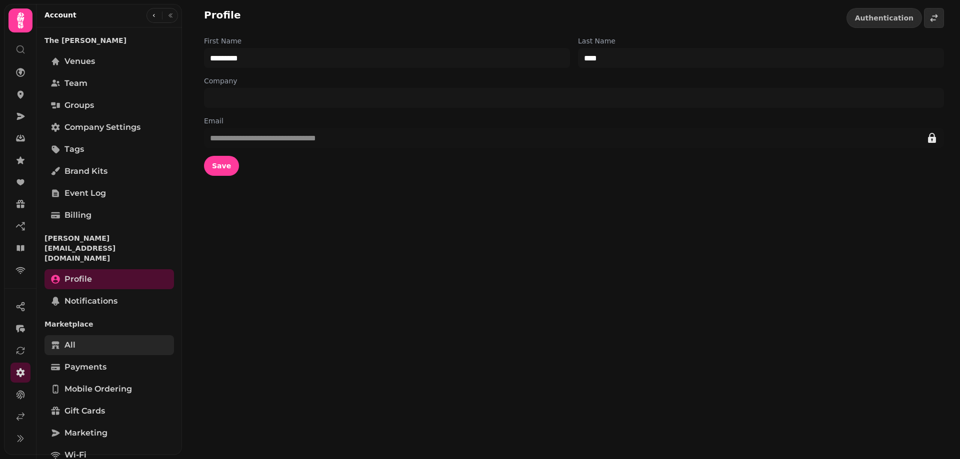
scroll to position [132, 0]
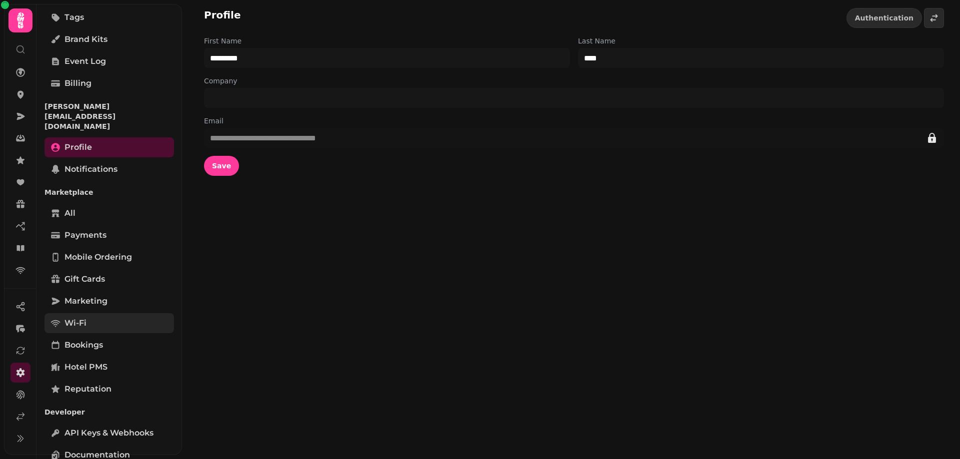
click at [110, 313] on link "Wi-Fi" at bounding box center [108, 323] width 129 height 20
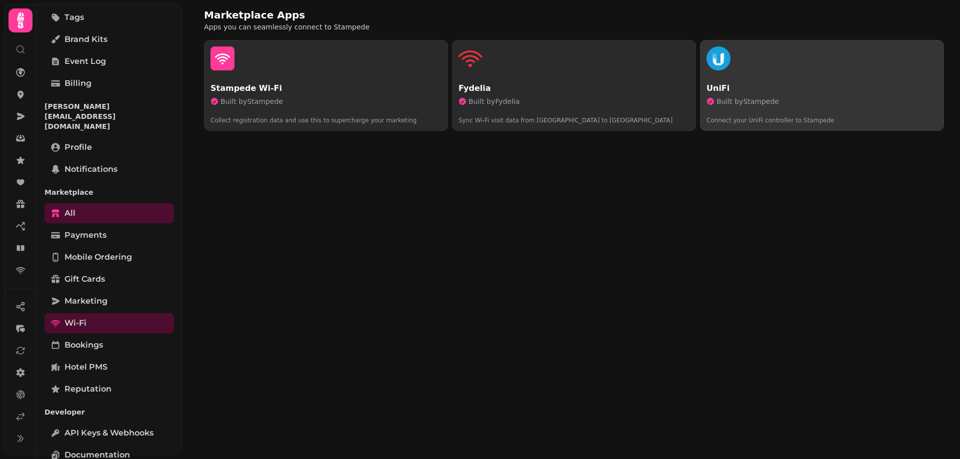
click at [830, 90] on p "UniFi" at bounding box center [821, 88] width 231 height 12
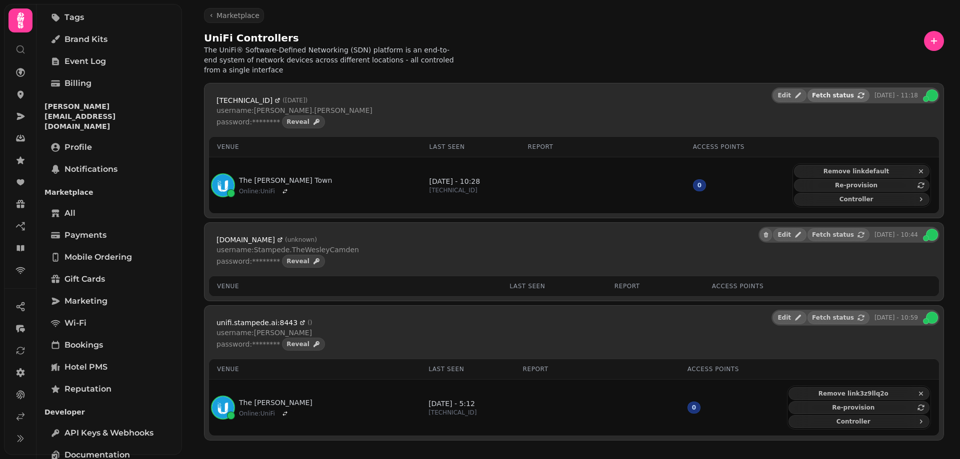
click at [839, 92] on span "Fetch status" at bounding box center [833, 95] width 42 height 6
click at [845, 228] on button "Fetch status" at bounding box center [838, 234] width 62 height 13
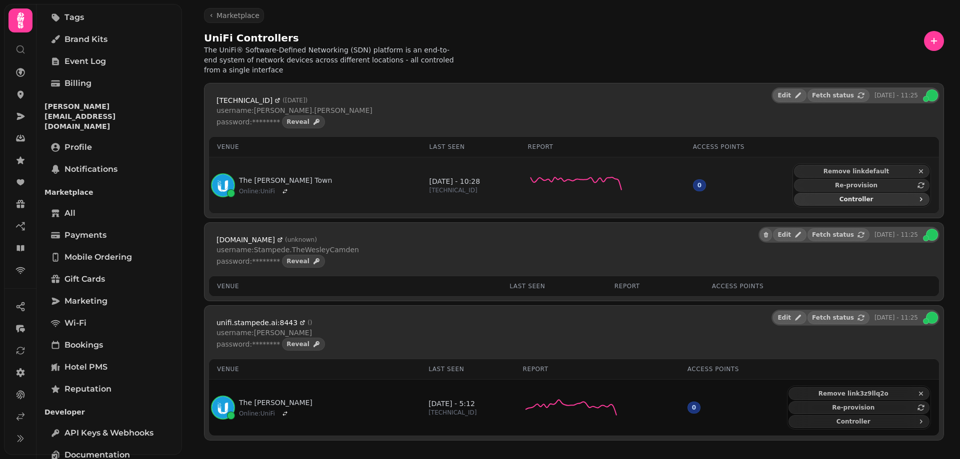
click at [861, 196] on span "Controller" at bounding box center [855, 199] width 115 height 6
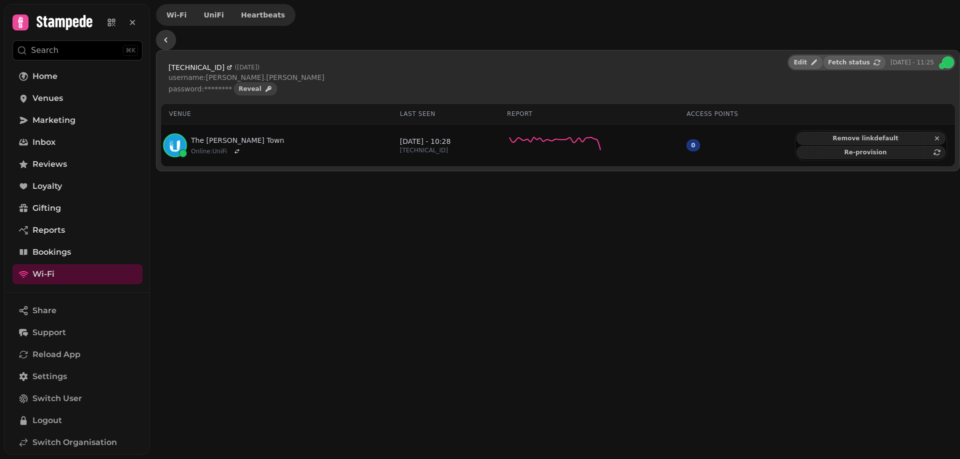
click at [163, 39] on icon "button" at bounding box center [166, 40] width 10 height 10
